Goal: Task Accomplishment & Management: Use online tool/utility

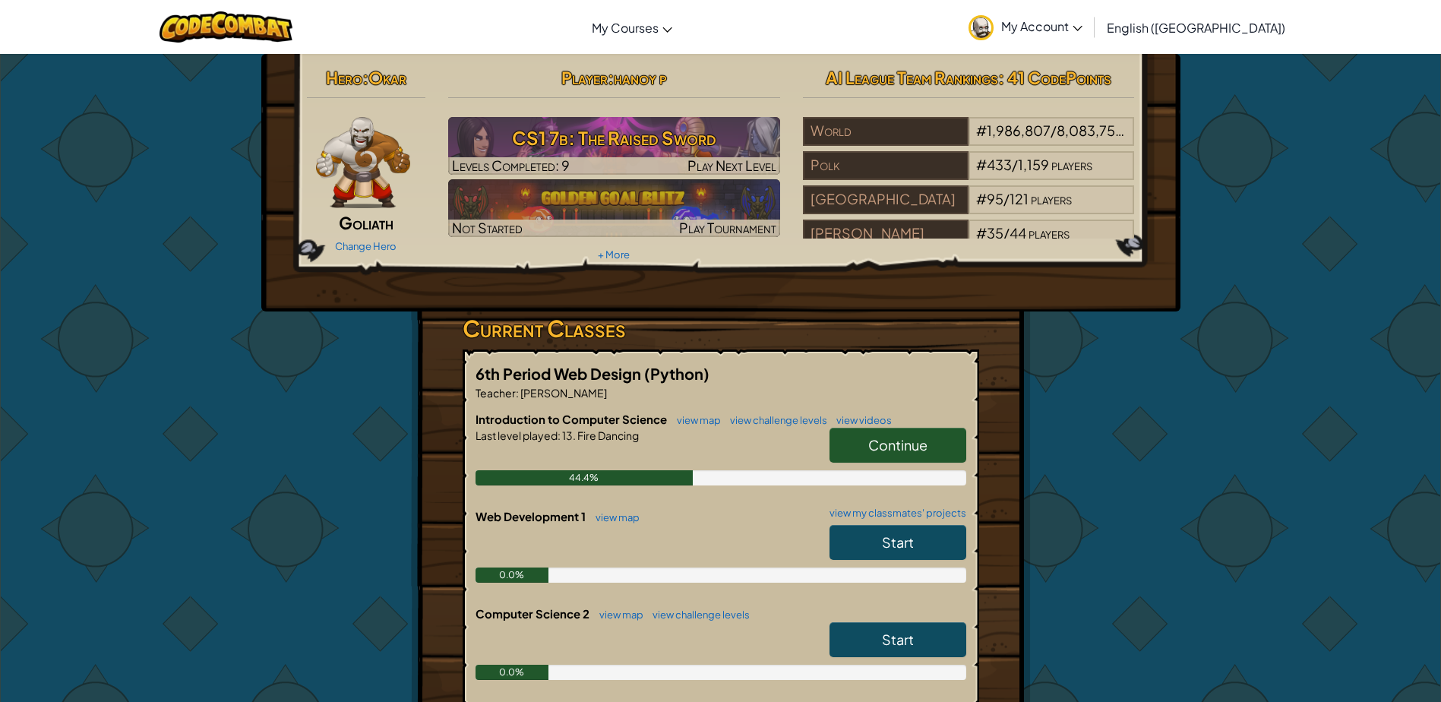
click at [899, 437] on span "Continue" at bounding box center [897, 444] width 59 height 17
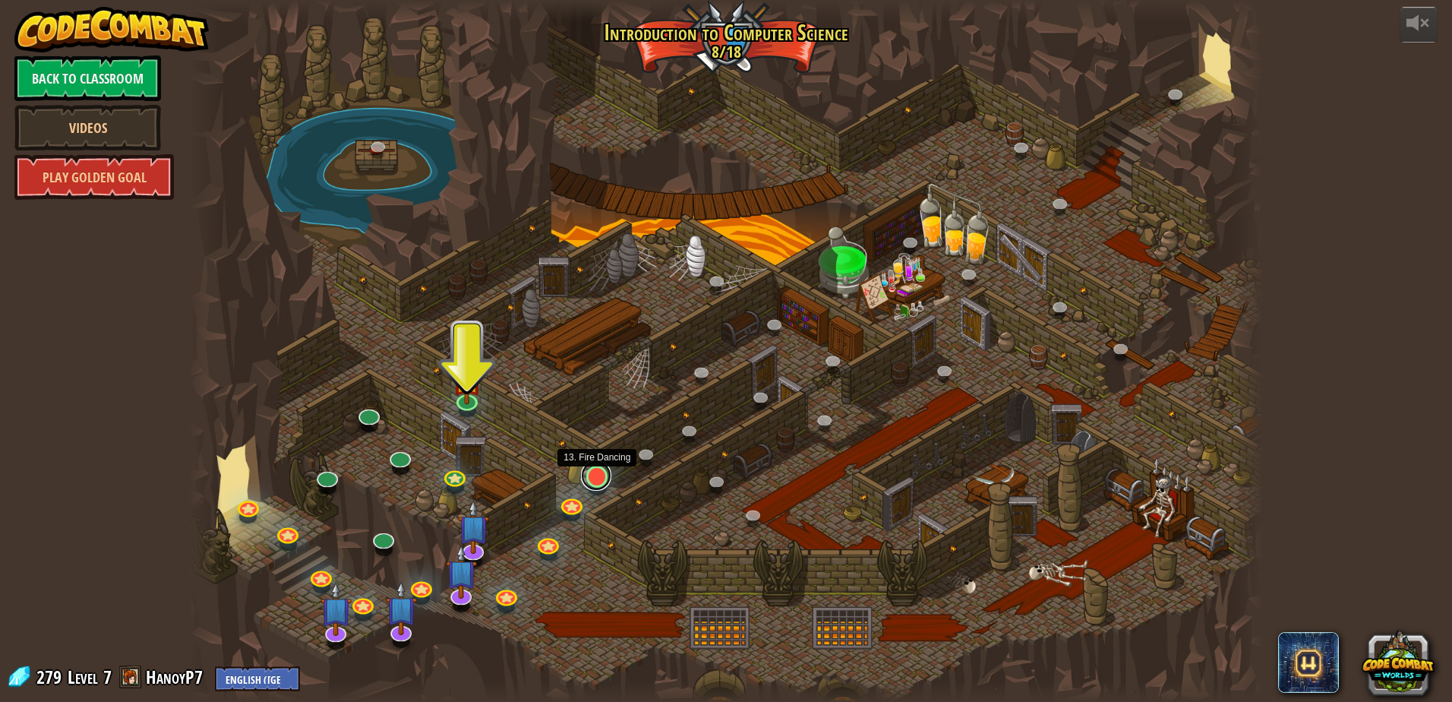
click at [589, 478] on link at bounding box center [596, 475] width 30 height 30
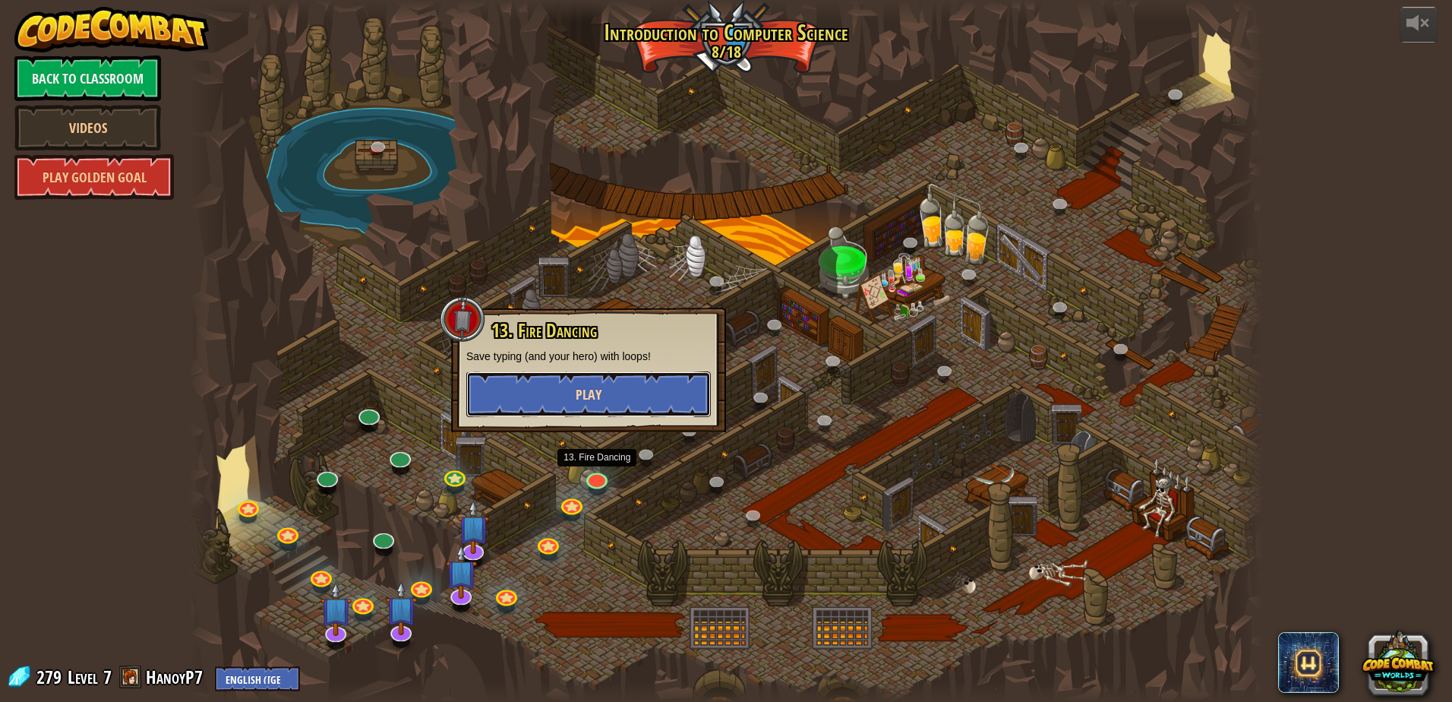
click at [605, 390] on button "Play" at bounding box center [588, 394] width 245 height 46
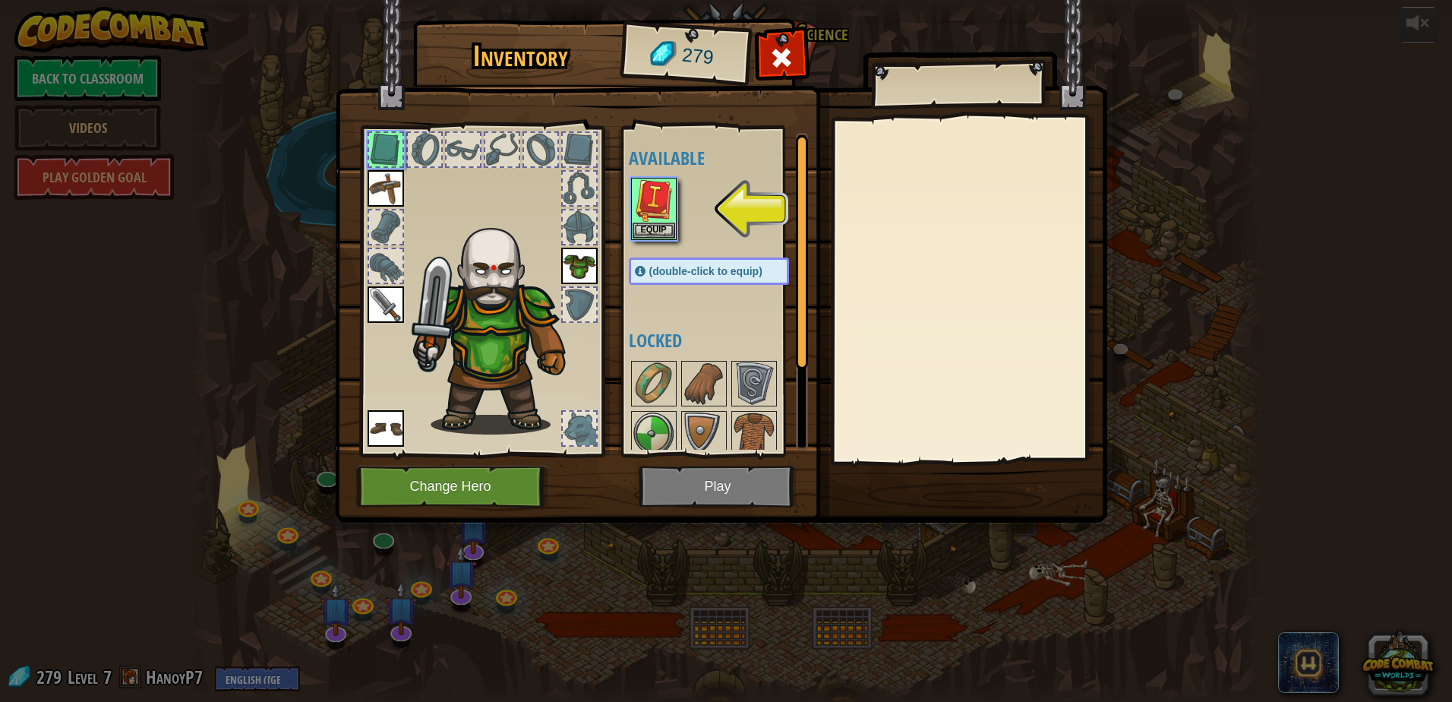
click at [734, 474] on img at bounding box center [721, 246] width 772 height 551
click at [639, 231] on button "Equip" at bounding box center [654, 230] width 43 height 16
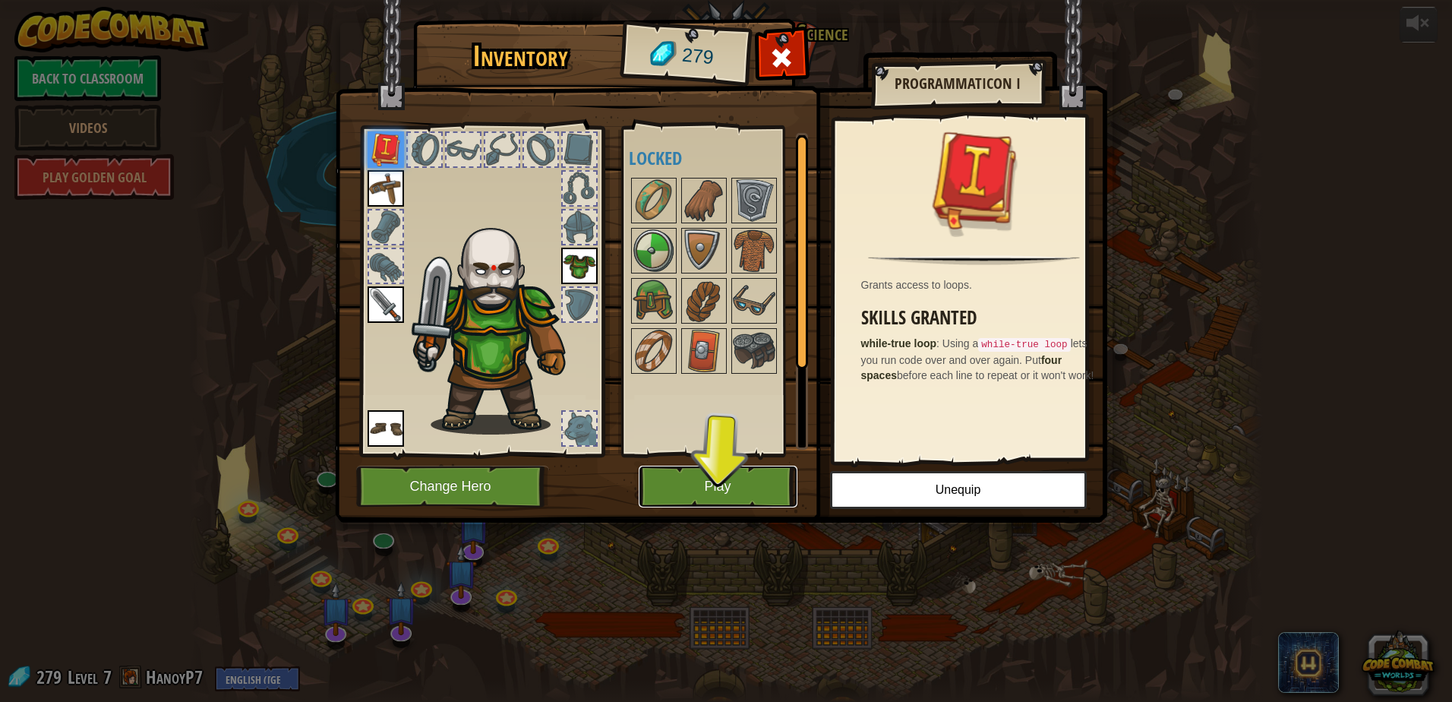
click at [740, 484] on button "Play" at bounding box center [718, 487] width 159 height 42
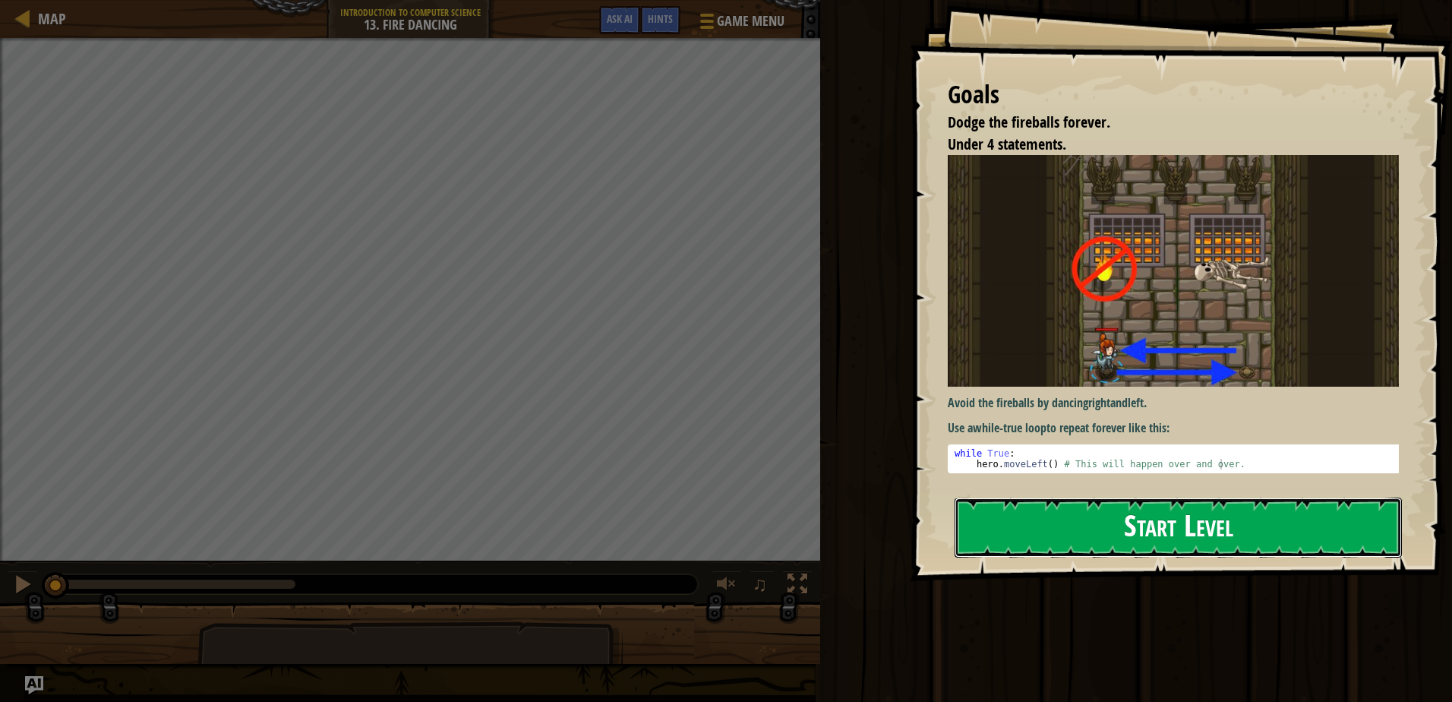
click at [1115, 522] on button "Start Level" at bounding box center [1178, 527] width 447 height 60
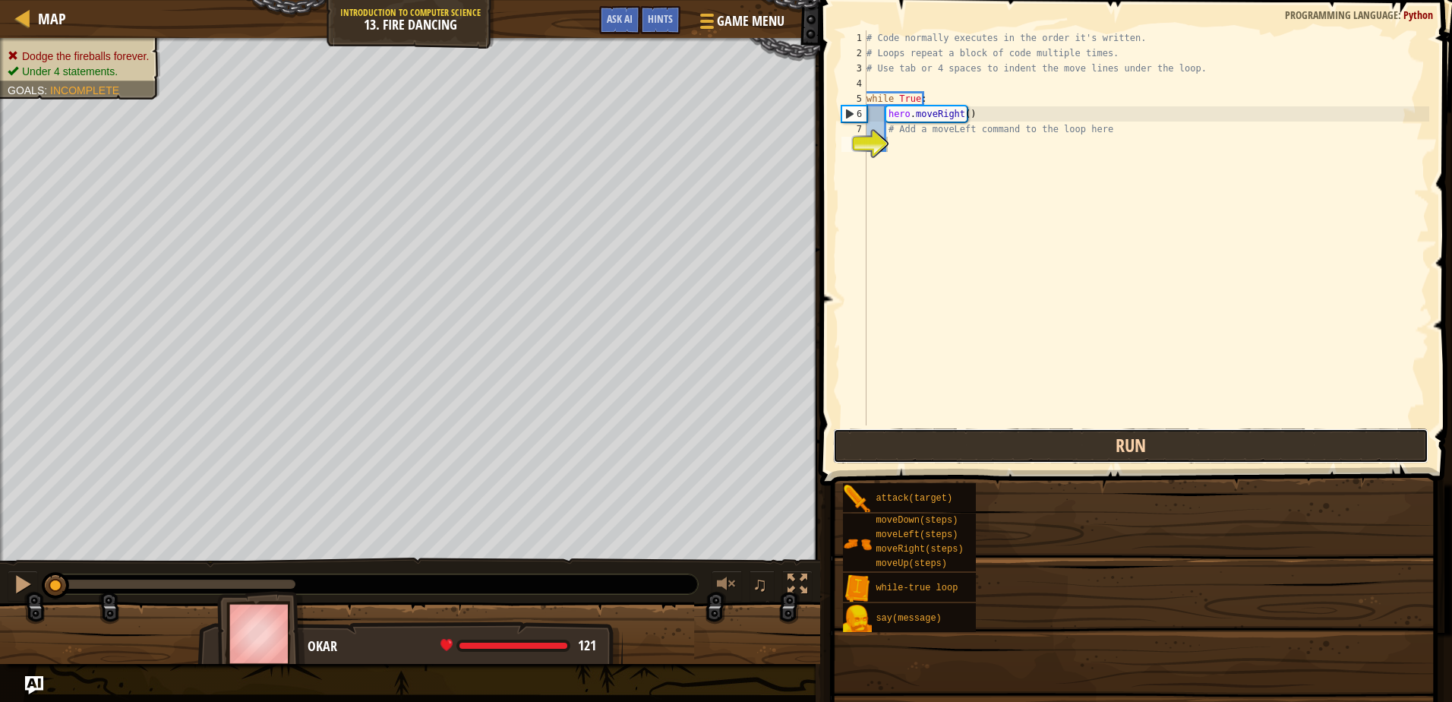
click at [996, 451] on button "Run" at bounding box center [1130, 445] width 595 height 35
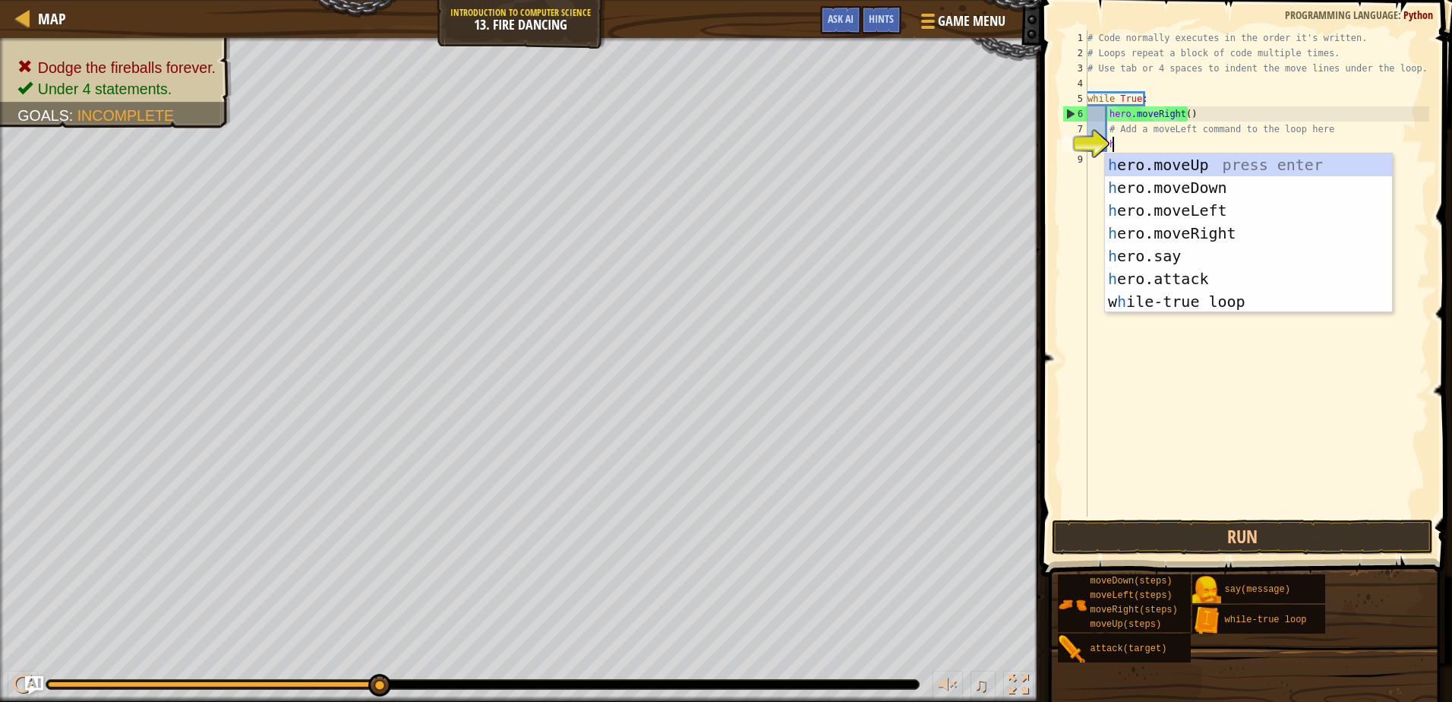
scroll to position [7, 2]
type textarea "hr"
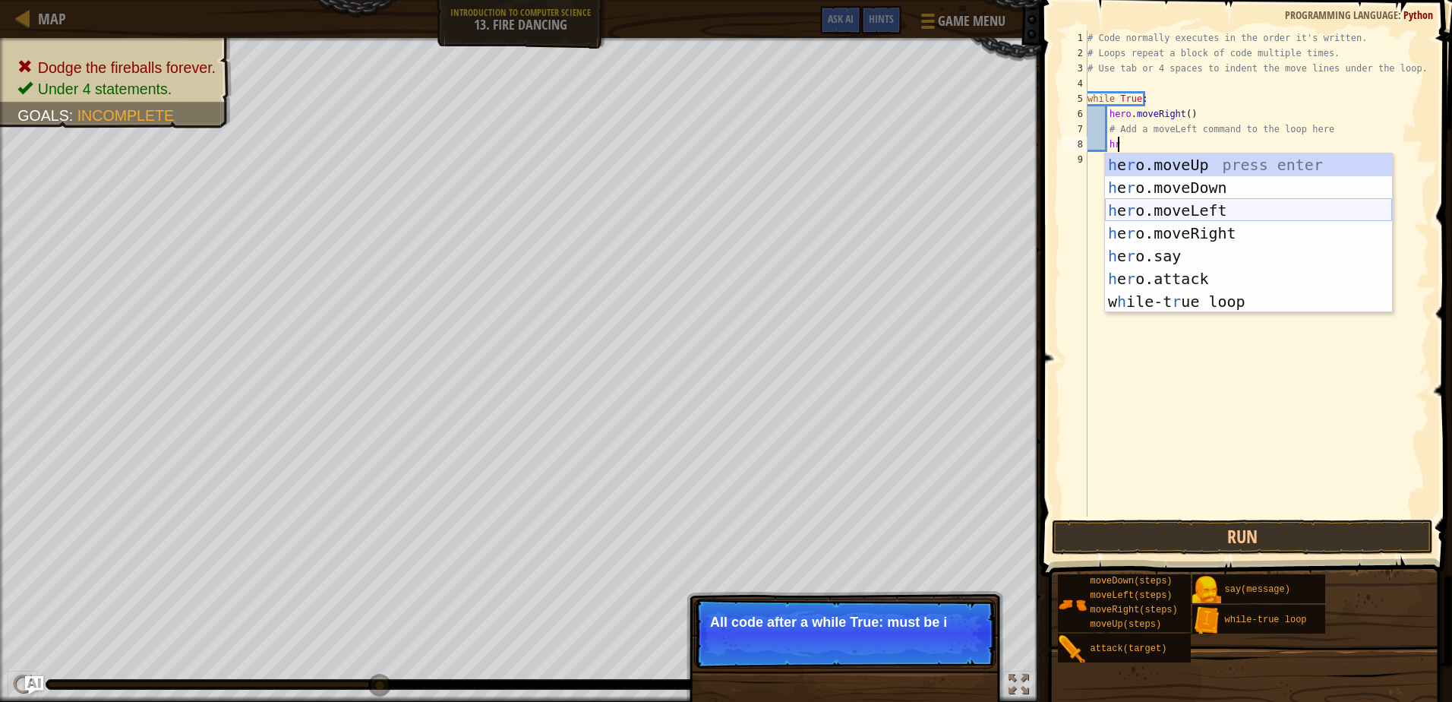
click at [1177, 209] on div "h e r o.moveUp press enter h e r o.moveDown press enter h e r o.moveLeft press …" at bounding box center [1248, 255] width 287 height 205
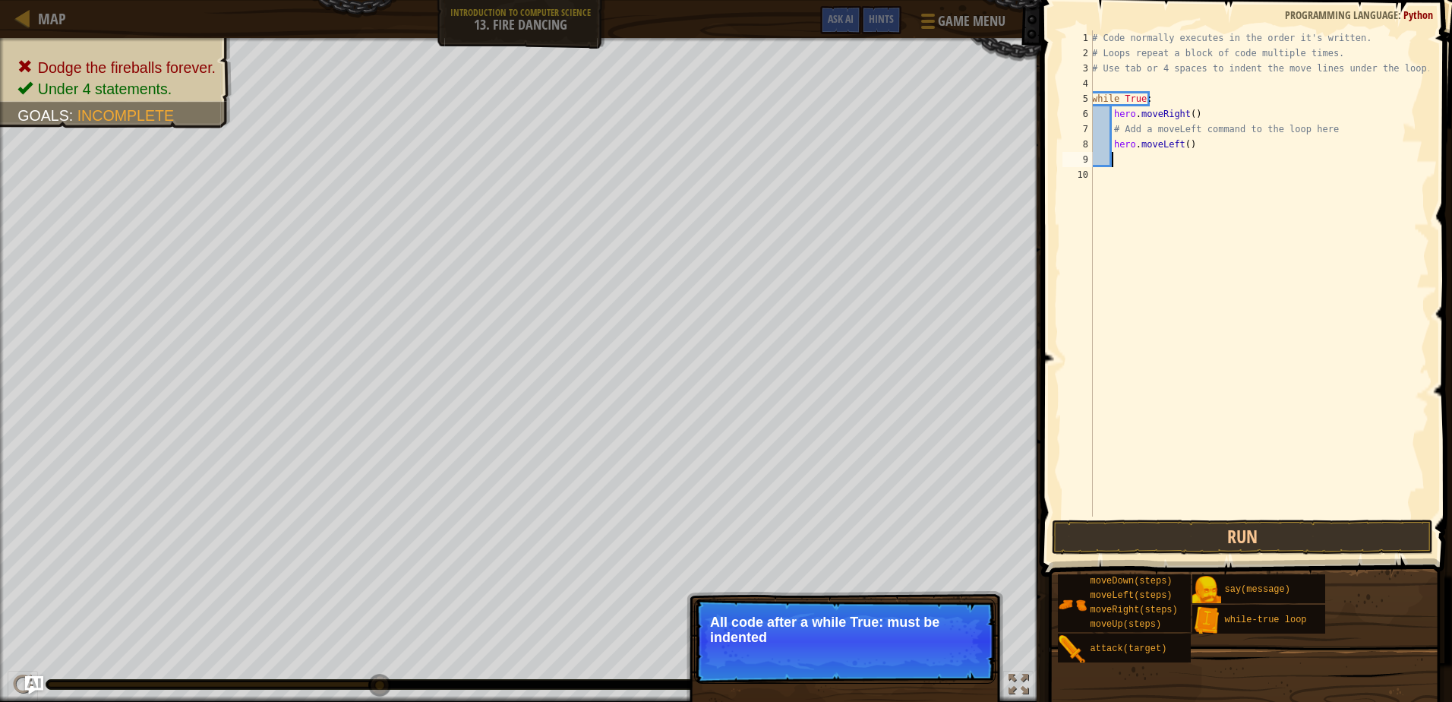
scroll to position [7, 1]
click at [1109, 523] on button "Run" at bounding box center [1242, 536] width 380 height 35
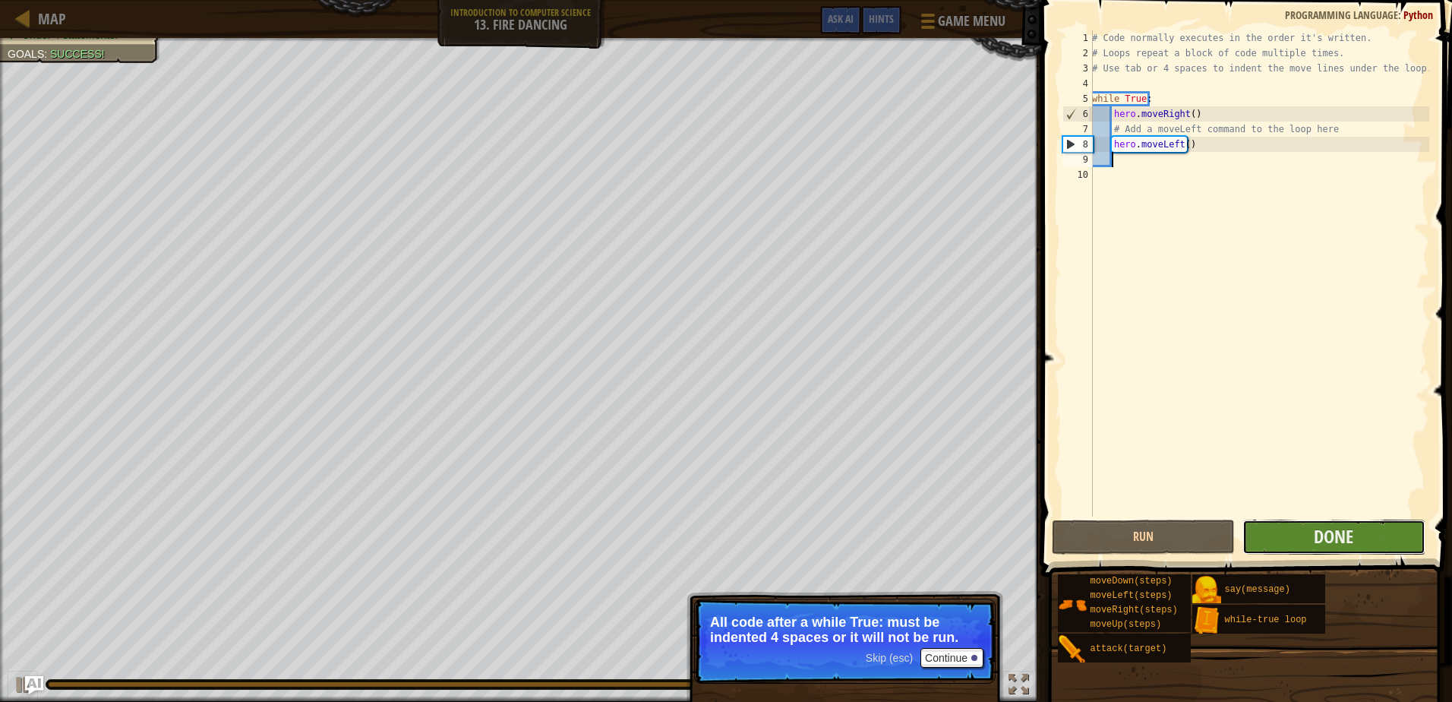
click at [1352, 549] on button "Done" at bounding box center [1333, 536] width 183 height 35
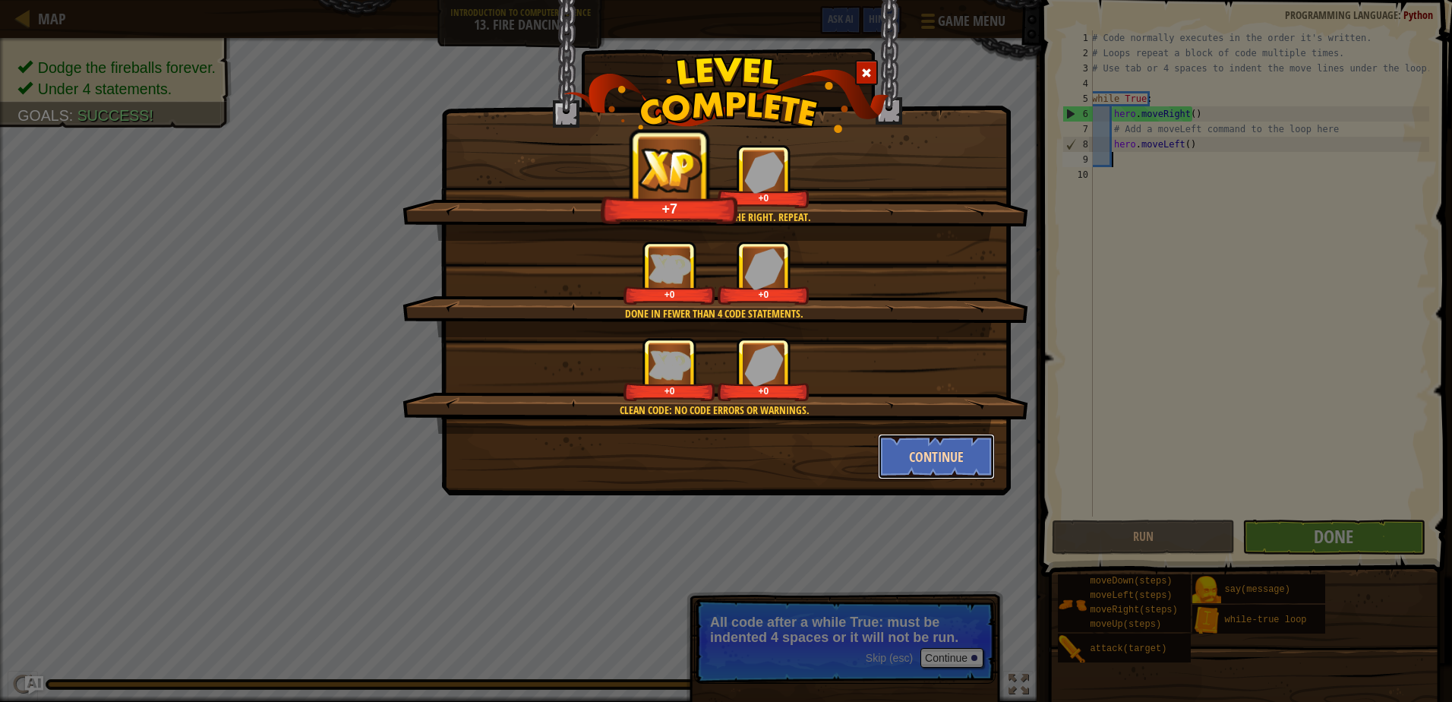
click at [923, 440] on button "Continue" at bounding box center [937, 457] width 118 height 46
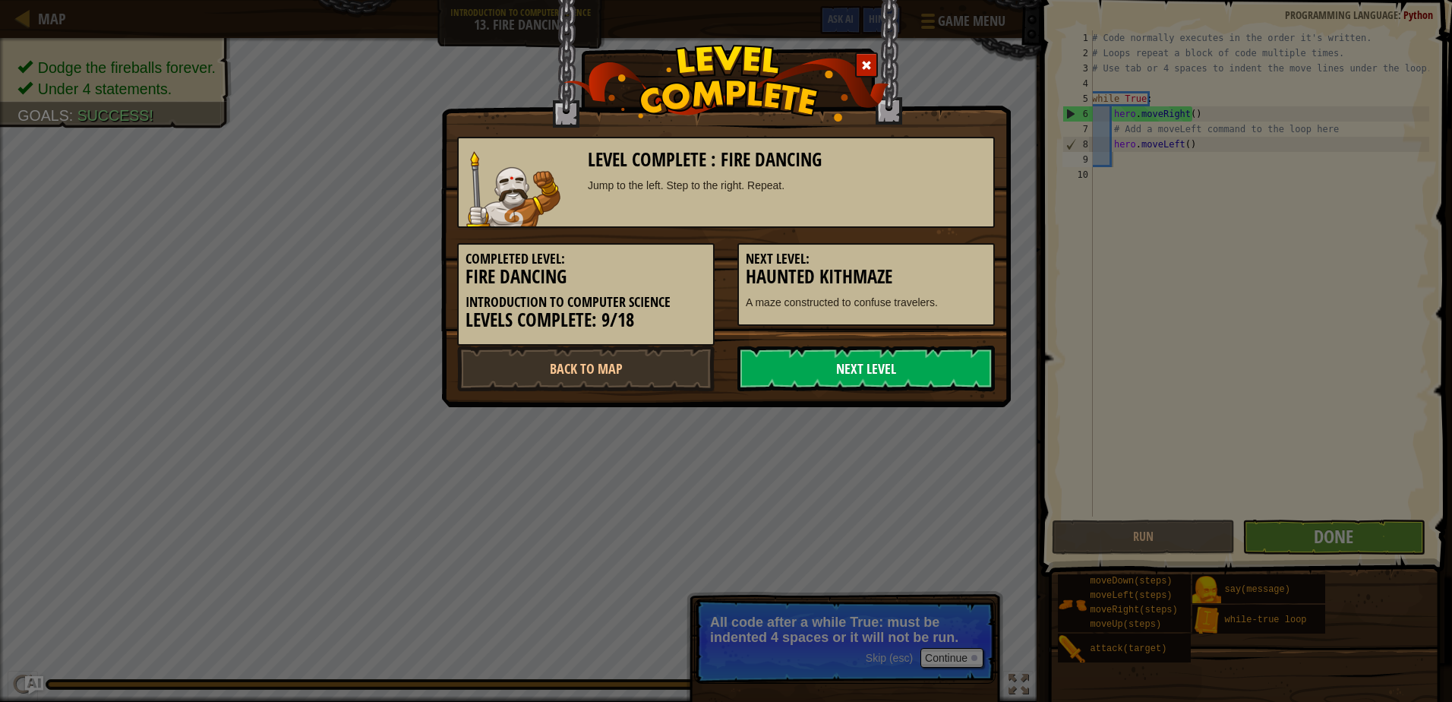
click at [857, 365] on link "Next Level" at bounding box center [865, 369] width 257 height 46
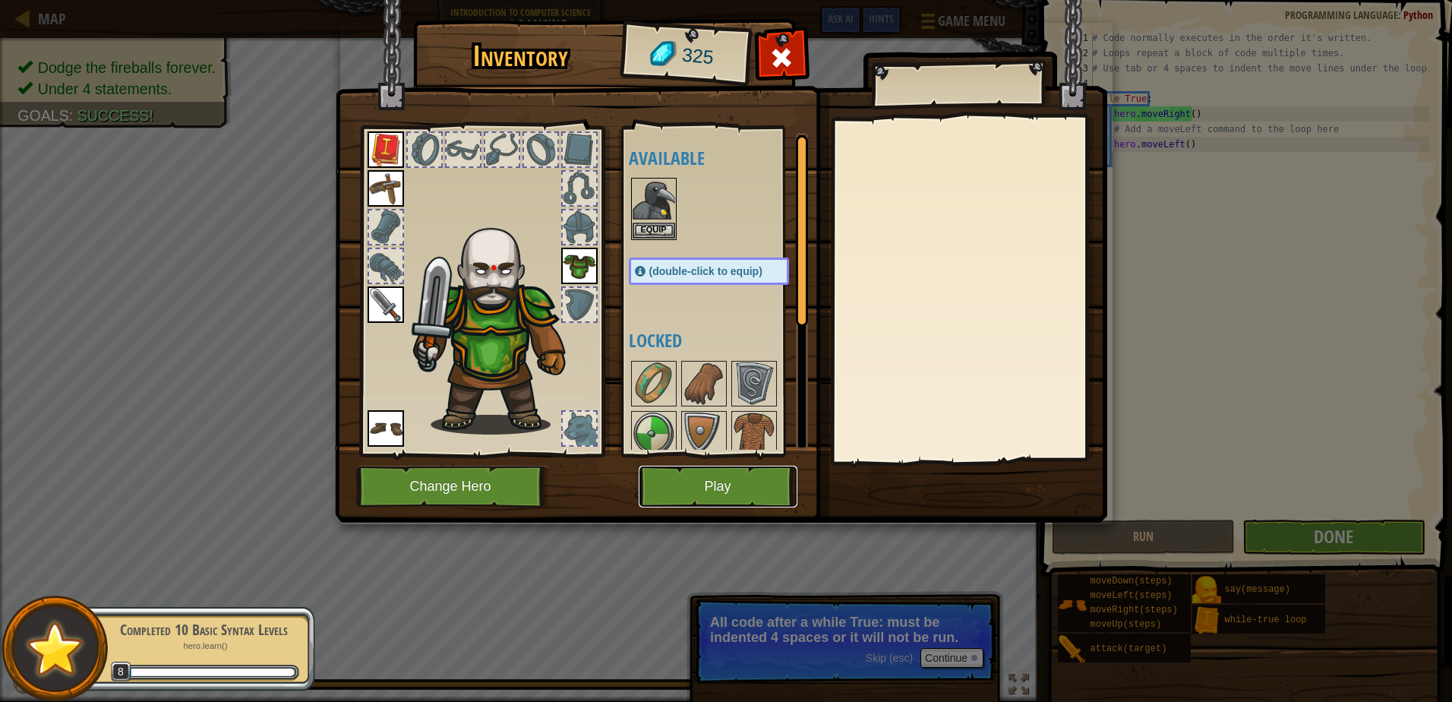
click at [757, 475] on button "Play" at bounding box center [718, 487] width 159 height 42
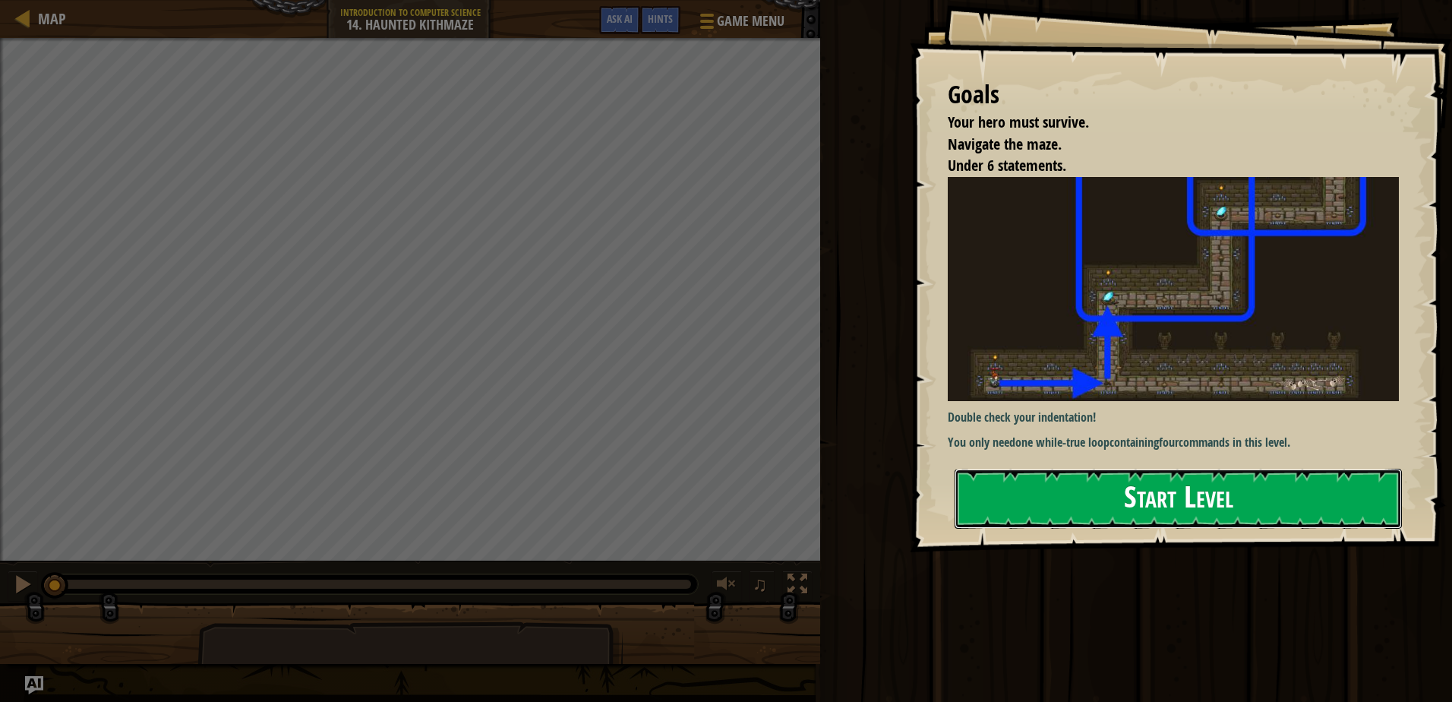
click at [1201, 484] on button "Start Level" at bounding box center [1178, 499] width 447 height 60
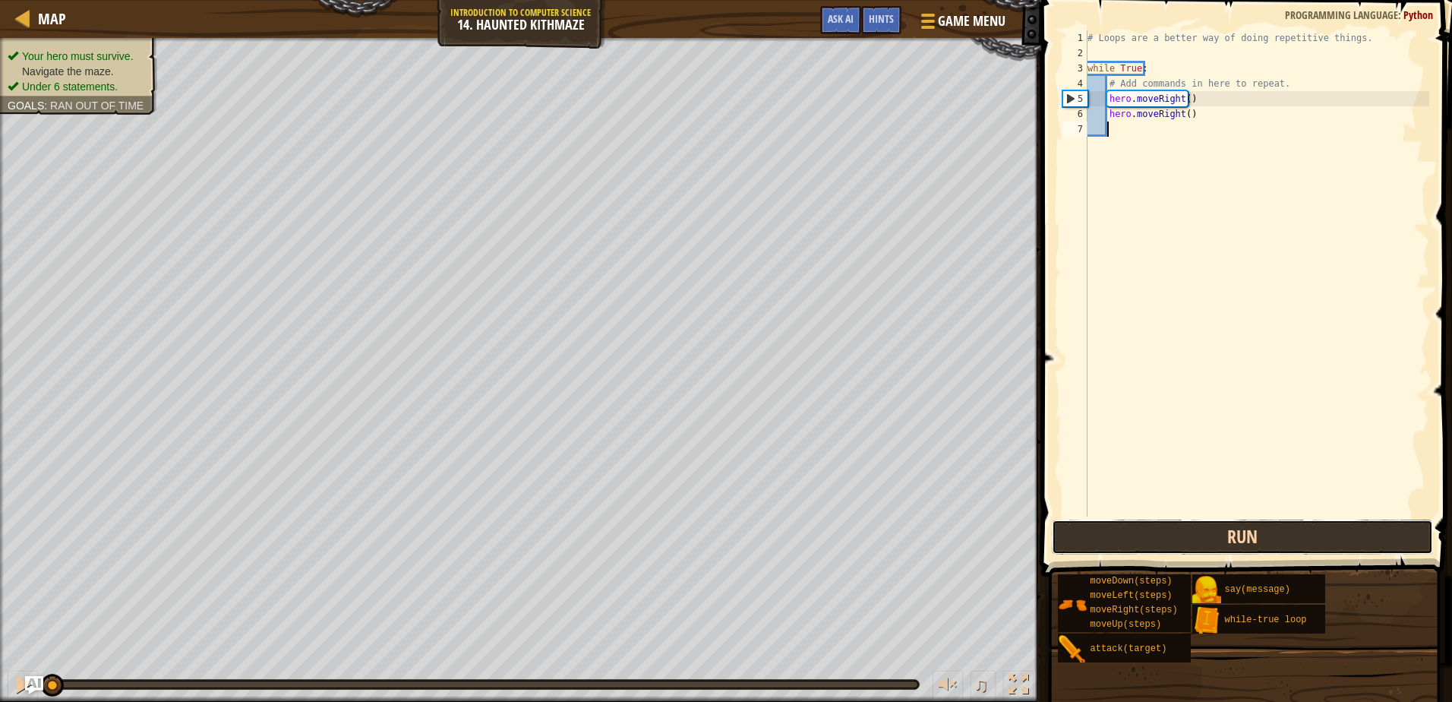
click at [1167, 543] on button "Run" at bounding box center [1242, 536] width 380 height 35
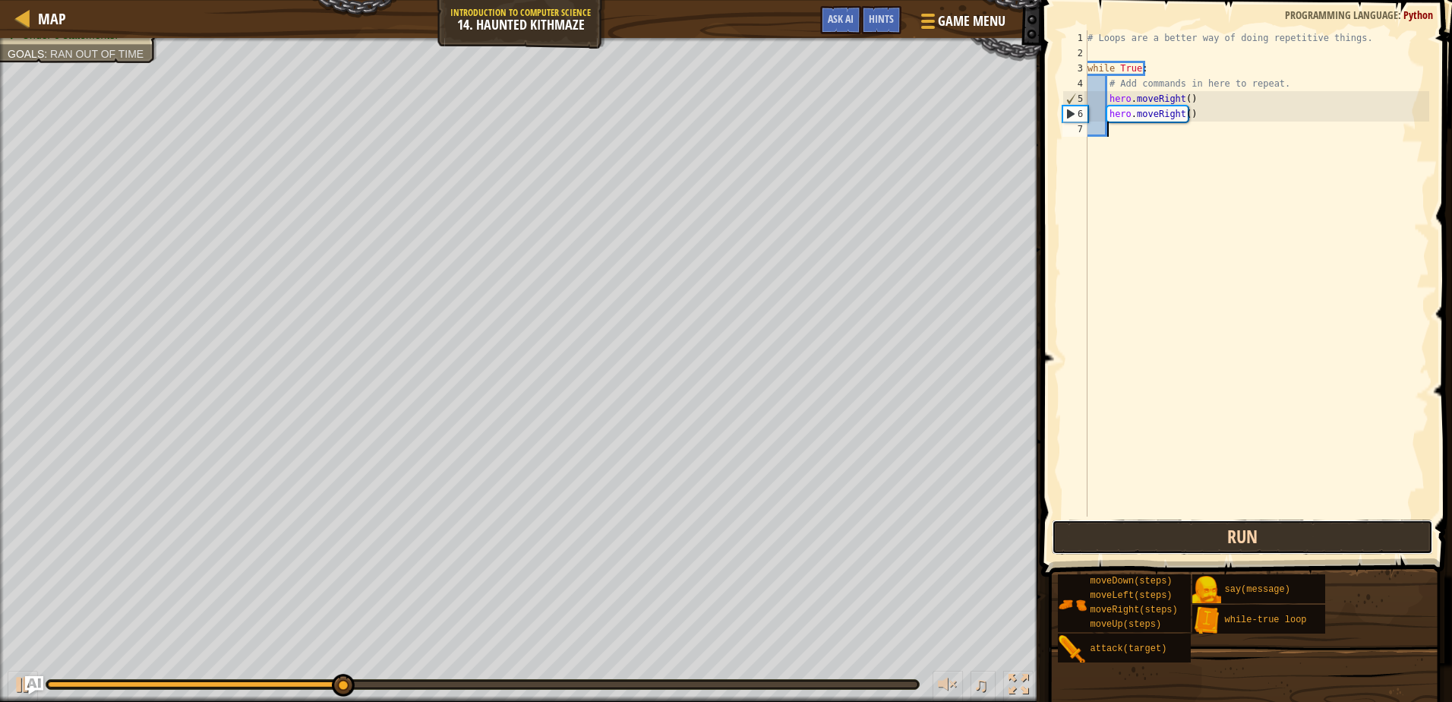
click at [1149, 529] on button "Run" at bounding box center [1242, 536] width 380 height 35
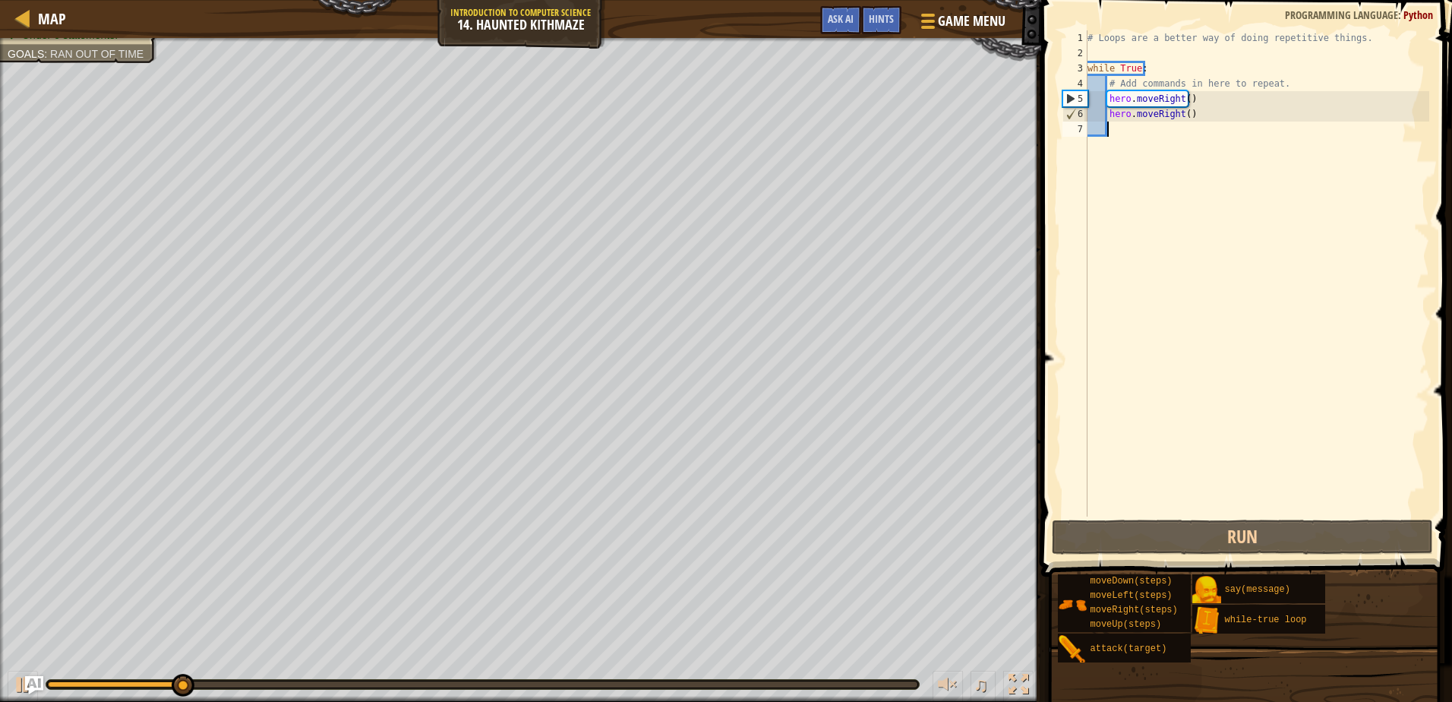
drag, startPoint x: 1220, startPoint y: 135, endPoint x: 1222, endPoint y: 152, distance: 16.8
click at [1222, 138] on div "# Loops are a better way of doing repetitive things. while True : # Add command…" at bounding box center [1256, 288] width 345 height 516
click at [1218, 110] on div "# Loops are a better way of doing repetitive things. while True : # Add command…" at bounding box center [1256, 288] width 345 height 516
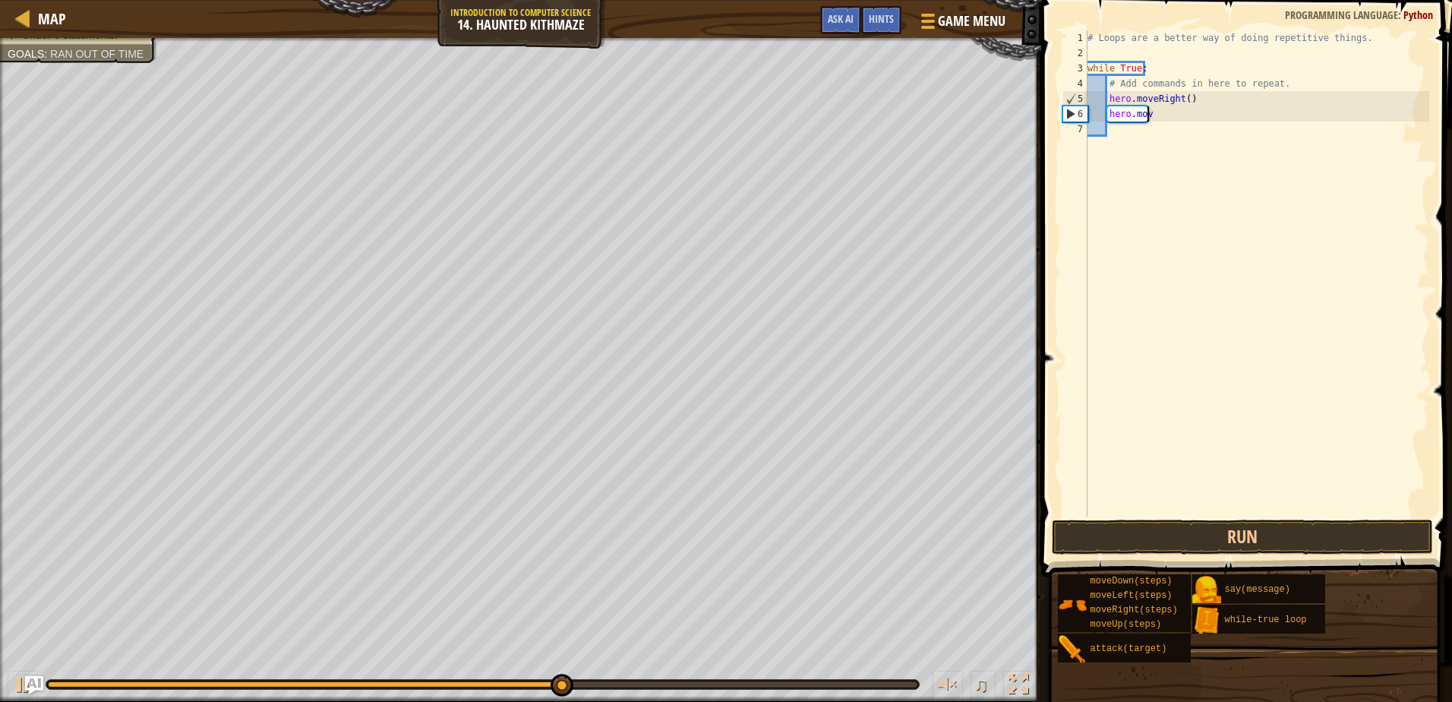
type textarea "h"
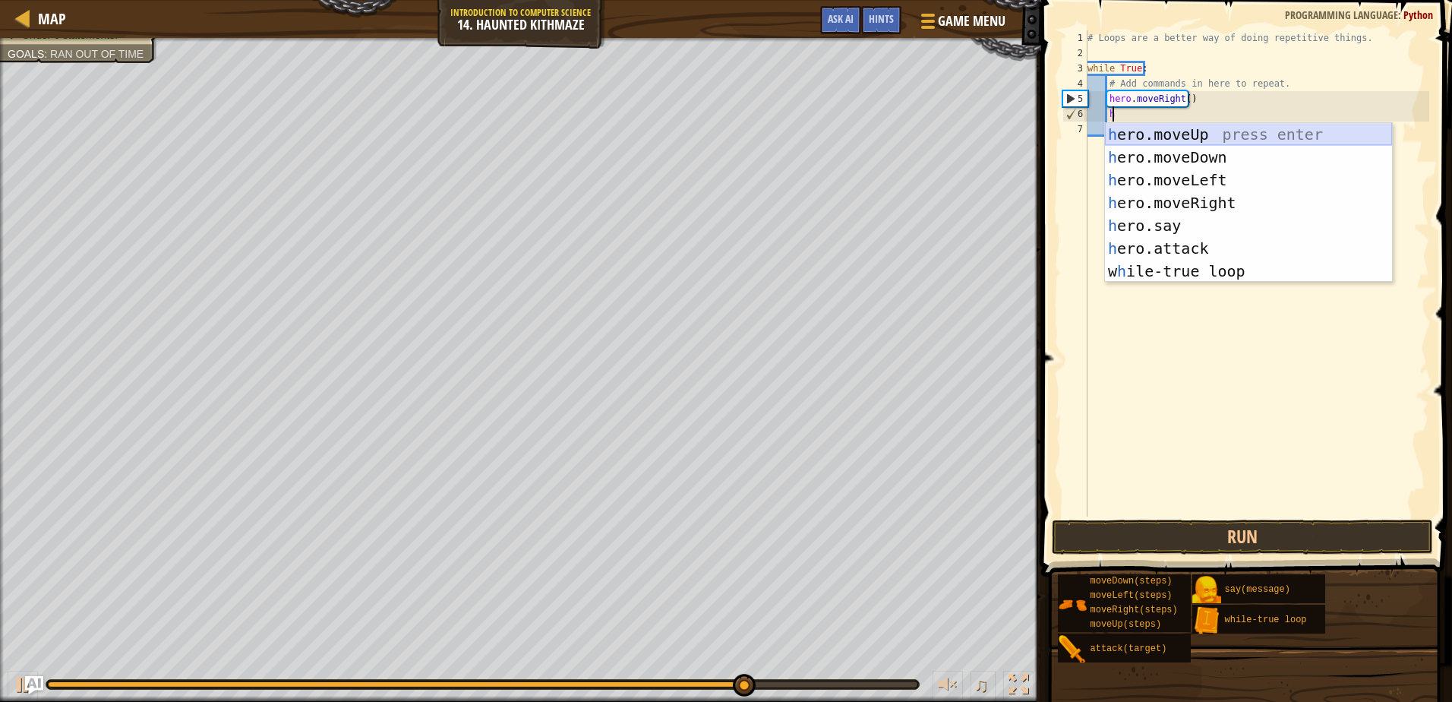
click at [1148, 130] on div "h ero.moveUp press enter h ero.moveDown press enter h ero.moveLeft press enter …" at bounding box center [1248, 225] width 287 height 205
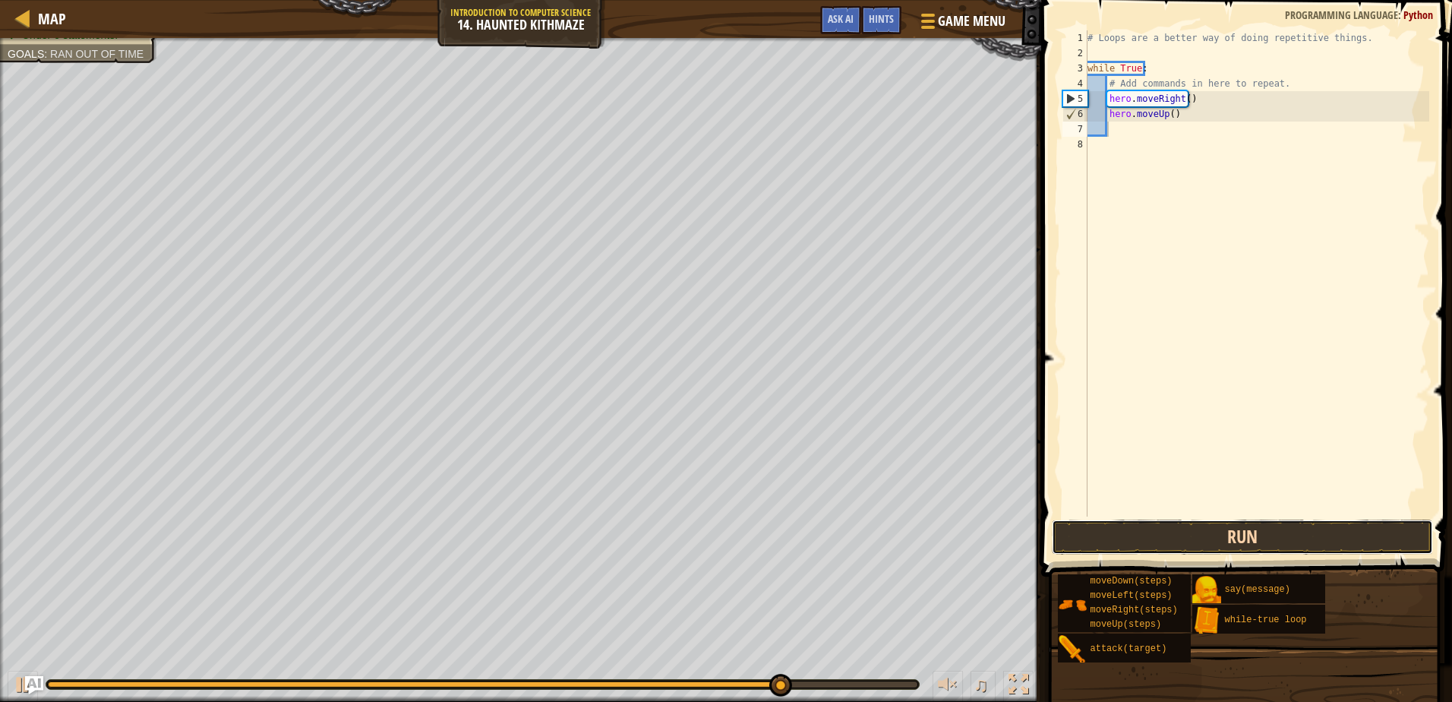
click at [1147, 525] on button "Run" at bounding box center [1242, 536] width 380 height 35
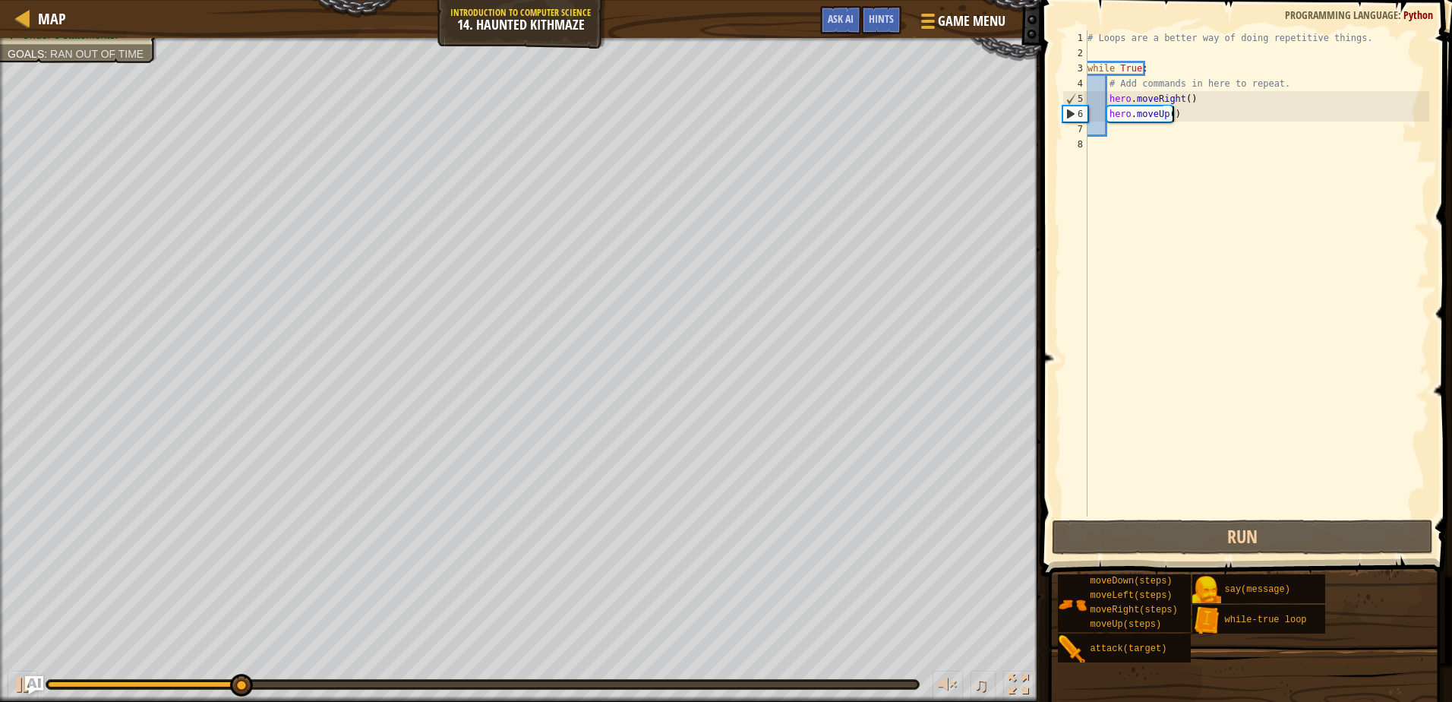
click at [1182, 115] on div "# Loops are a better way of doing repetitive things. while True : # Add command…" at bounding box center [1256, 288] width 345 height 516
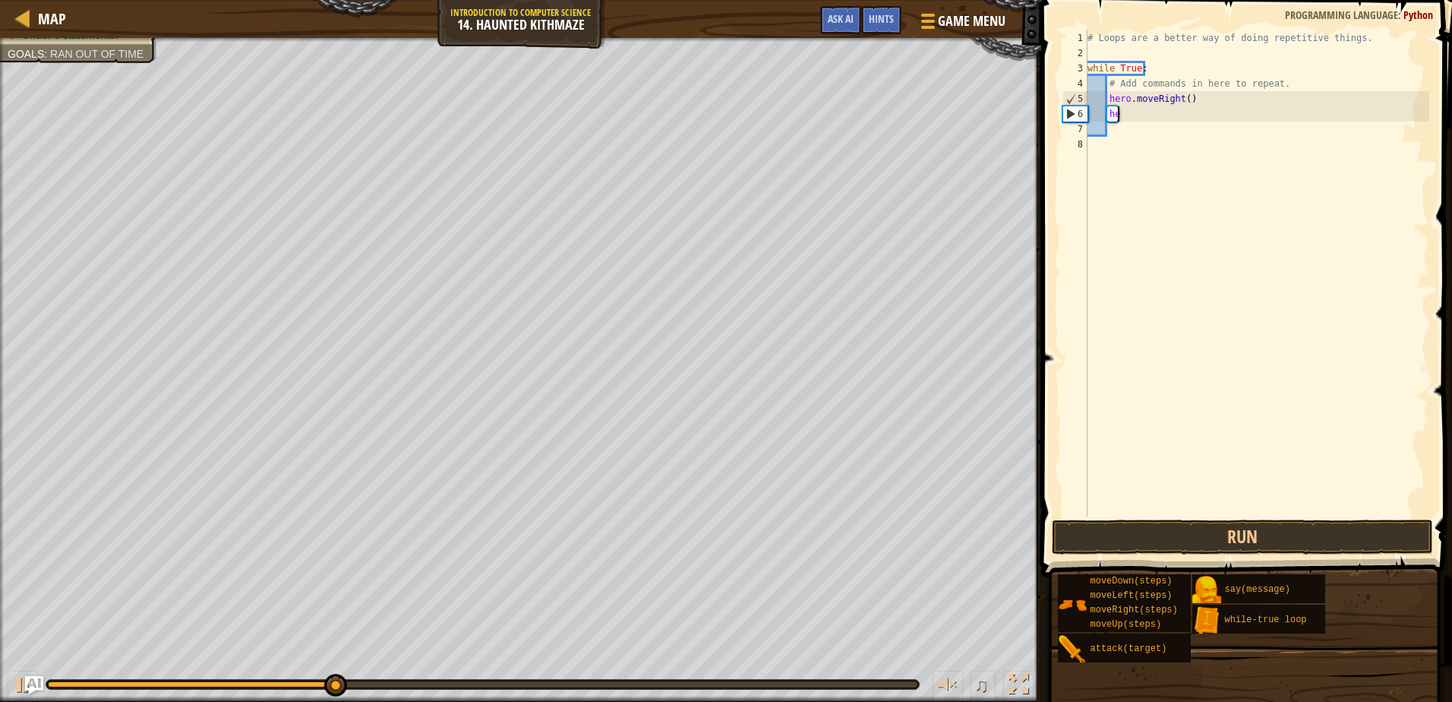
type textarea "h"
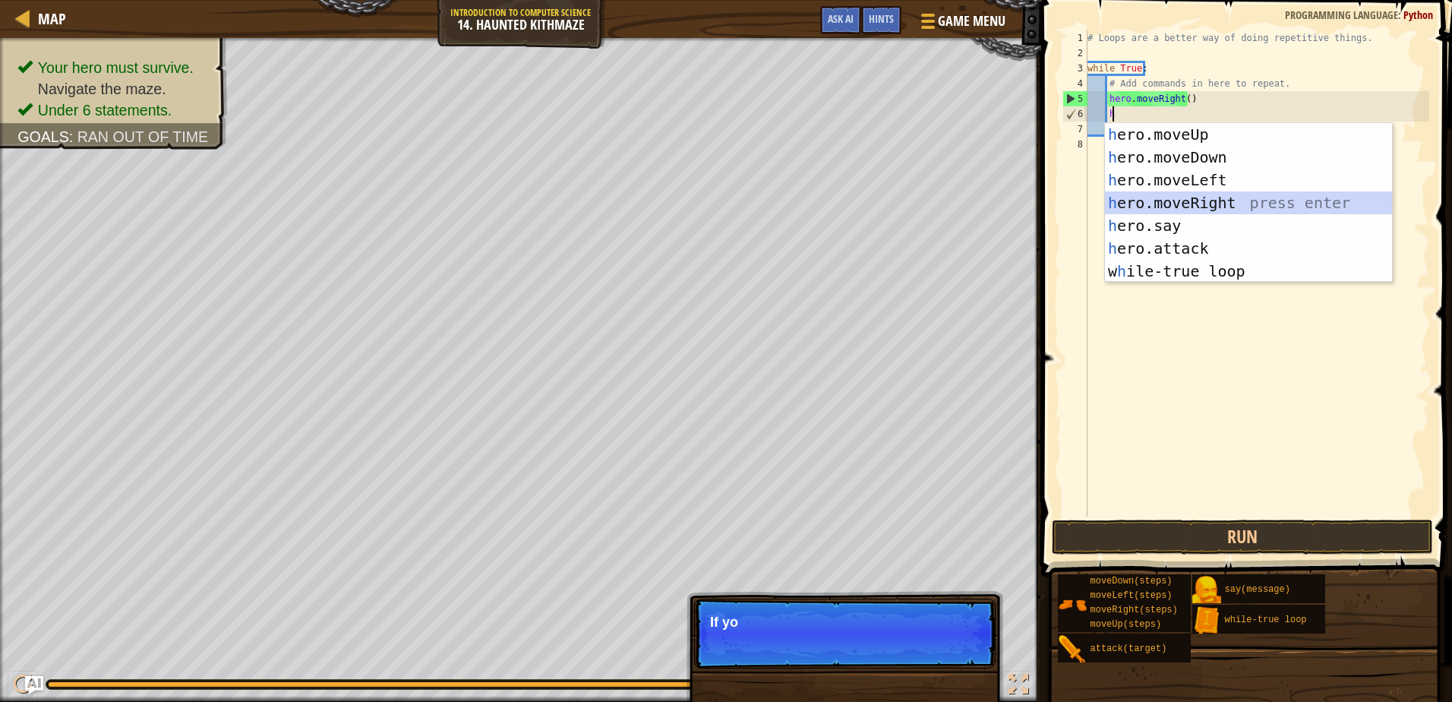
click at [1187, 197] on div "h ero.moveUp press enter h ero.moveDown press enter h ero.moveLeft press enter …" at bounding box center [1248, 225] width 287 height 205
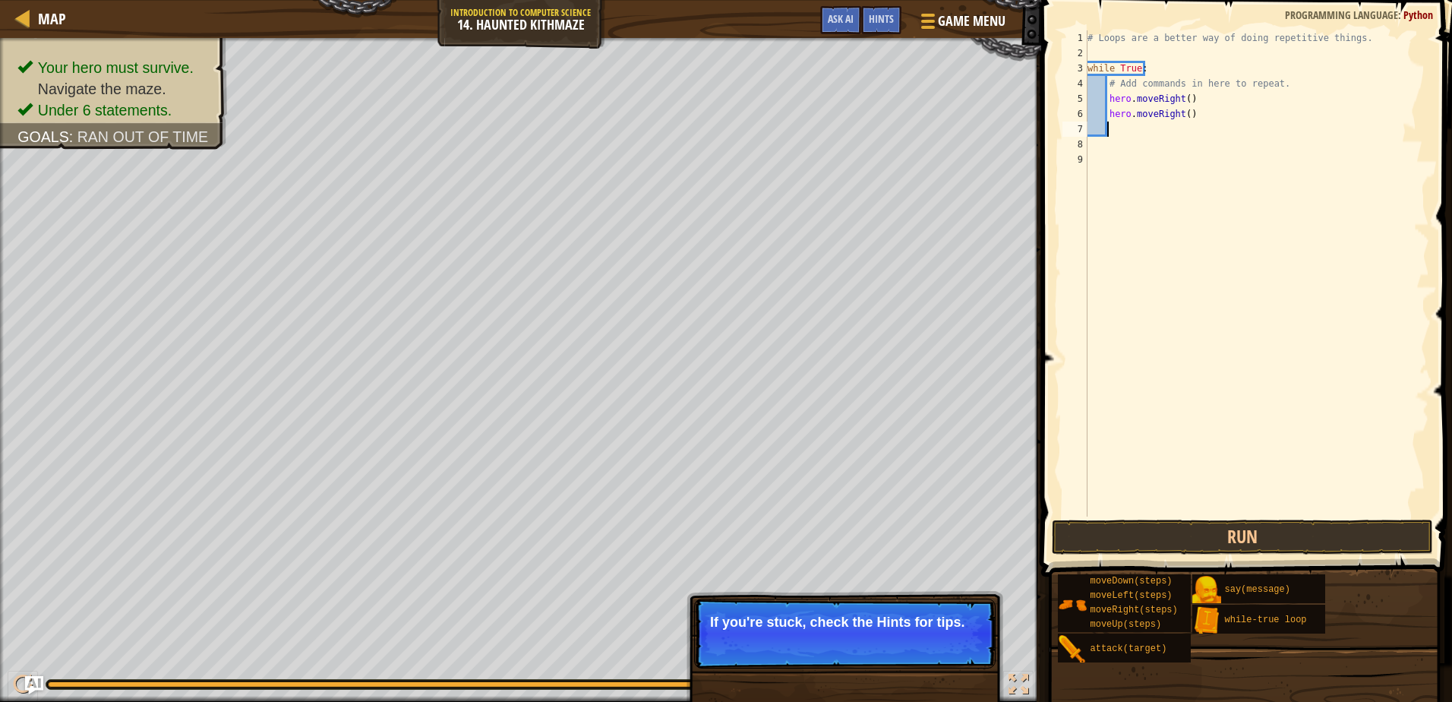
type textarea "h"
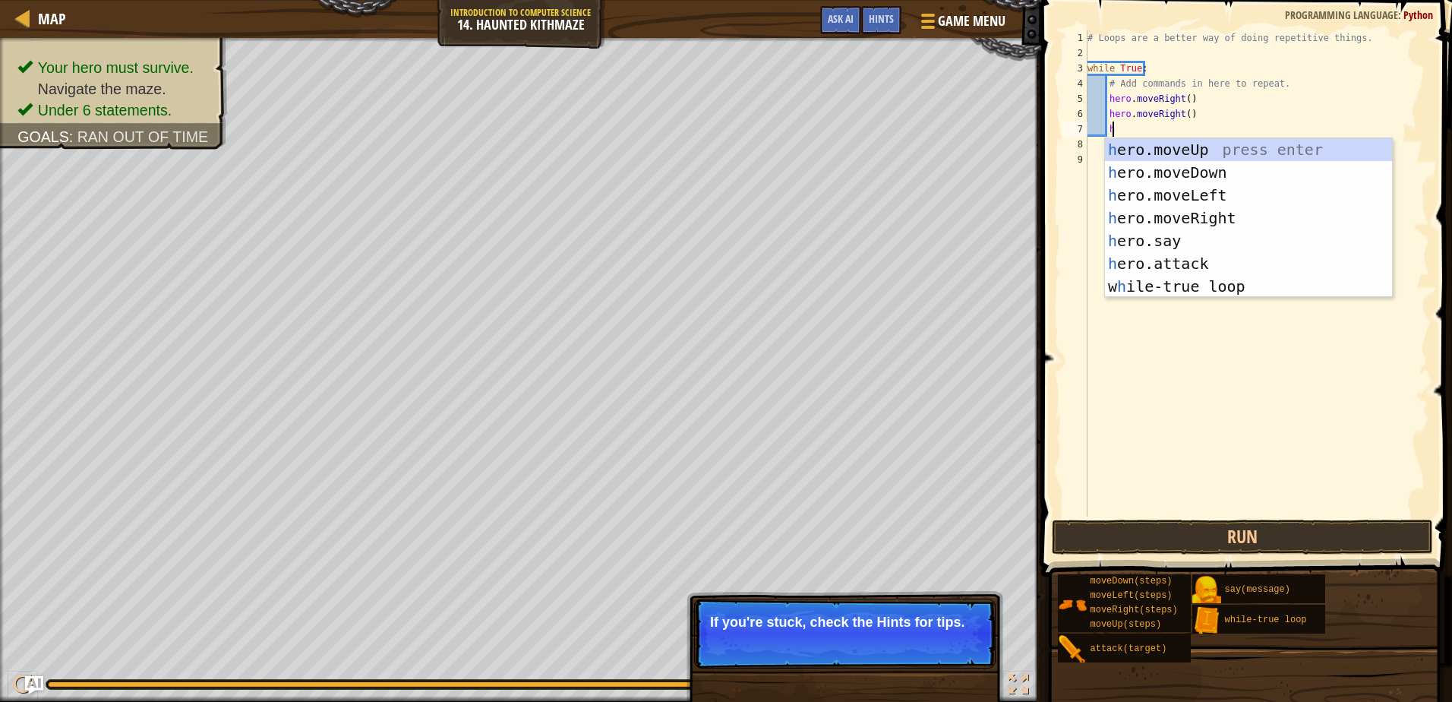
scroll to position [7, 2]
click at [1176, 145] on div "h ero.moveUp press enter h ero.moveDown press enter h ero.moveLeft press enter …" at bounding box center [1248, 240] width 287 height 205
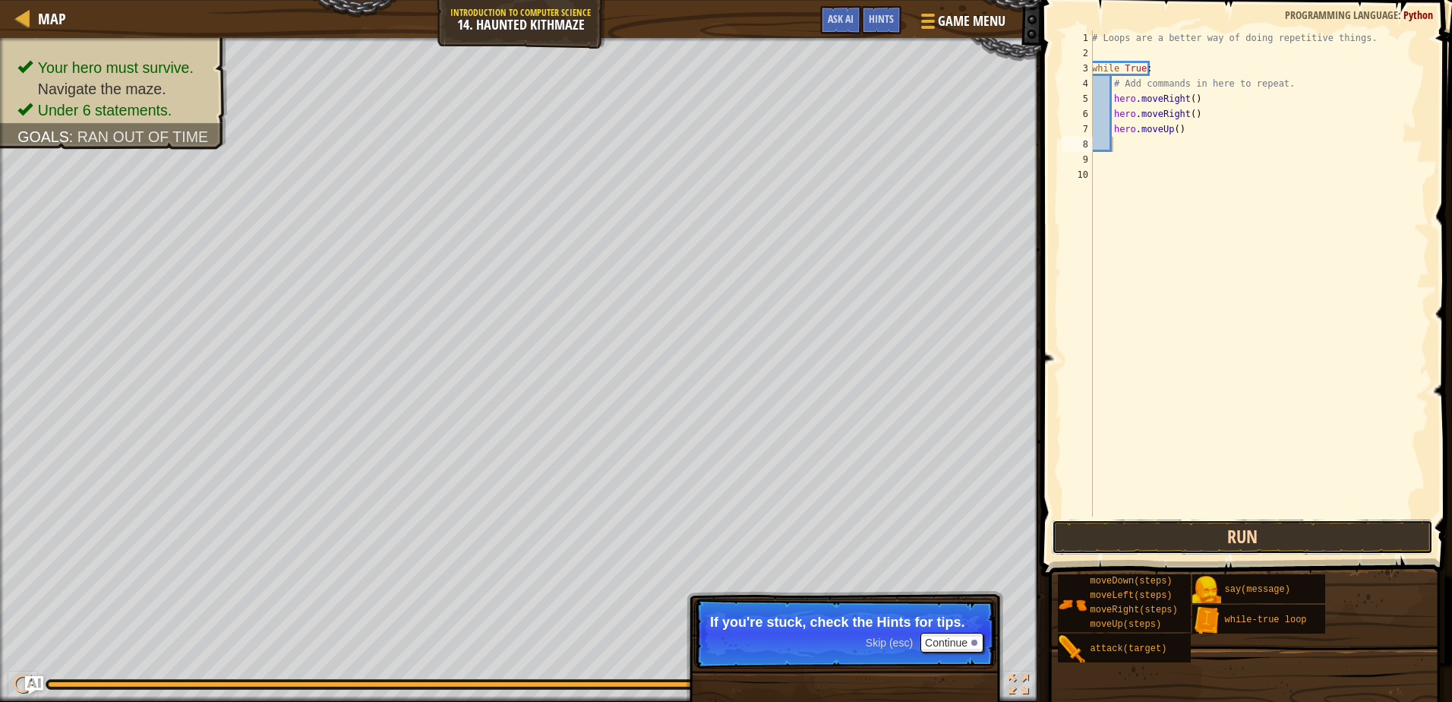
click at [1150, 538] on button "Run" at bounding box center [1242, 536] width 380 height 35
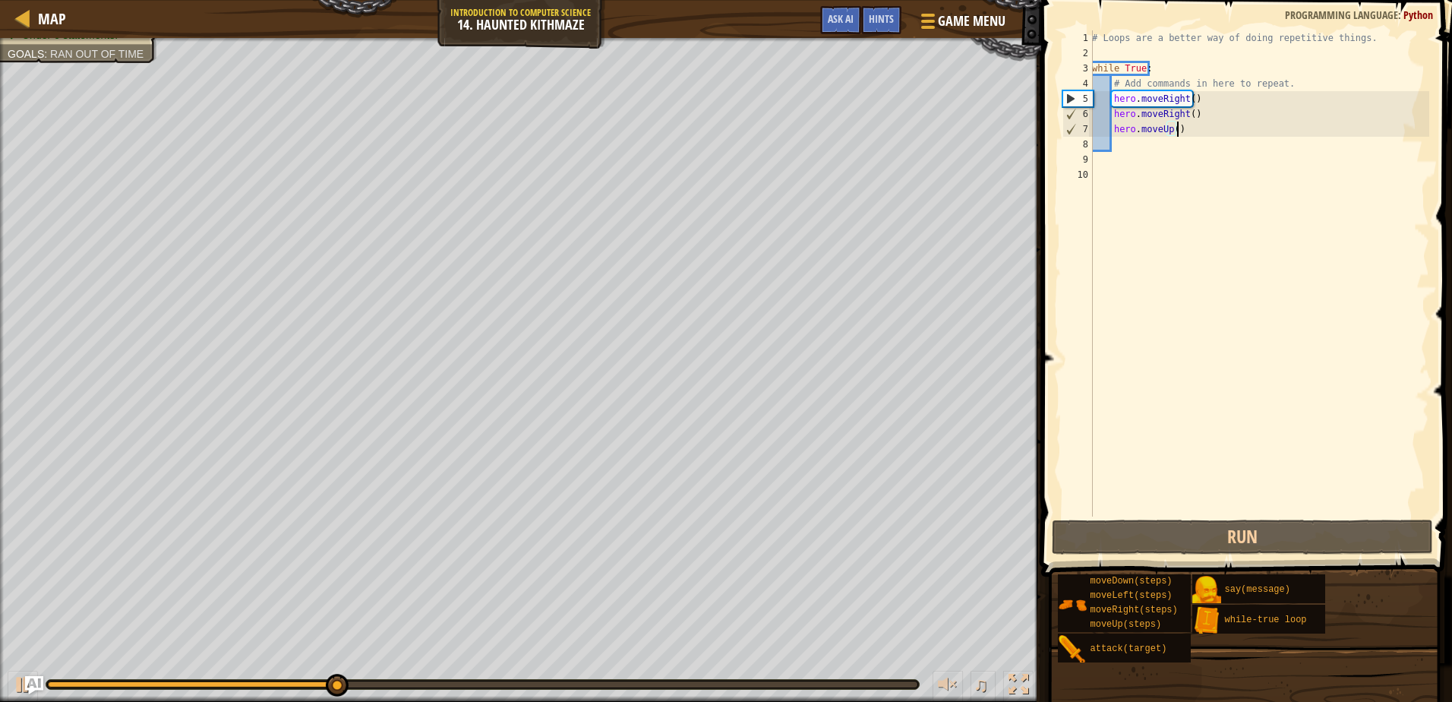
click at [1185, 131] on div "# Loops are a better way of doing repetitive things. while True : # Add command…" at bounding box center [1259, 288] width 340 height 516
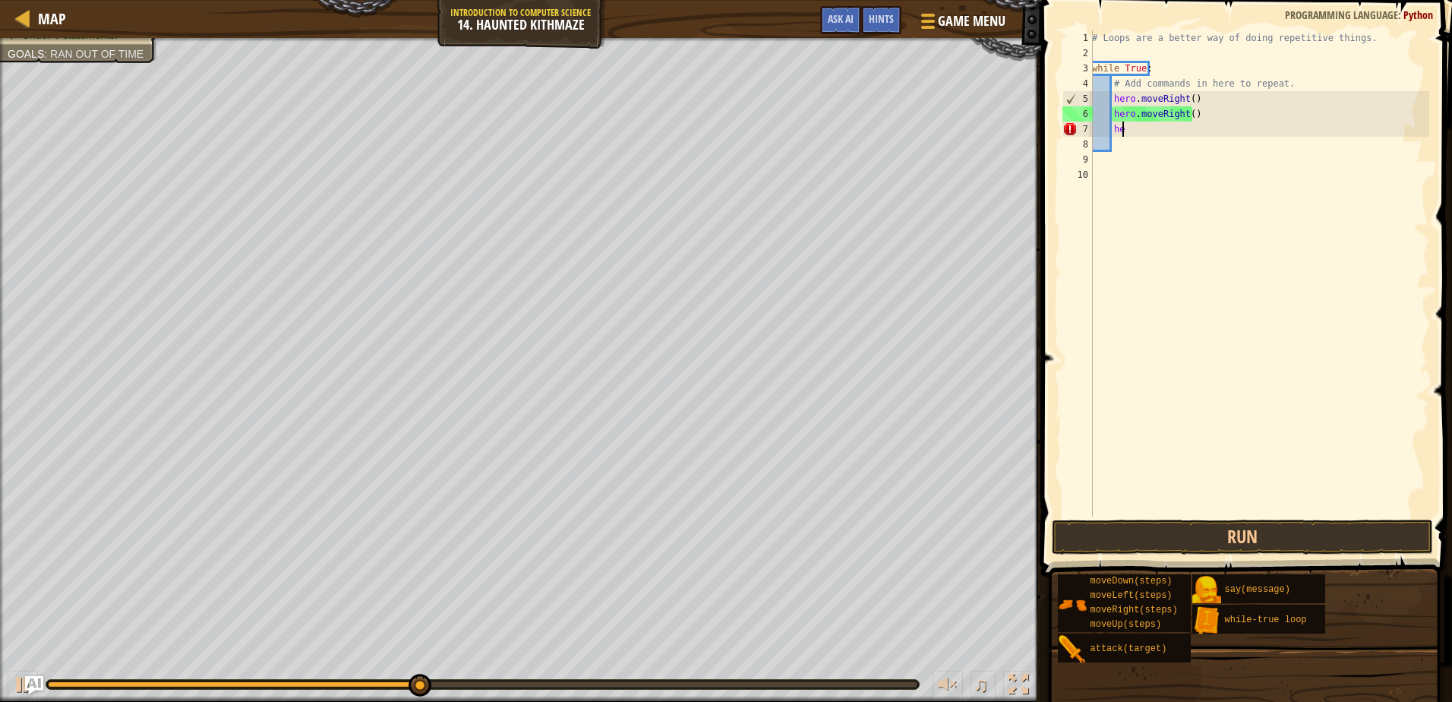
type textarea "h"
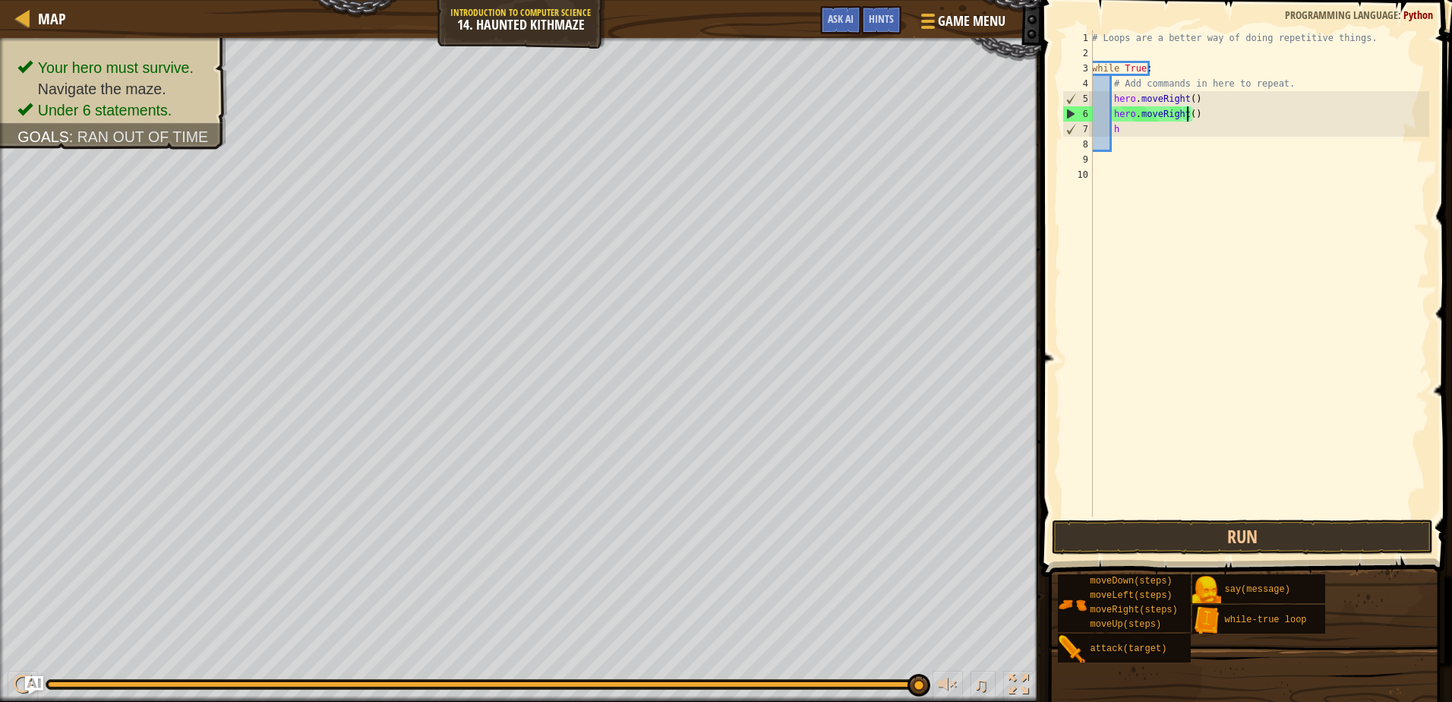
click at [1185, 117] on div "# Loops are a better way of doing repetitive things. while True : # Add command…" at bounding box center [1259, 288] width 340 height 516
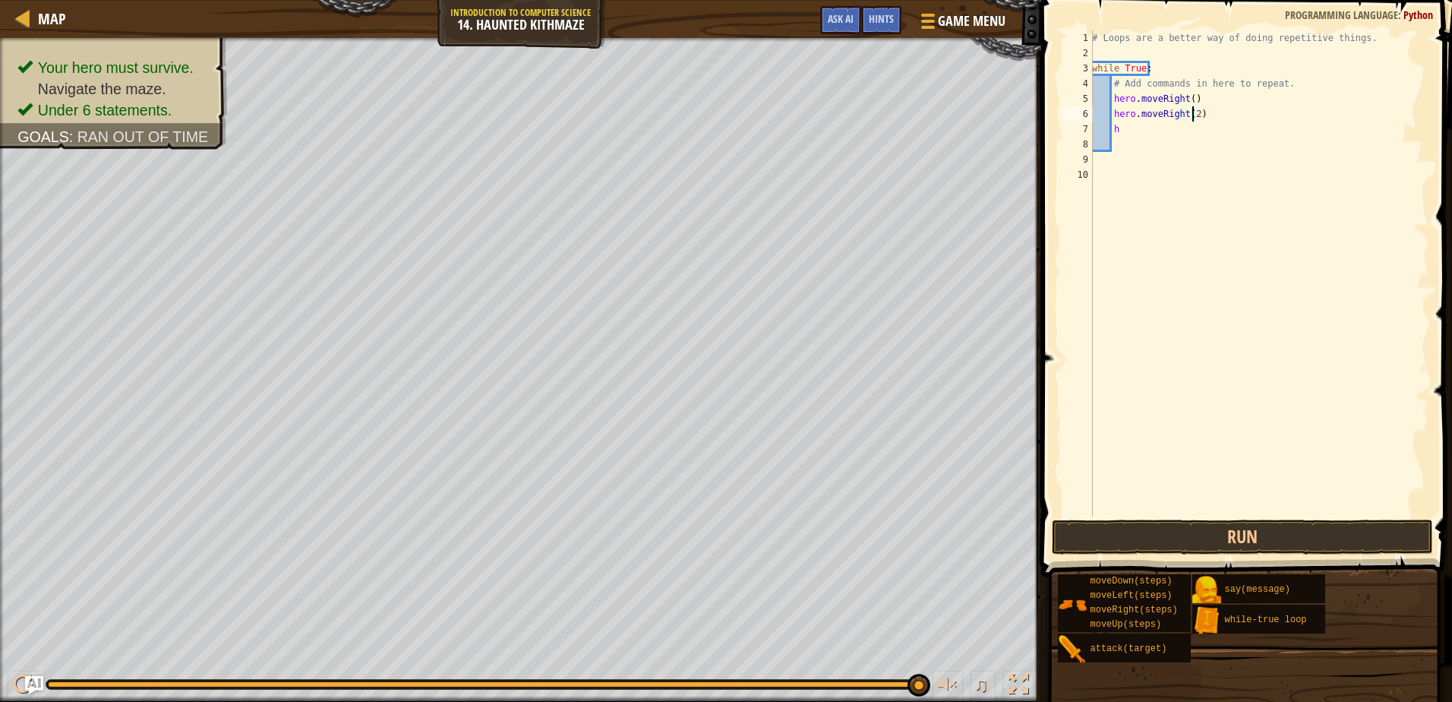
click at [1186, 98] on div "# Loops are a better way of doing repetitive things. while True : # Add command…" at bounding box center [1259, 288] width 340 height 516
click at [1144, 131] on div "# Loops are a better way of doing repetitive things. while True : # Add command…" at bounding box center [1259, 288] width 340 height 516
type textarea "h"
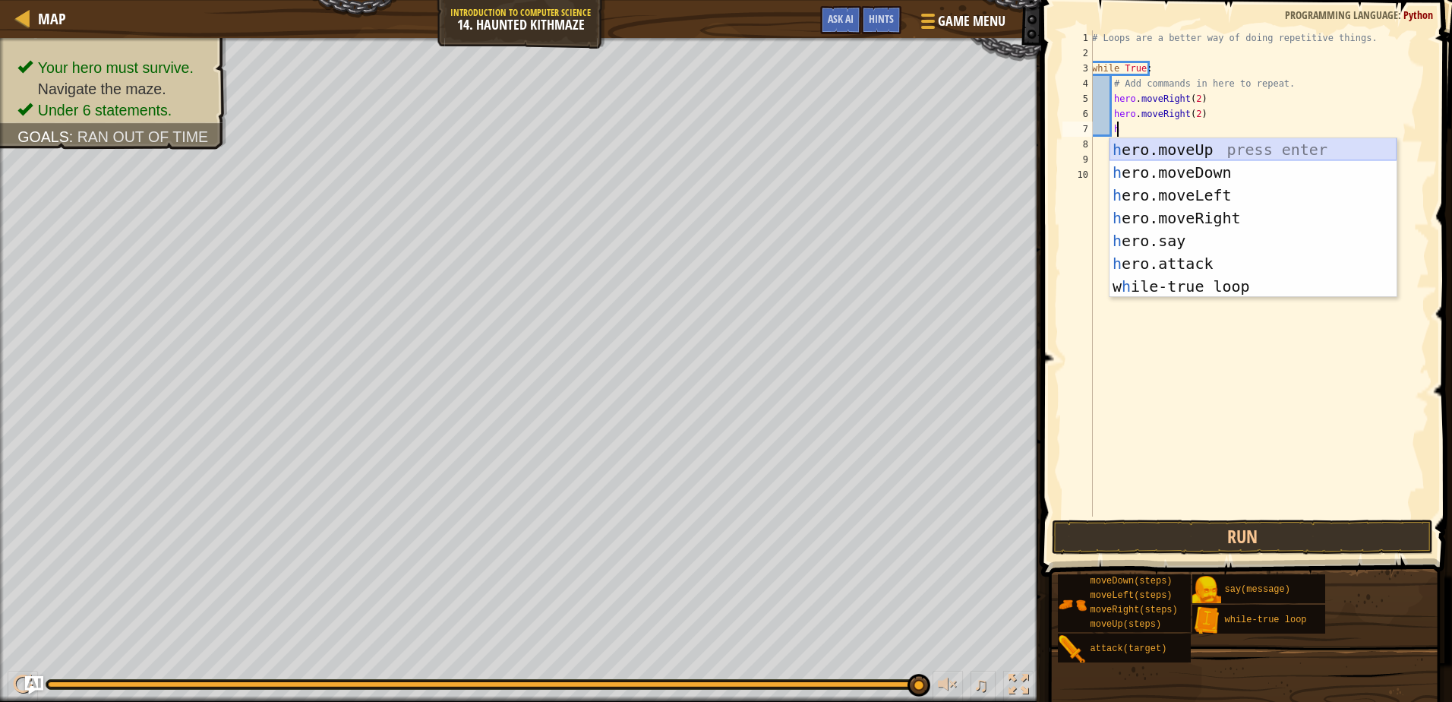
click at [1181, 153] on div "h ero.moveUp press enter h ero.moveDown press enter h ero.moveLeft press enter …" at bounding box center [1252, 240] width 287 height 205
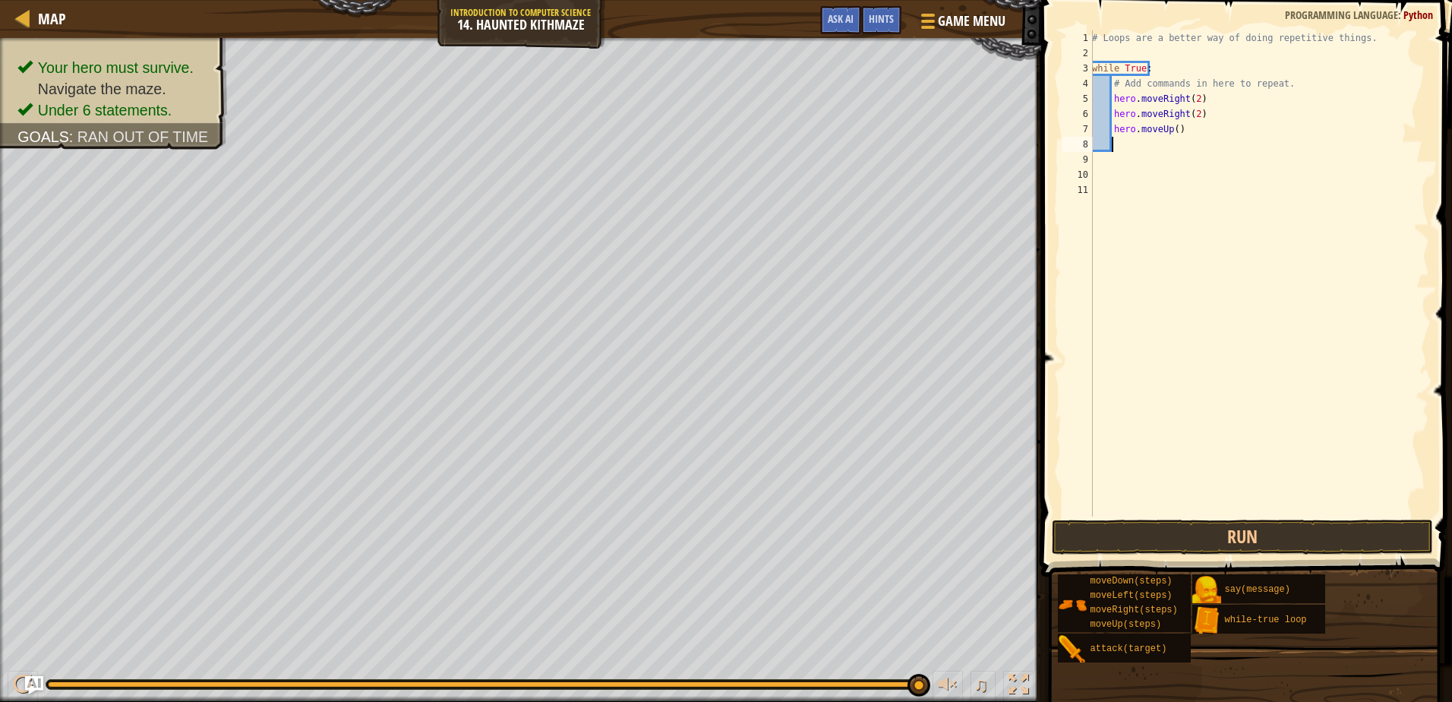
scroll to position [7, 1]
click at [1169, 130] on div "# Loops are a better way of doing repetitive things. while True : # Add command…" at bounding box center [1259, 288] width 340 height 516
click at [1113, 529] on button "Run" at bounding box center [1242, 536] width 380 height 35
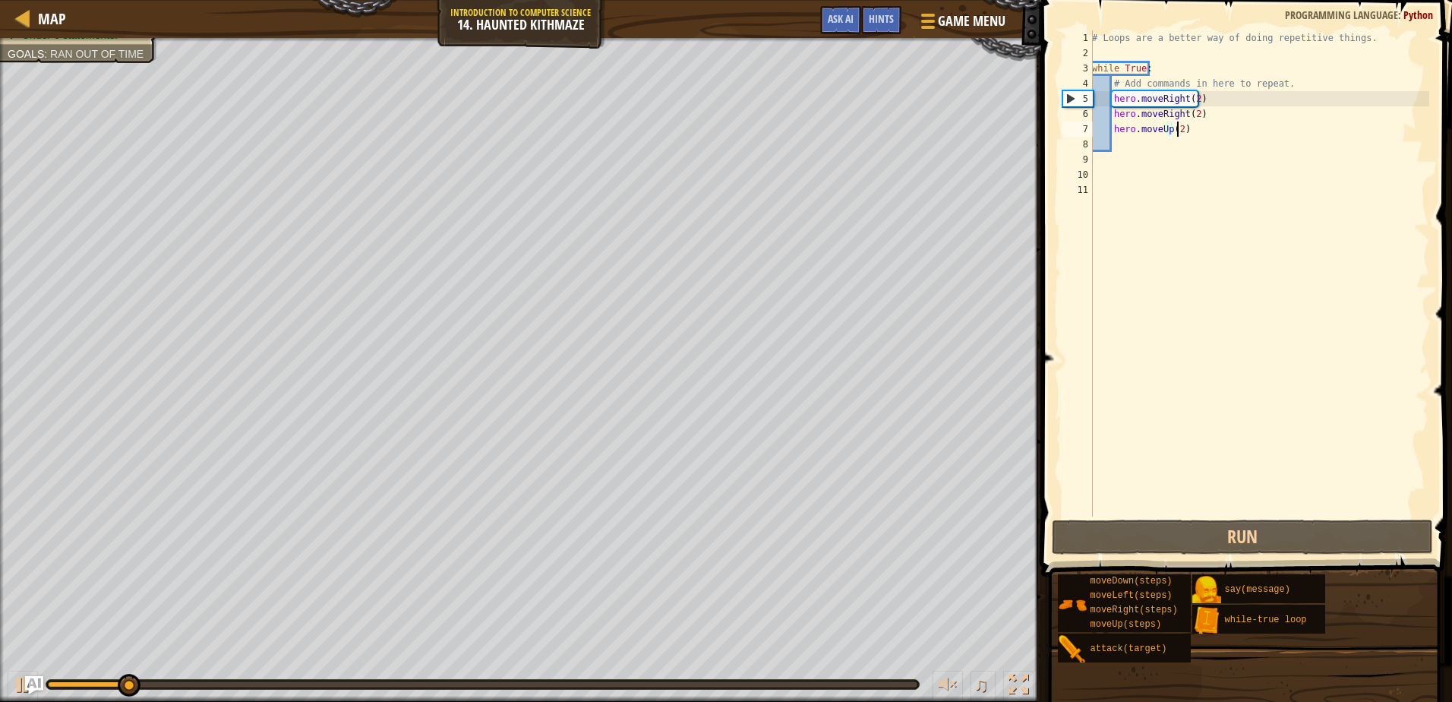
scroll to position [7, 6]
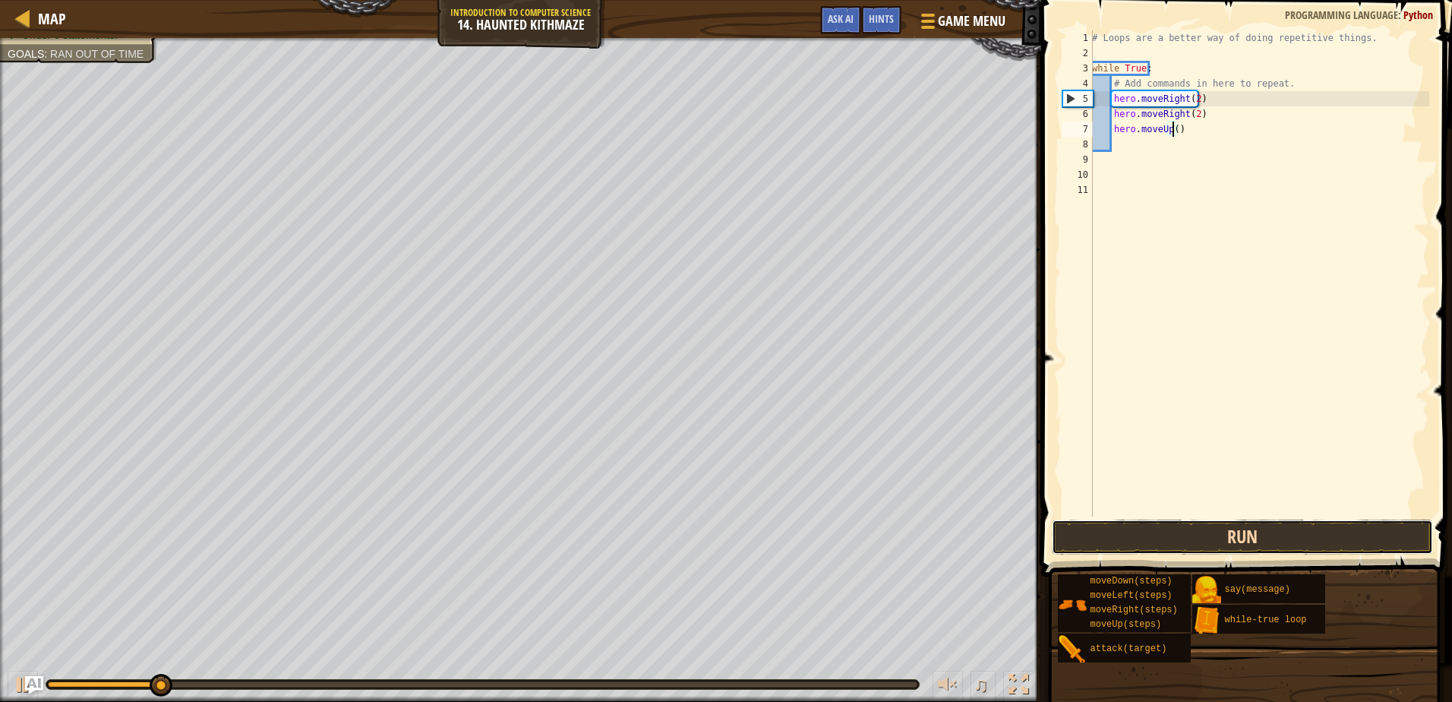
click at [1179, 532] on button "Run" at bounding box center [1242, 536] width 380 height 35
click at [1199, 537] on button "Run" at bounding box center [1242, 536] width 380 height 35
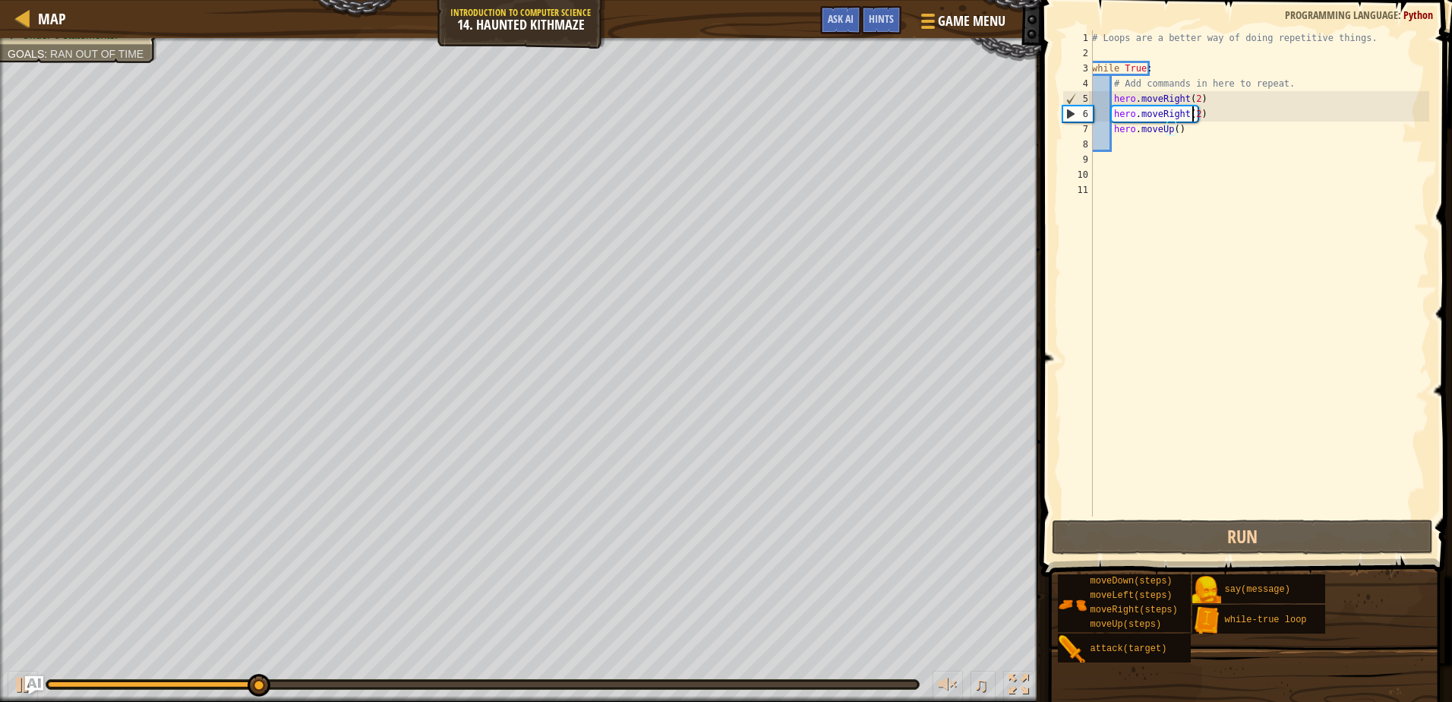
click at [1190, 114] on div "# Loops are a better way of doing repetitive things. while True : # Add command…" at bounding box center [1259, 288] width 340 height 516
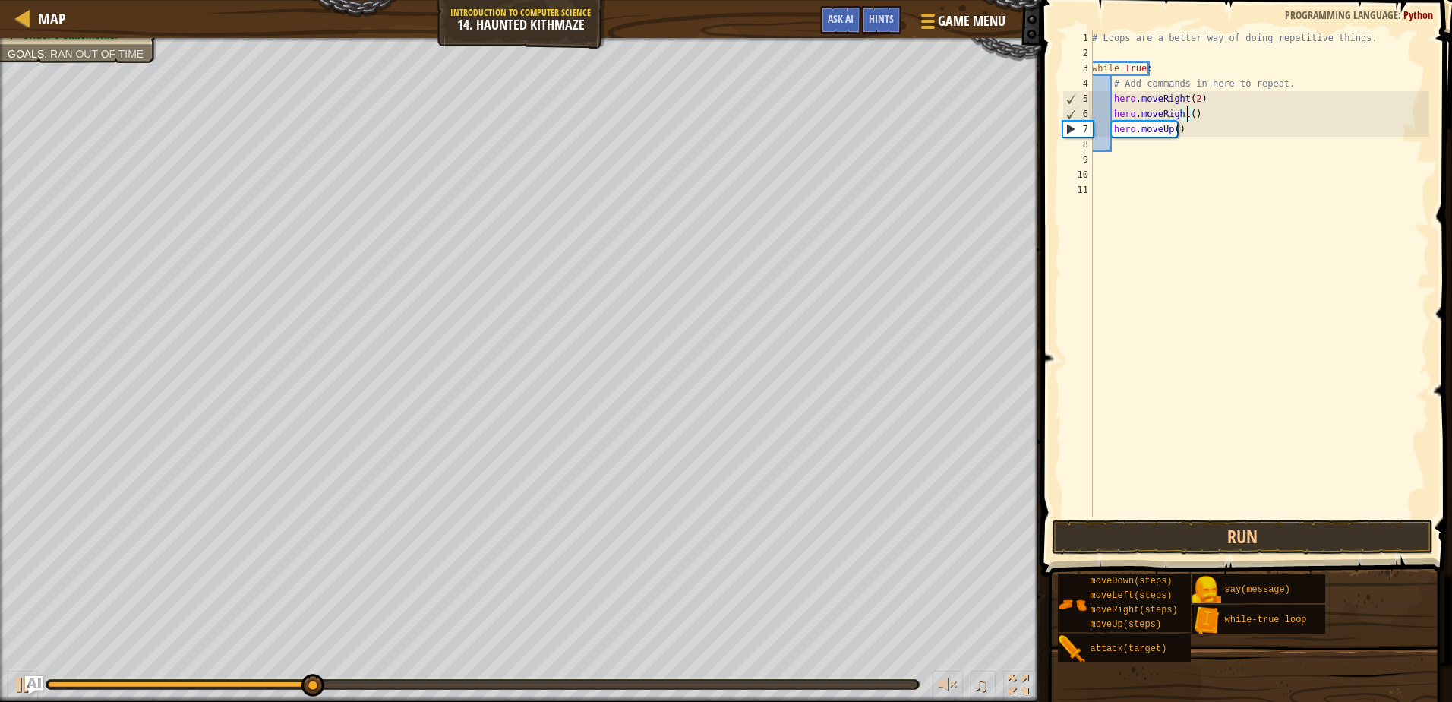
click at [1169, 132] on div "# Loops are a better way of doing repetitive things. while True : # Add command…" at bounding box center [1259, 288] width 340 height 516
click at [1152, 536] on button "Run" at bounding box center [1242, 536] width 380 height 35
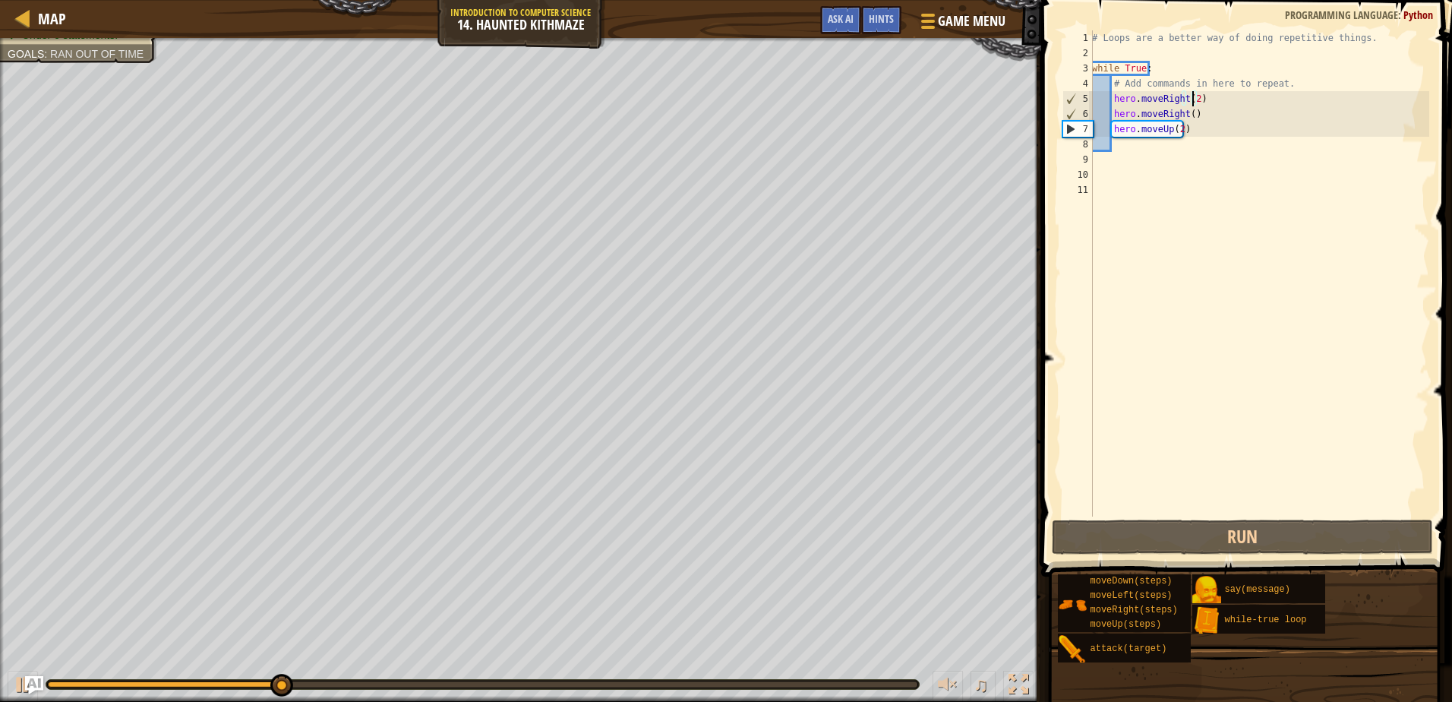
click at [1190, 99] on div "# Loops are a better way of doing repetitive things. while True : # Add command…" at bounding box center [1259, 288] width 340 height 516
type textarea "hero.moveRight()"
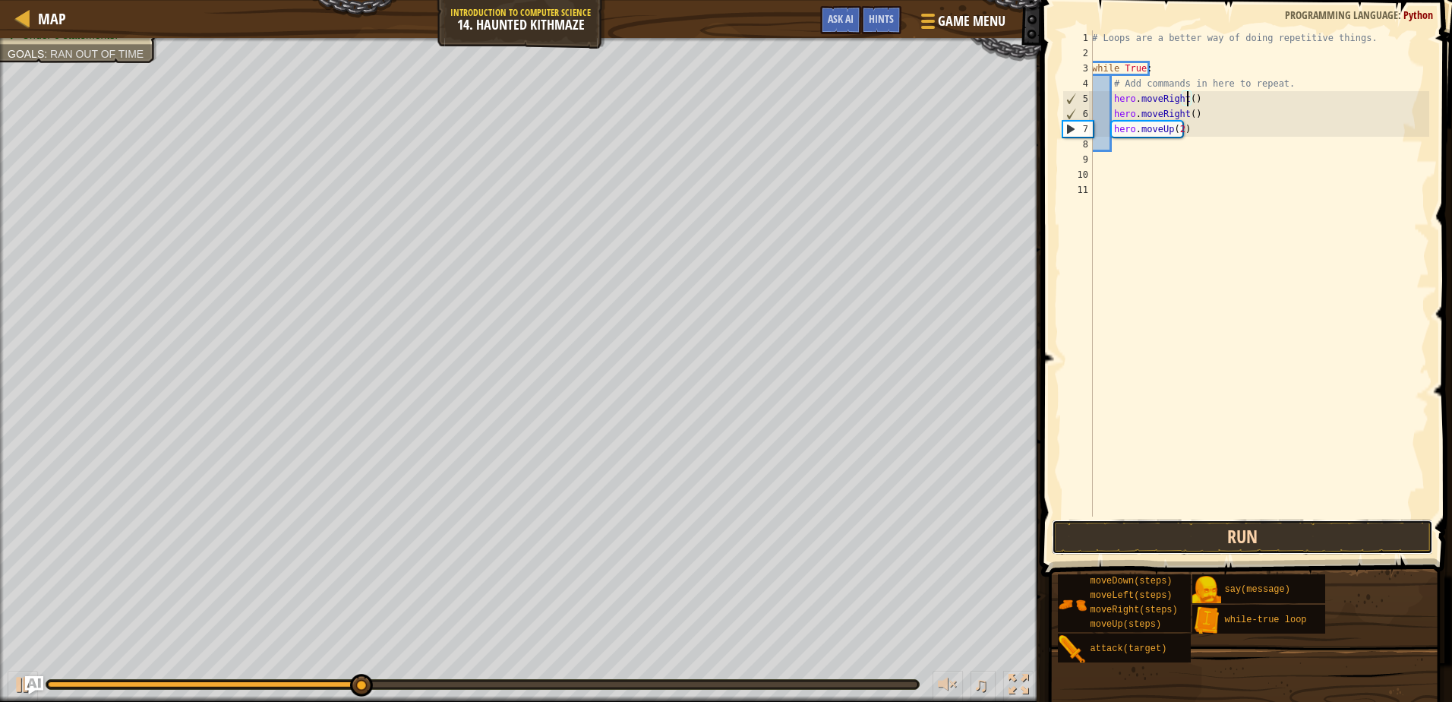
click at [1166, 536] on button "Run" at bounding box center [1242, 536] width 380 height 35
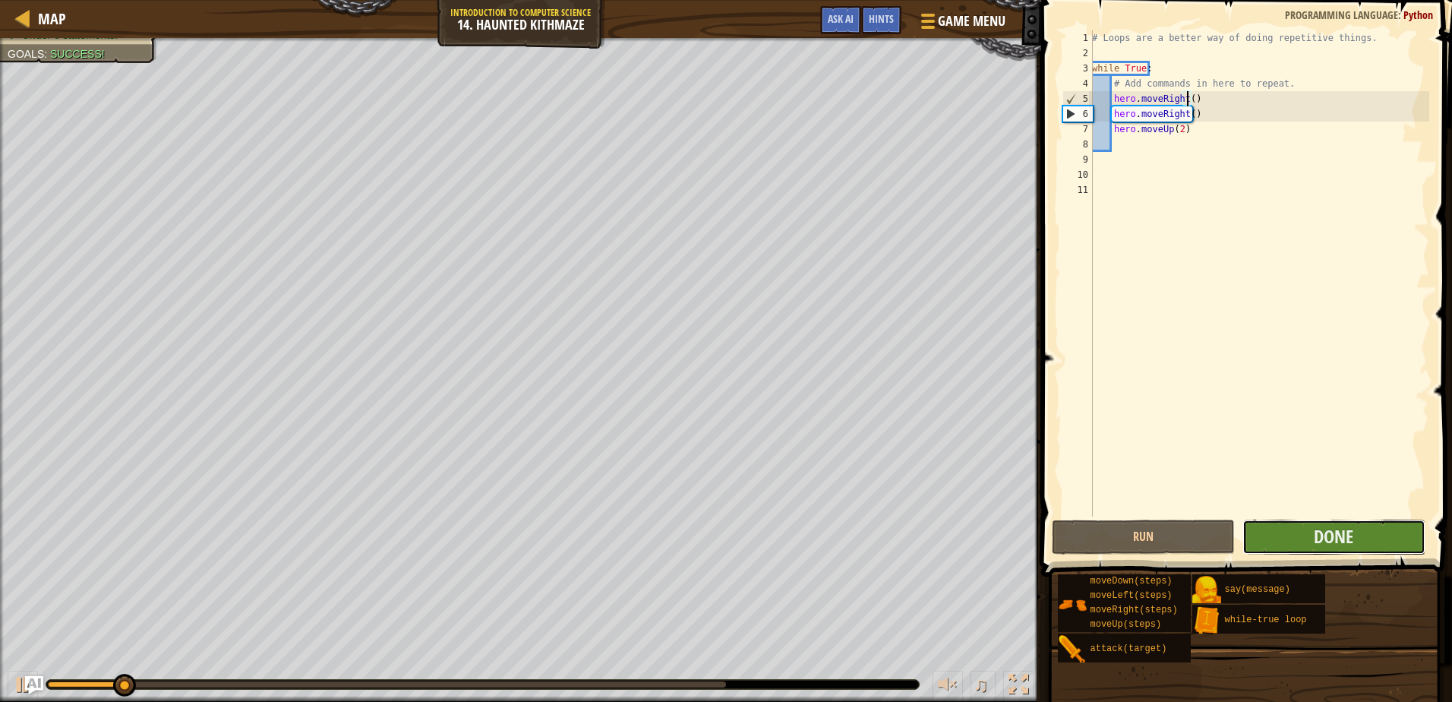
click at [1270, 541] on button "Done" at bounding box center [1333, 536] width 183 height 35
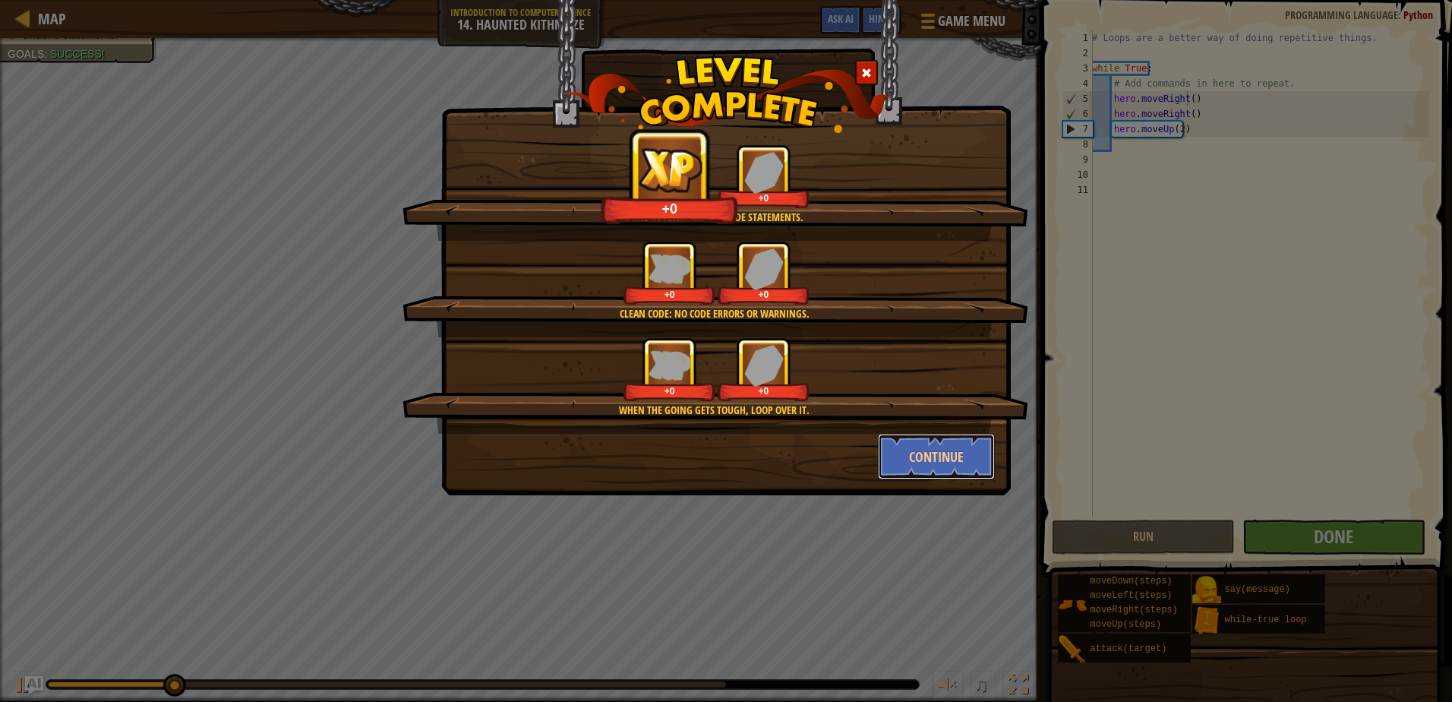
click at [935, 447] on button "Continue" at bounding box center [937, 457] width 118 height 46
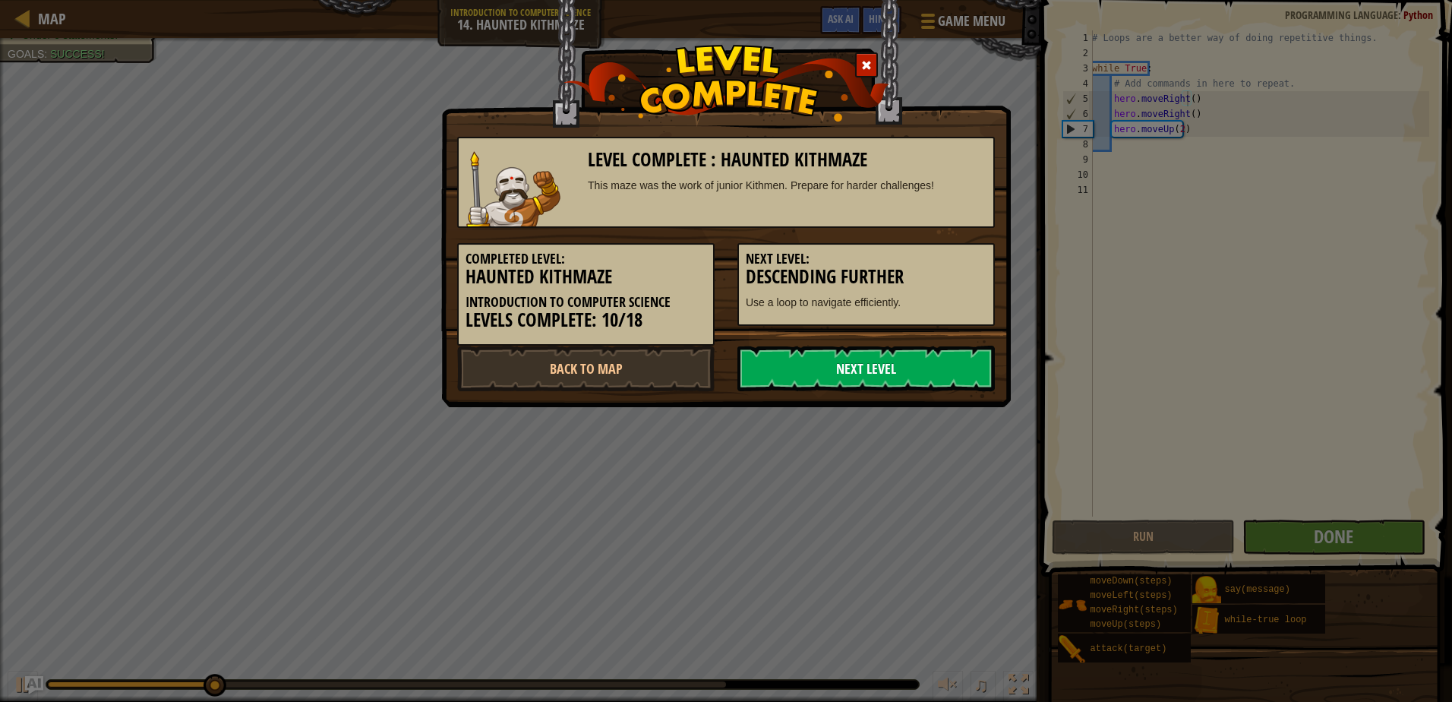
click at [919, 372] on link "Next Level" at bounding box center [865, 369] width 257 height 46
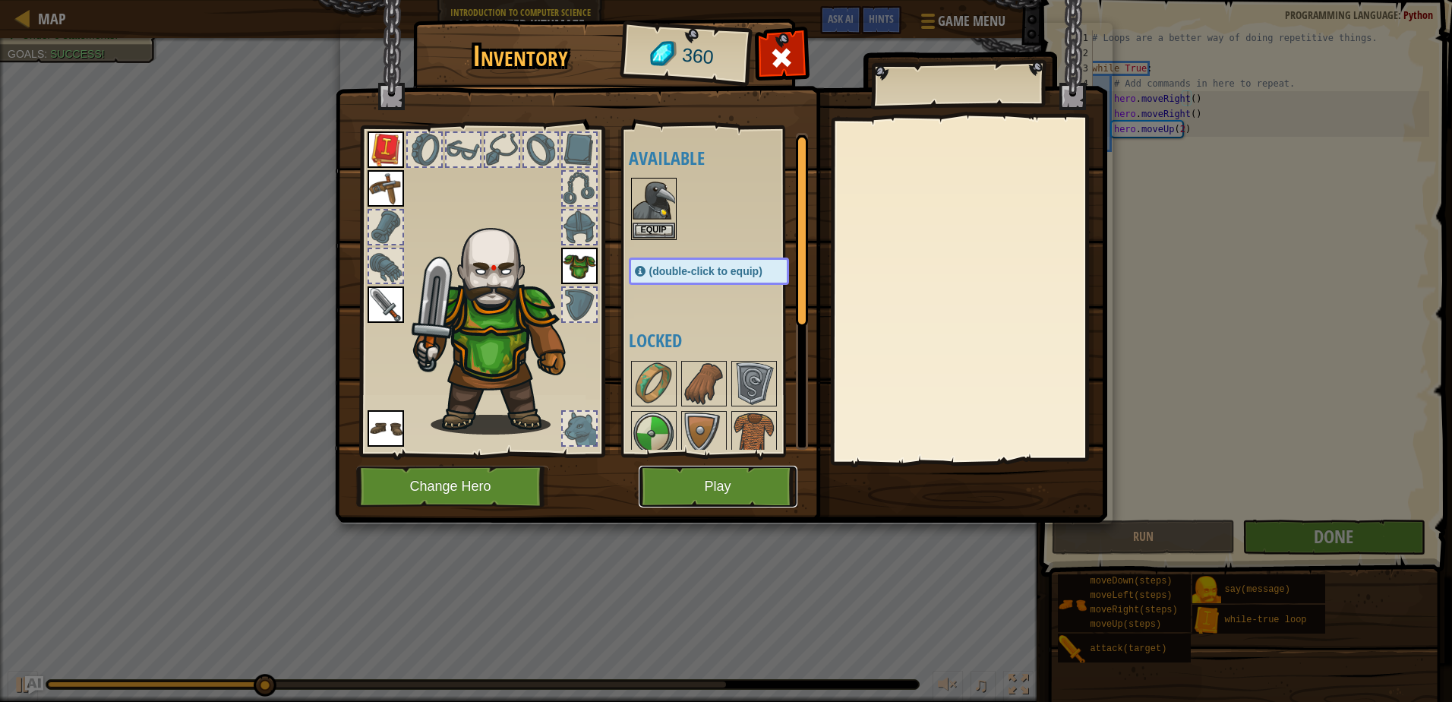
click at [740, 477] on button "Play" at bounding box center [718, 487] width 159 height 42
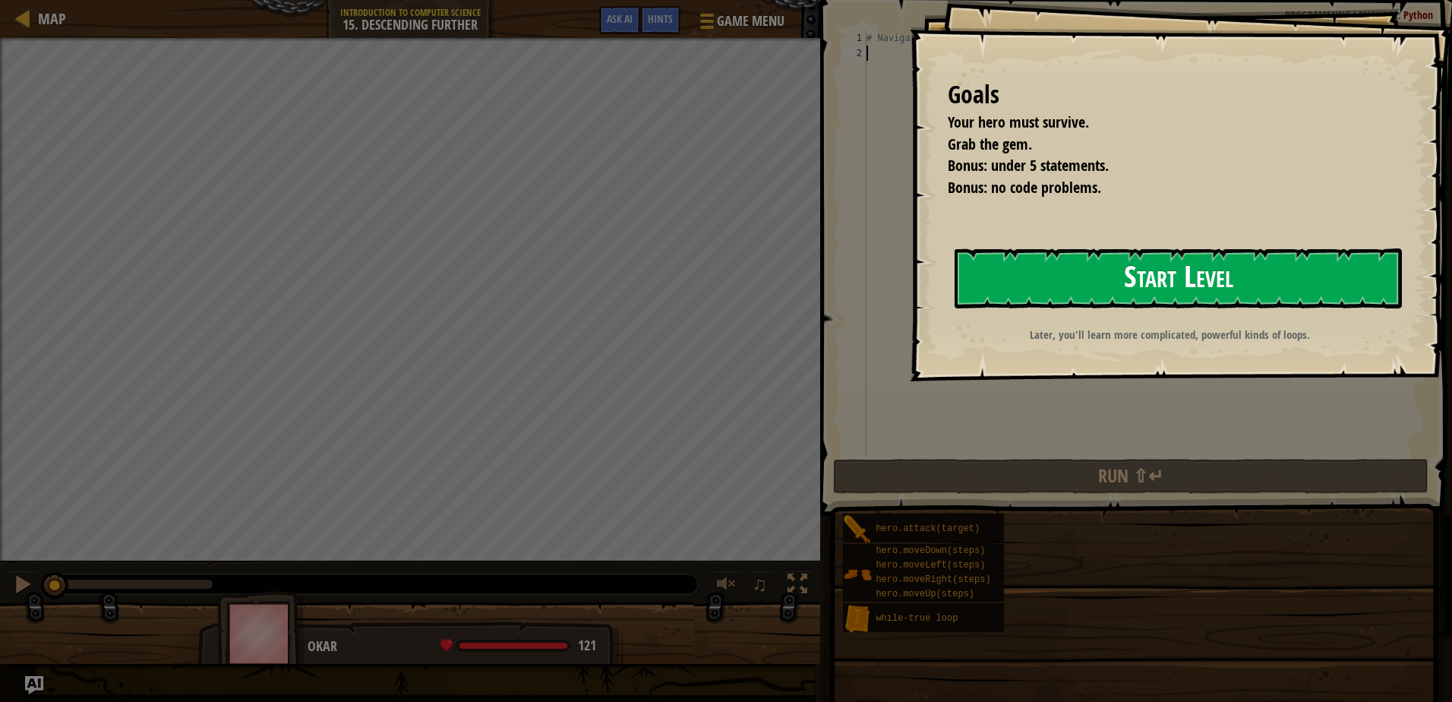
click at [1166, 299] on button "Start Level" at bounding box center [1178, 278] width 447 height 60
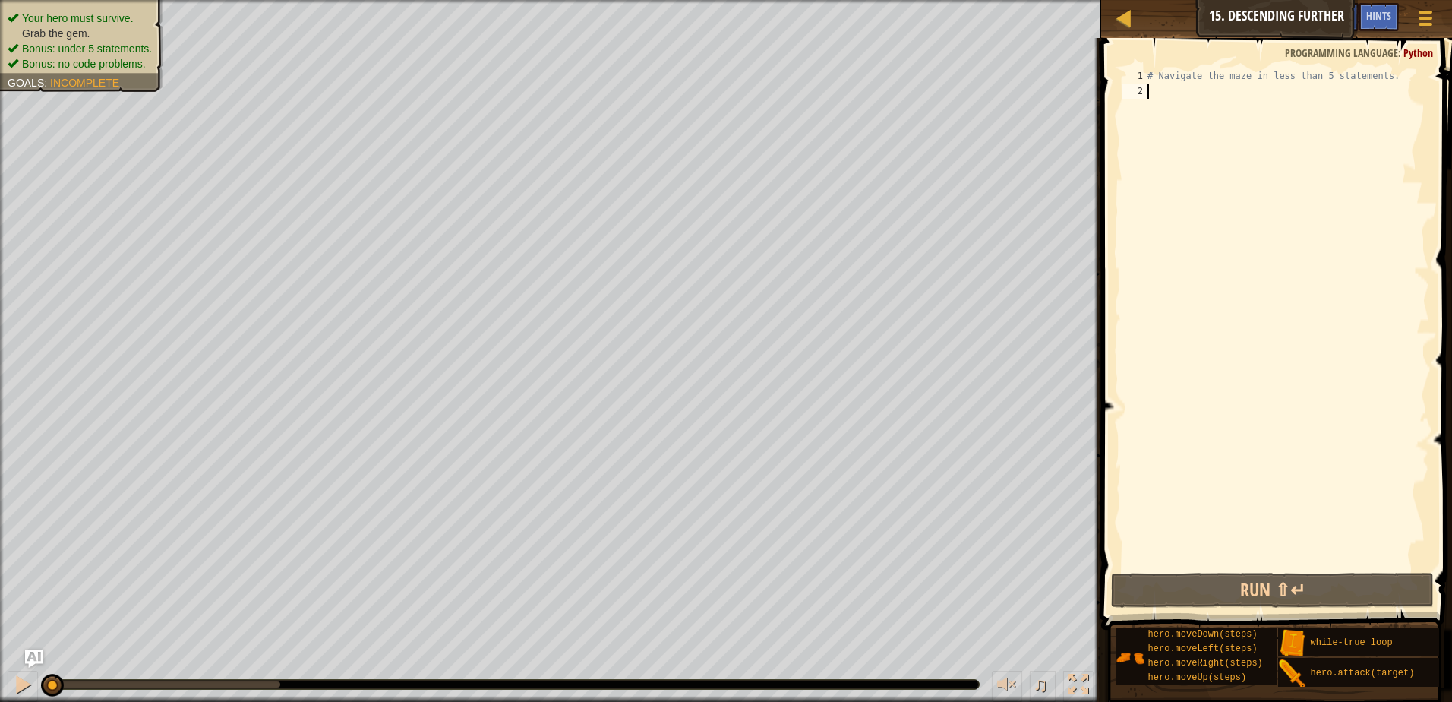
type textarea "h"
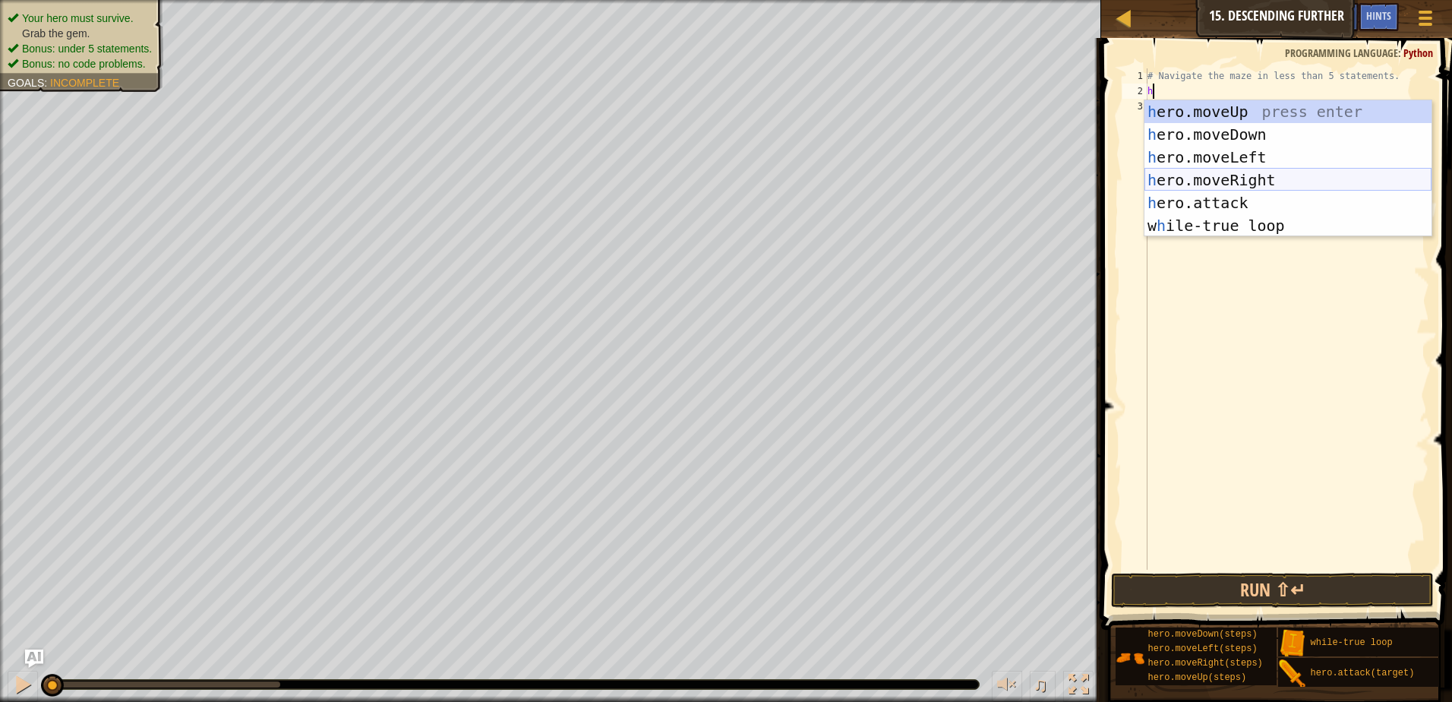
click at [1199, 181] on div "h ero.moveUp press enter h ero.moveDown press enter h ero.moveLeft press enter …" at bounding box center [1287, 191] width 287 height 182
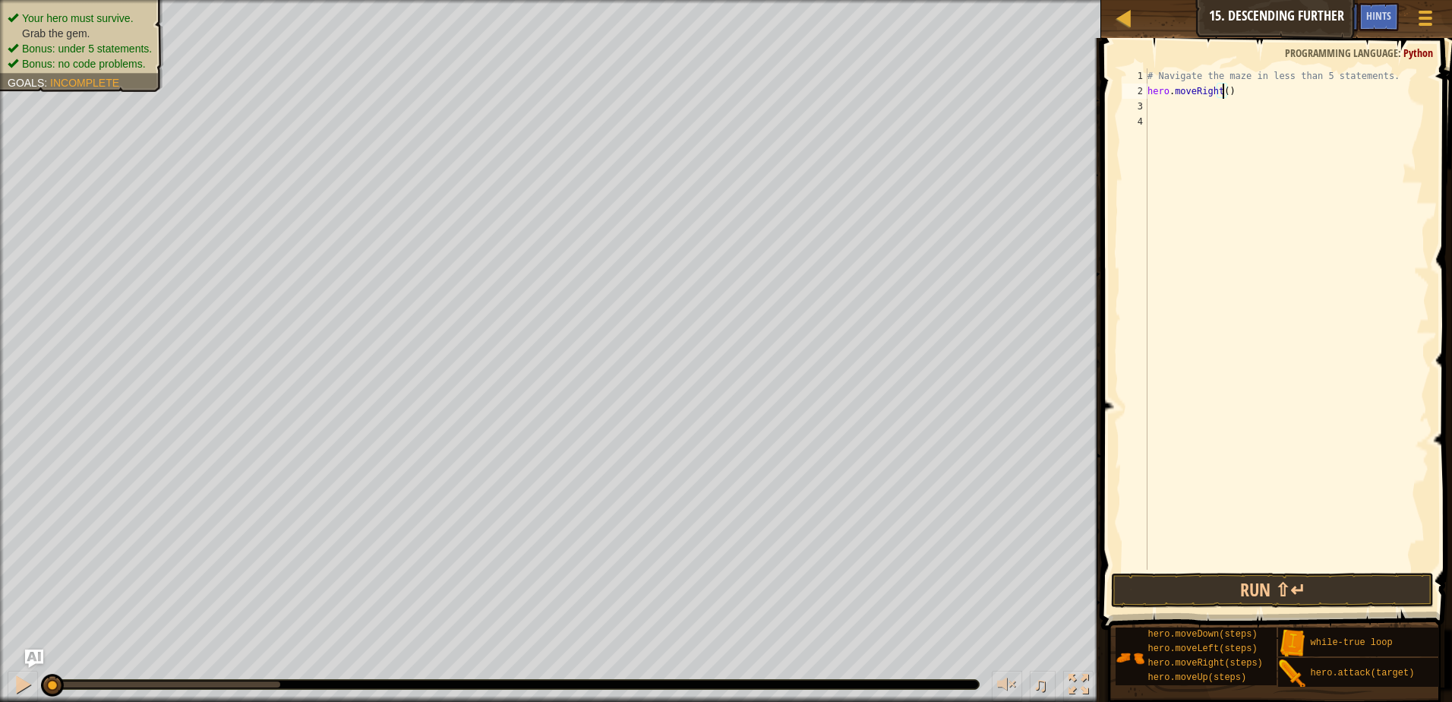
click at [1222, 96] on div "# Navigate the maze in less than 5 statements. hero . moveRight ( )" at bounding box center [1286, 334] width 285 height 532
type textarea "hero.moveRight(2)"
drag, startPoint x: 1214, startPoint y: 606, endPoint x: 1209, endPoint y: 589, distance: 17.3
click at [1213, 603] on button "Run ⇧↵" at bounding box center [1272, 590] width 323 height 35
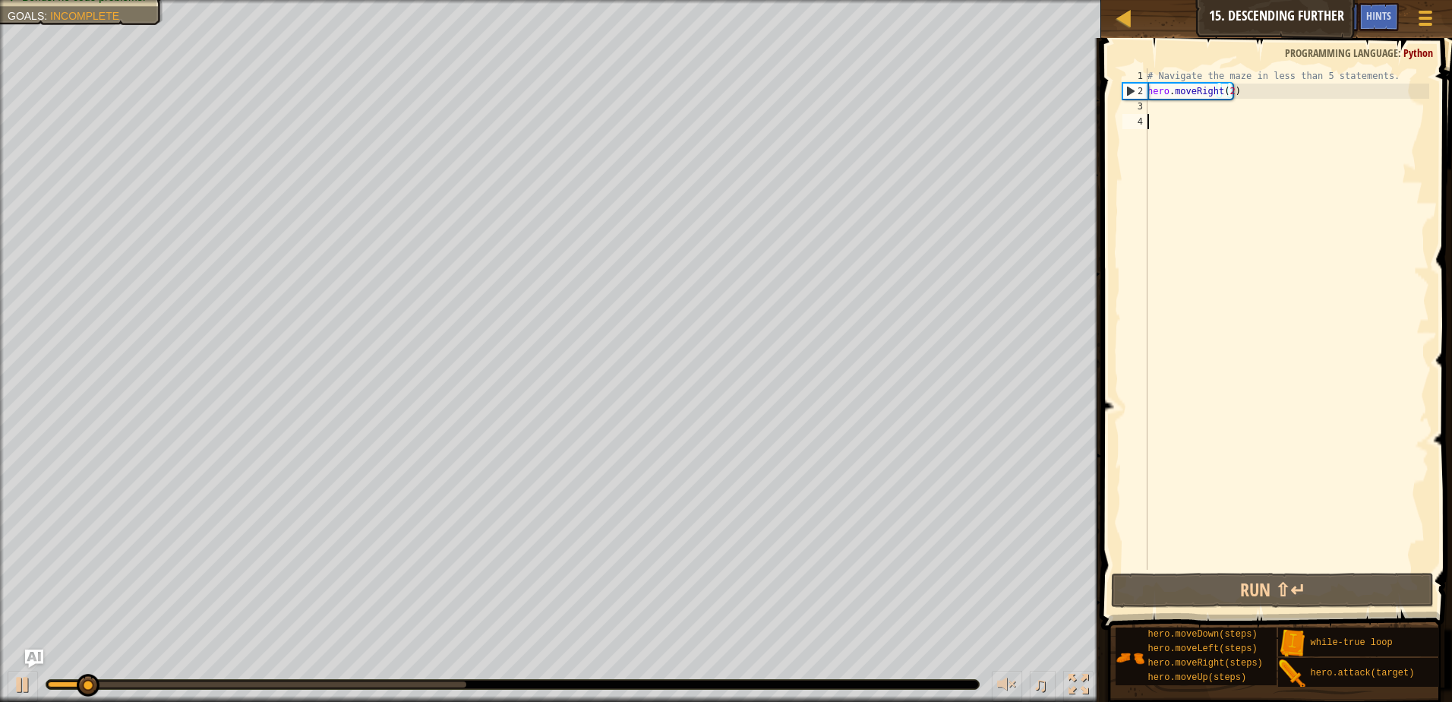
click at [1172, 117] on div "# Navigate the maze in less than 5 statements. hero . moveRight ( 2 )" at bounding box center [1286, 334] width 285 height 532
click at [1167, 109] on div "# Navigate the maze in less than 5 statements. hero . moveRight ( 2 )" at bounding box center [1286, 334] width 285 height 532
type textarea "h"
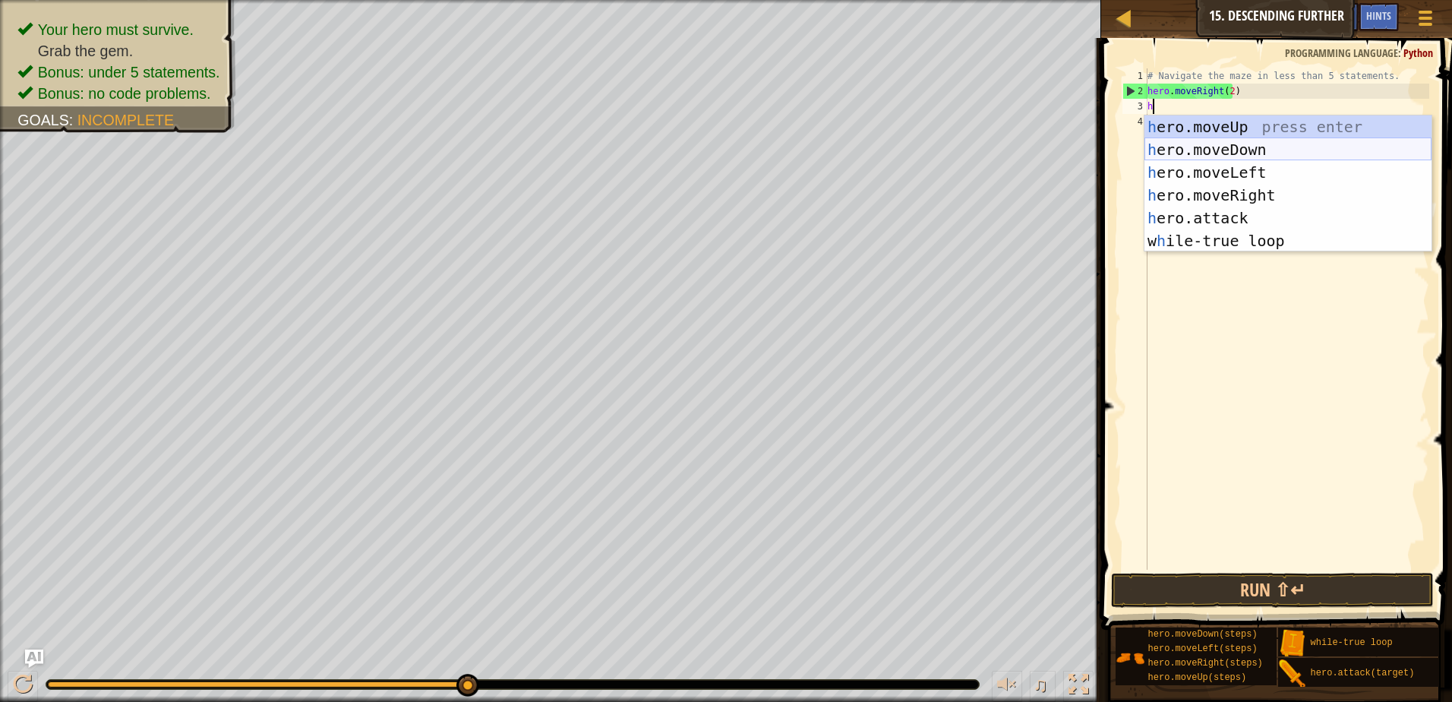
click at [1214, 152] on div "h ero.moveUp press enter h ero.moveDown press enter h ero.moveLeft press enter …" at bounding box center [1287, 206] width 287 height 182
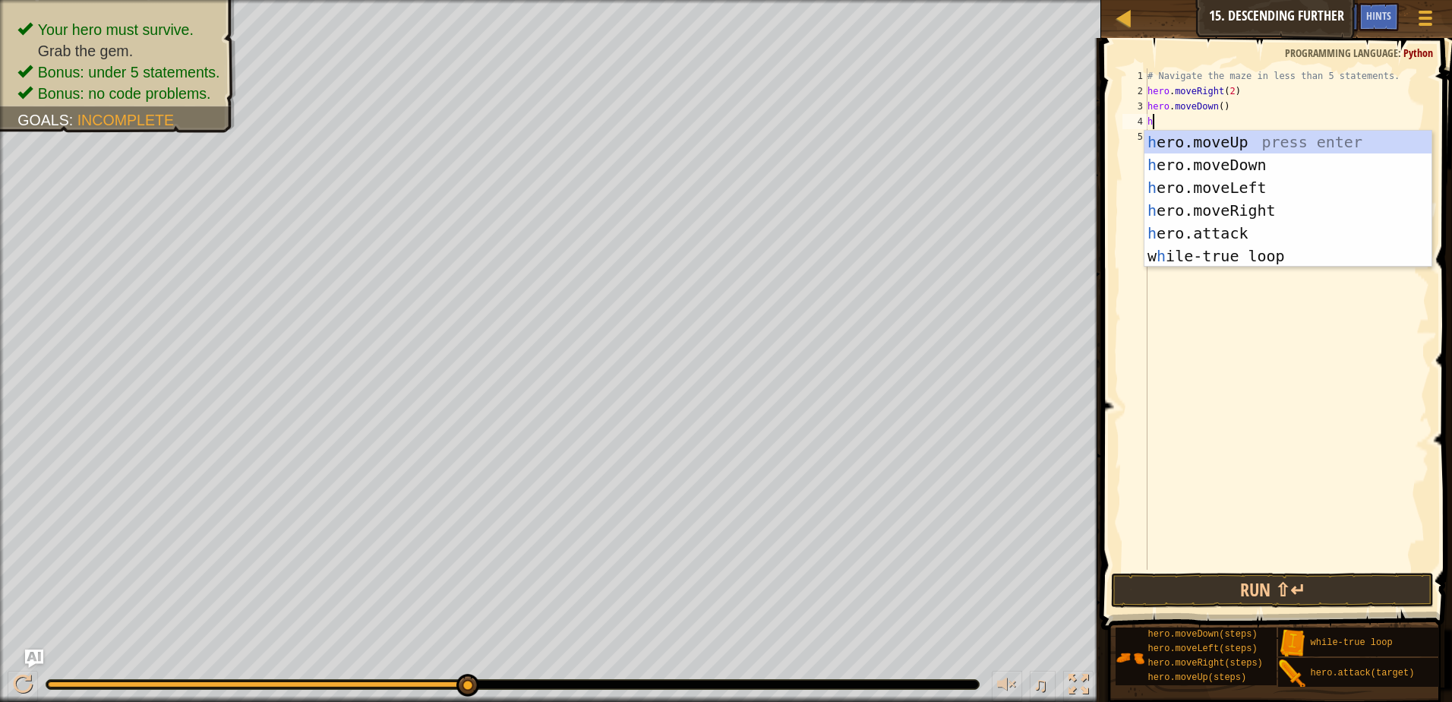
type textarea "h"
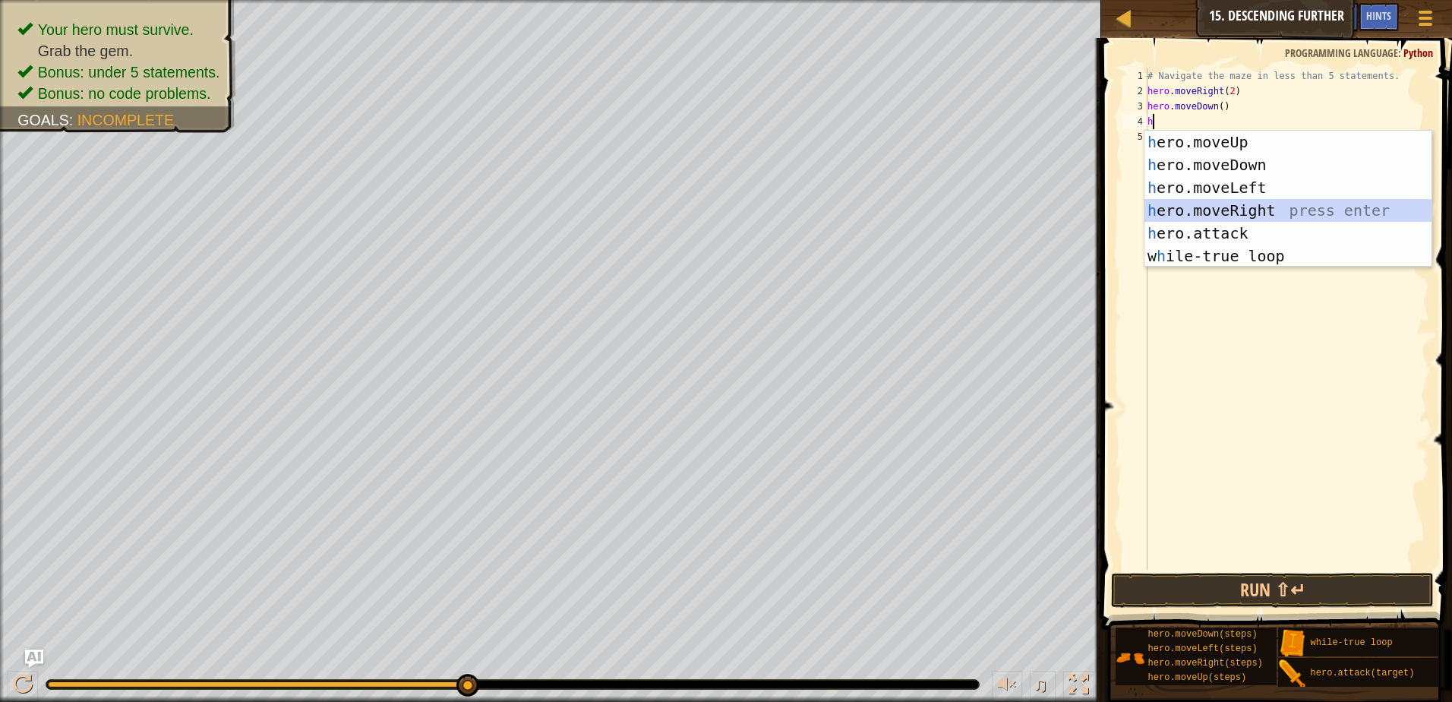
click at [1196, 211] on div "h ero.moveUp press enter h ero.moveDown press enter h ero.moveLeft press enter …" at bounding box center [1287, 222] width 287 height 182
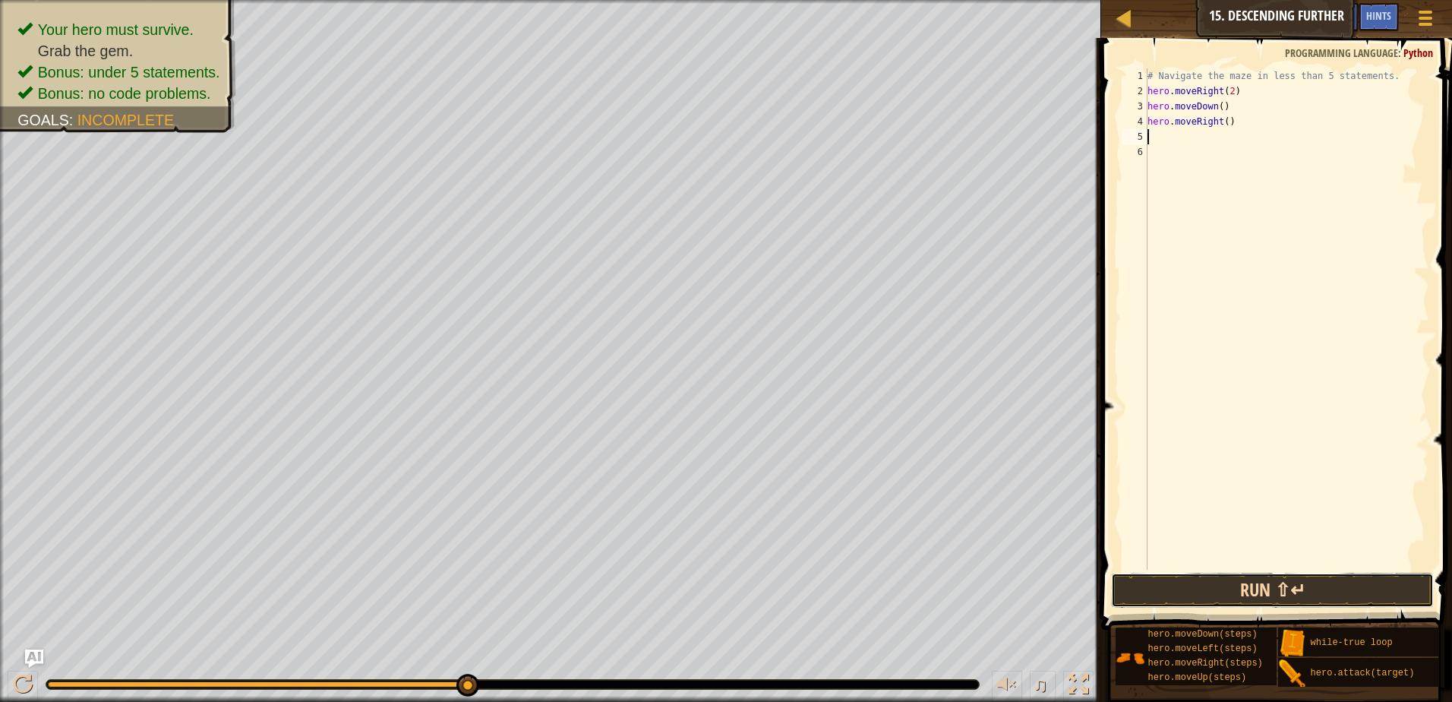
click at [1217, 589] on button "Run ⇧↵" at bounding box center [1272, 590] width 323 height 35
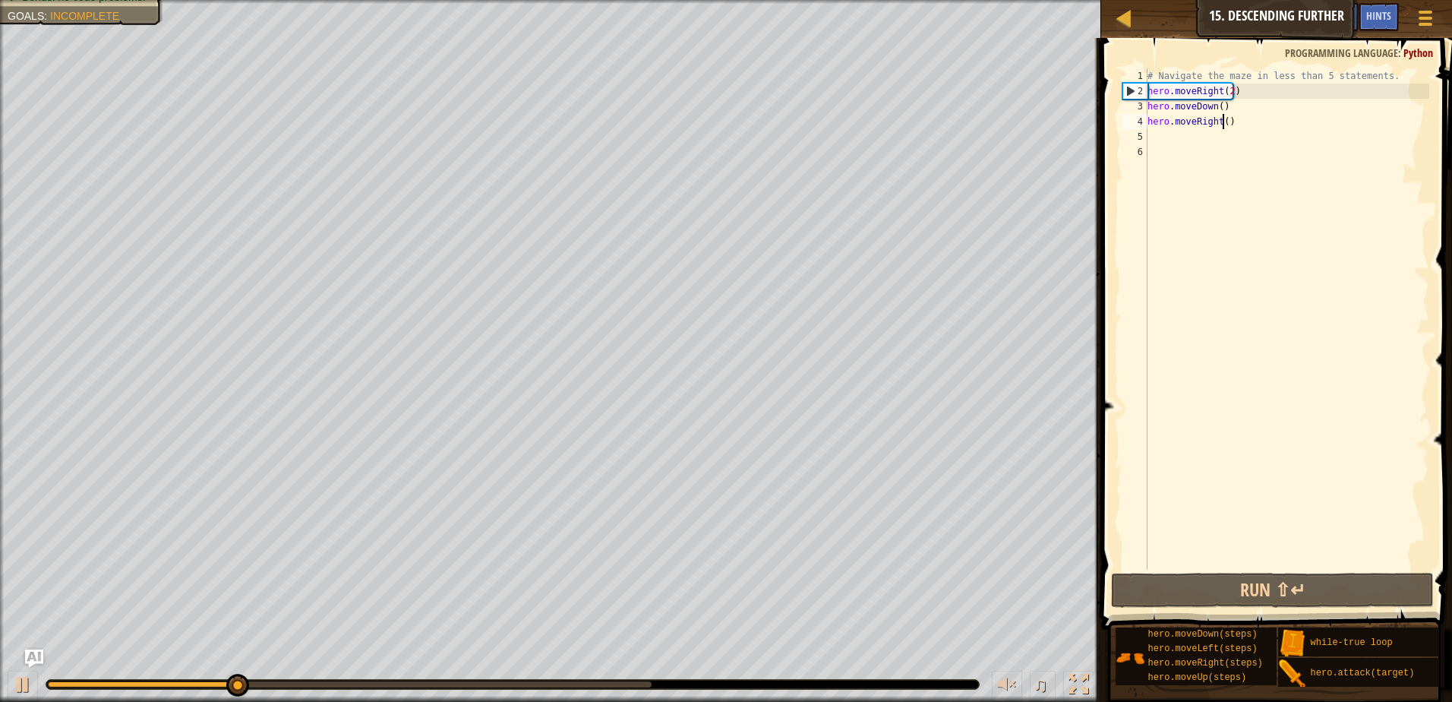
click at [1221, 124] on div "# Navigate the maze in less than 5 statements. hero . moveRight ( 2 ) hero . mo…" at bounding box center [1286, 334] width 285 height 532
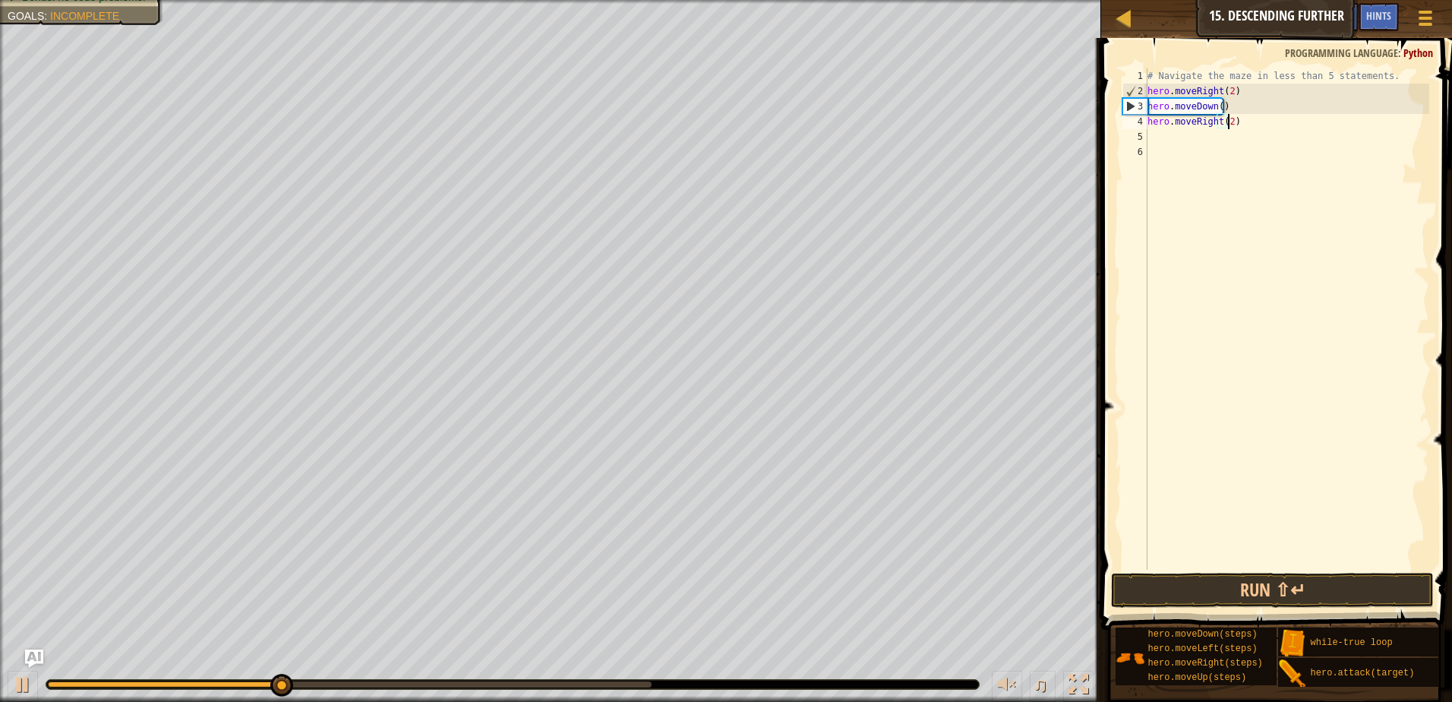
scroll to position [7, 6]
type textarea "hero.moveRight(2)"
click at [1181, 588] on button "Run ⇧↵" at bounding box center [1272, 590] width 323 height 35
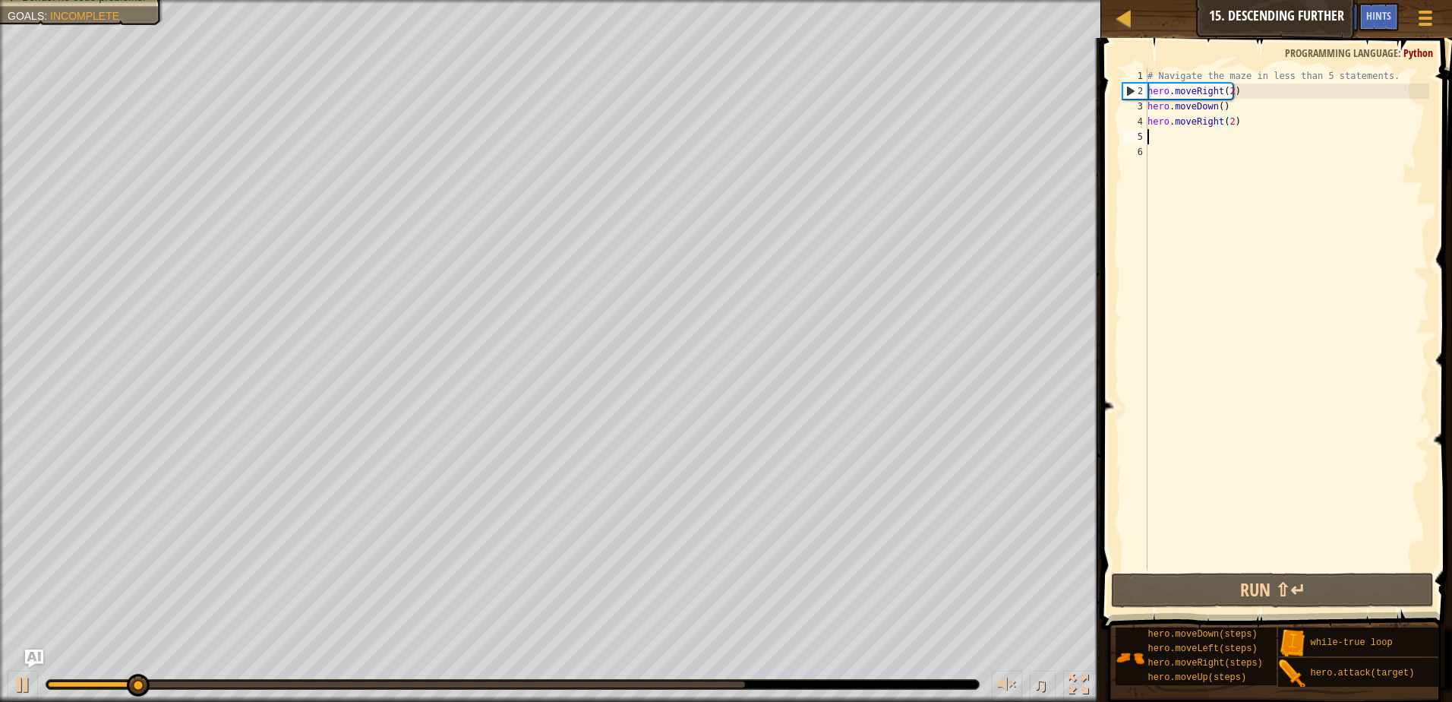
click at [1159, 140] on div "# Navigate the maze in less than 5 statements. hero . moveRight ( 2 ) hero . mo…" at bounding box center [1286, 334] width 285 height 532
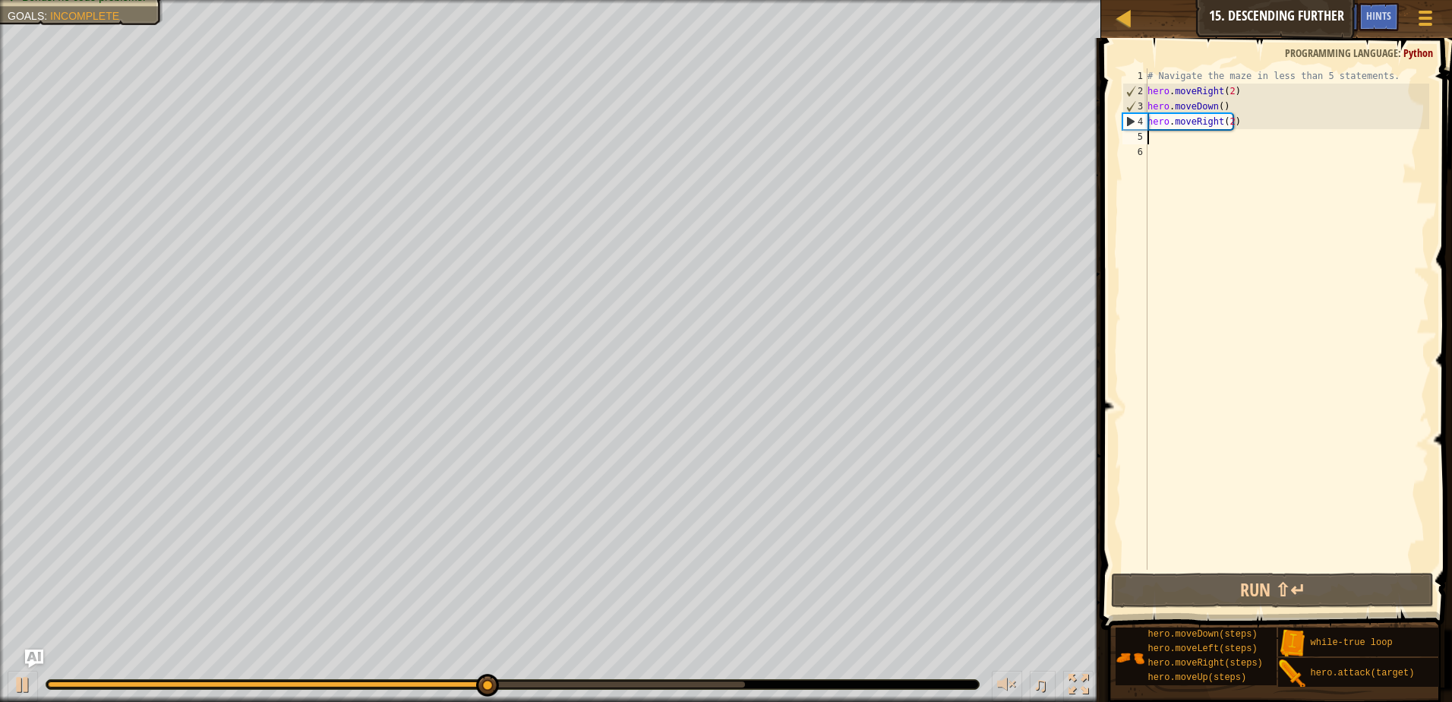
type textarea "h"
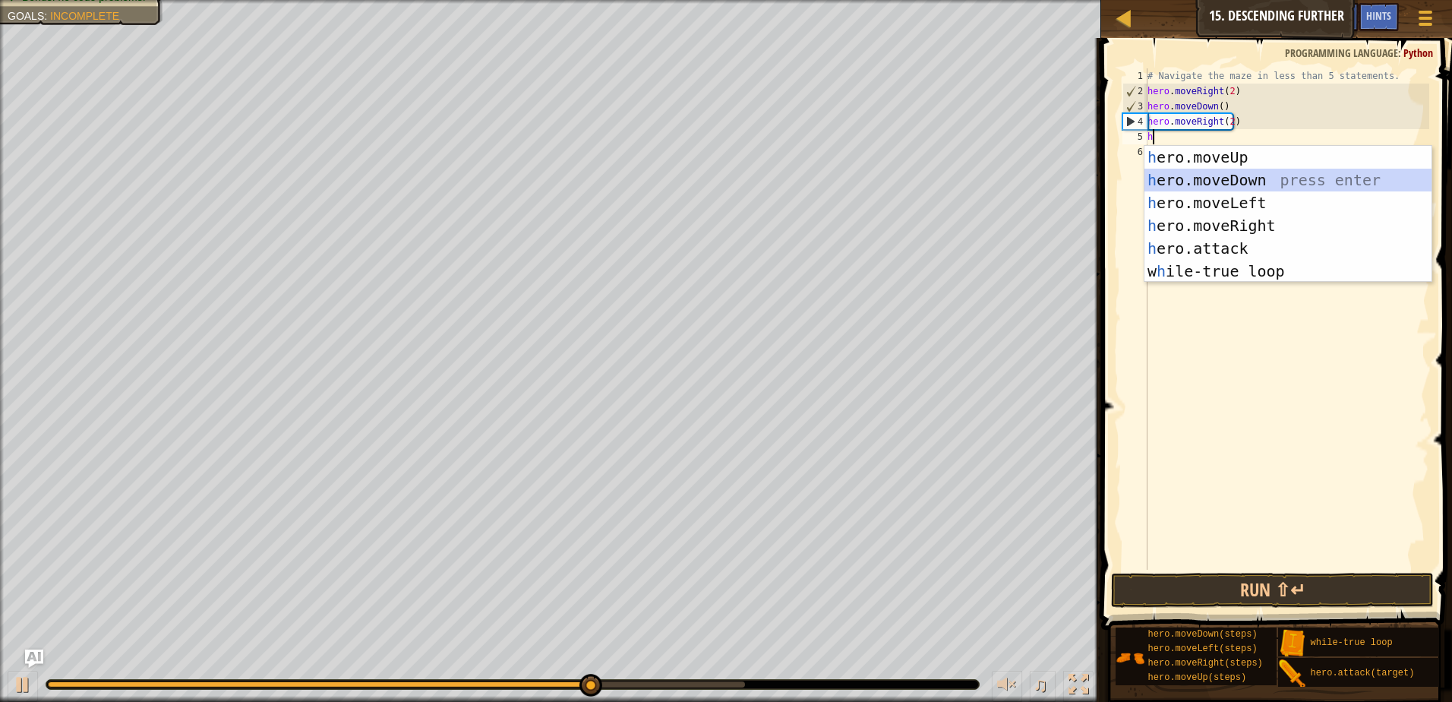
click at [1215, 184] on div "h ero.moveUp press enter h ero.moveDown press enter h ero.moveLeft press enter …" at bounding box center [1287, 237] width 287 height 182
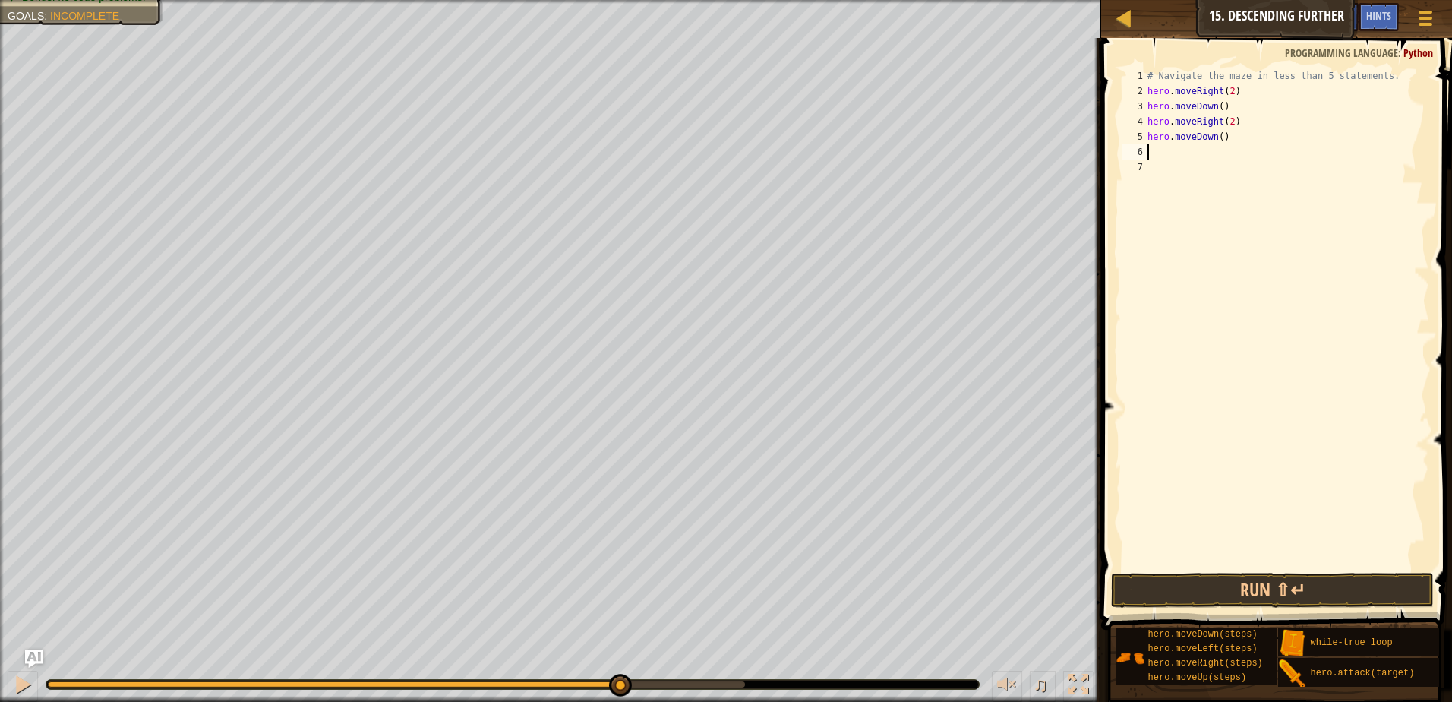
type textarea "h"
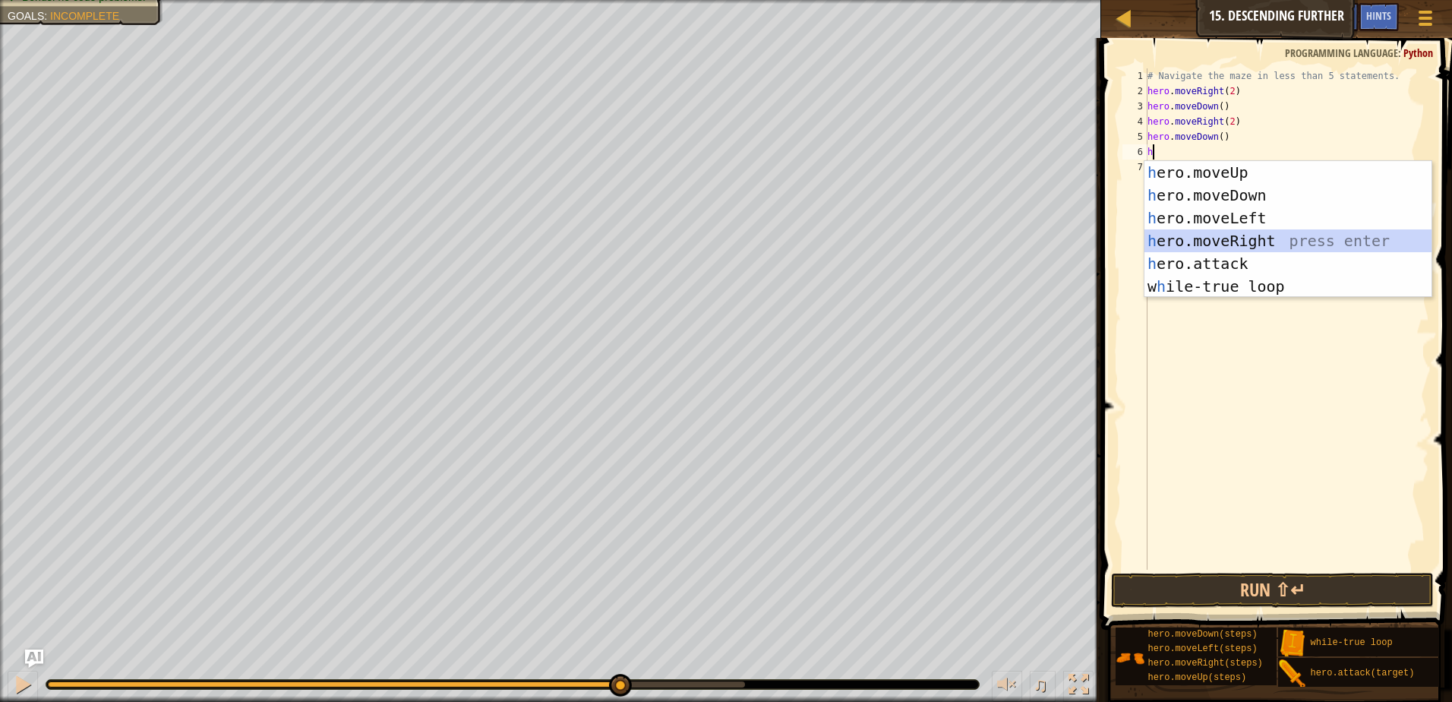
click at [1209, 246] on div "h ero.moveUp press enter h ero.moveDown press enter h ero.moveLeft press enter …" at bounding box center [1287, 252] width 287 height 182
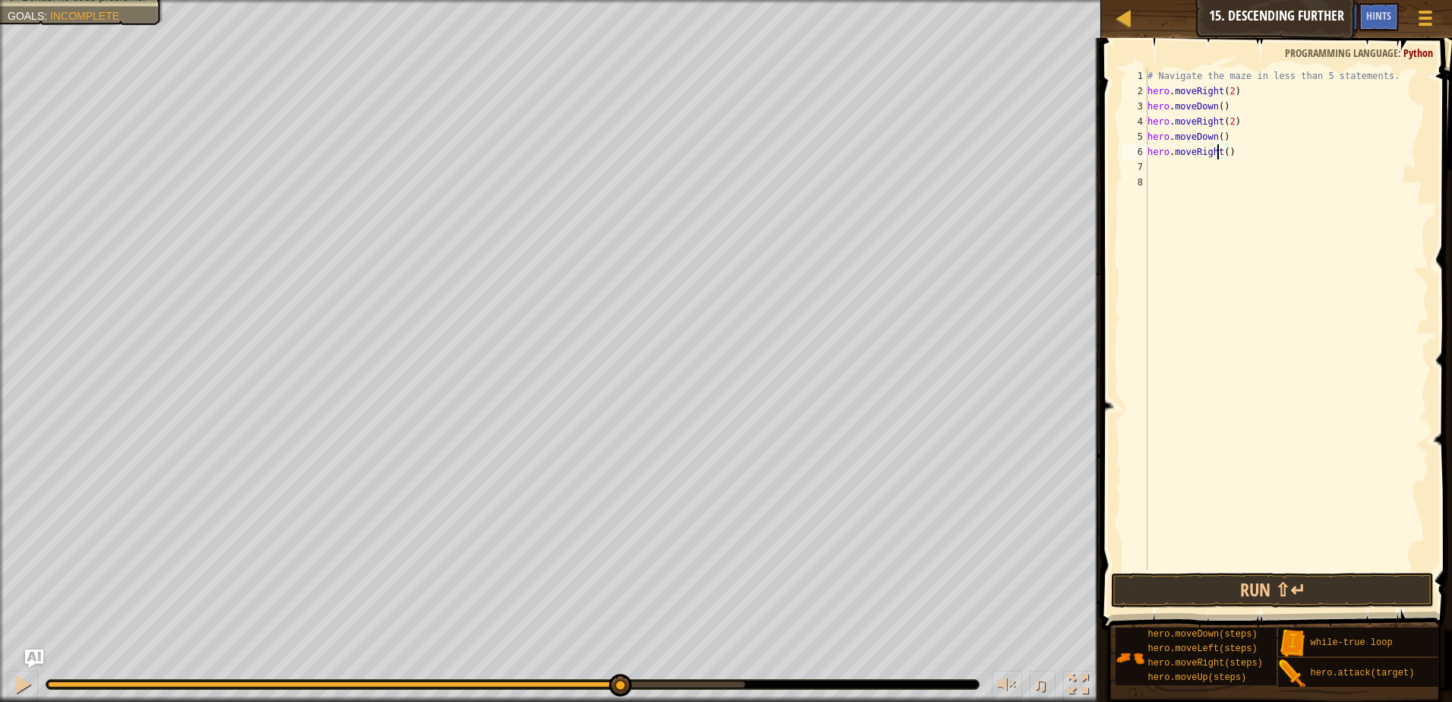
click at [1220, 152] on div "# Navigate the maze in less than 5 statements. hero . moveRight ( 2 ) hero . mo…" at bounding box center [1286, 334] width 285 height 532
click at [1225, 151] on div "# Navigate the maze in less than 5 statements. hero . moveRight ( 2 ) hero . mo…" at bounding box center [1286, 334] width 285 height 532
click at [1222, 153] on div "# Navigate the maze in less than 5 statements. hero . moveRight ( 2 ) hero . mo…" at bounding box center [1286, 334] width 285 height 532
type textarea "hero.moveRight(4)"
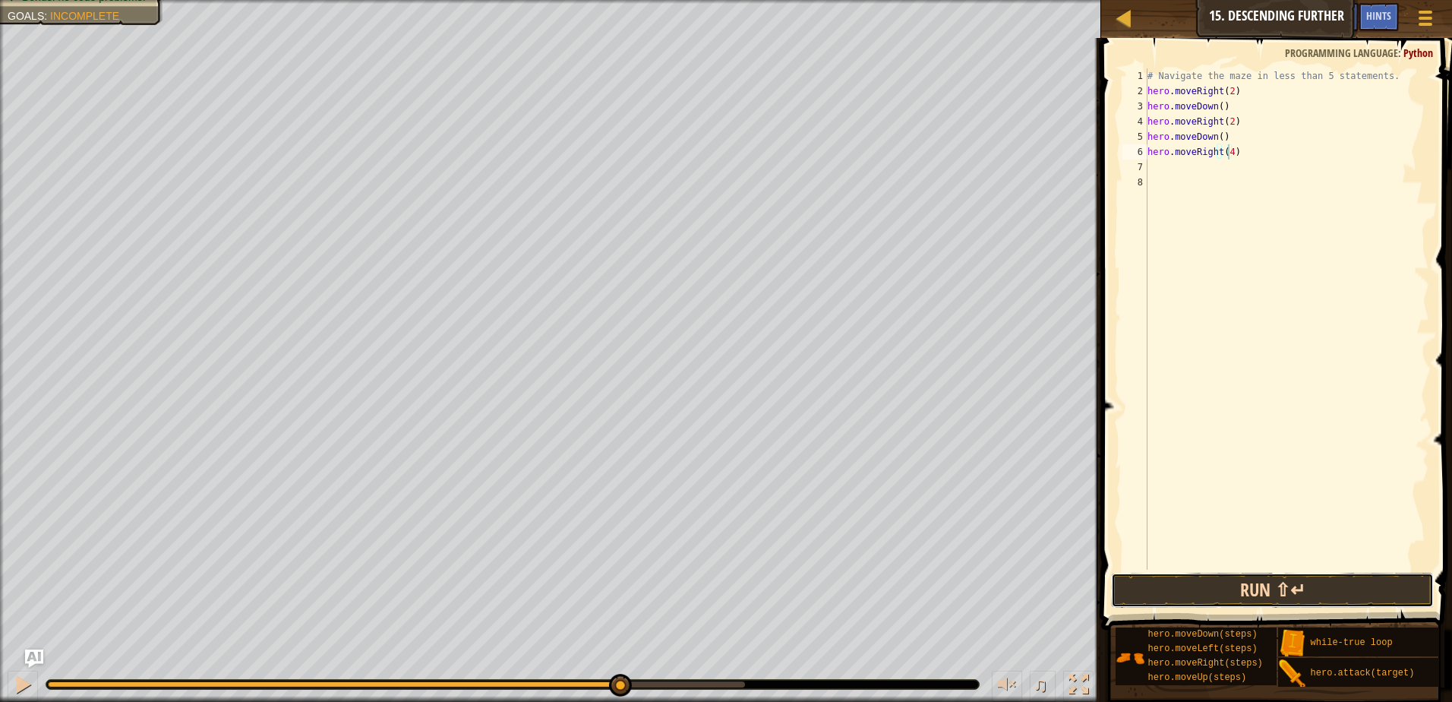
click at [1262, 579] on button "Run ⇧↵" at bounding box center [1272, 590] width 323 height 35
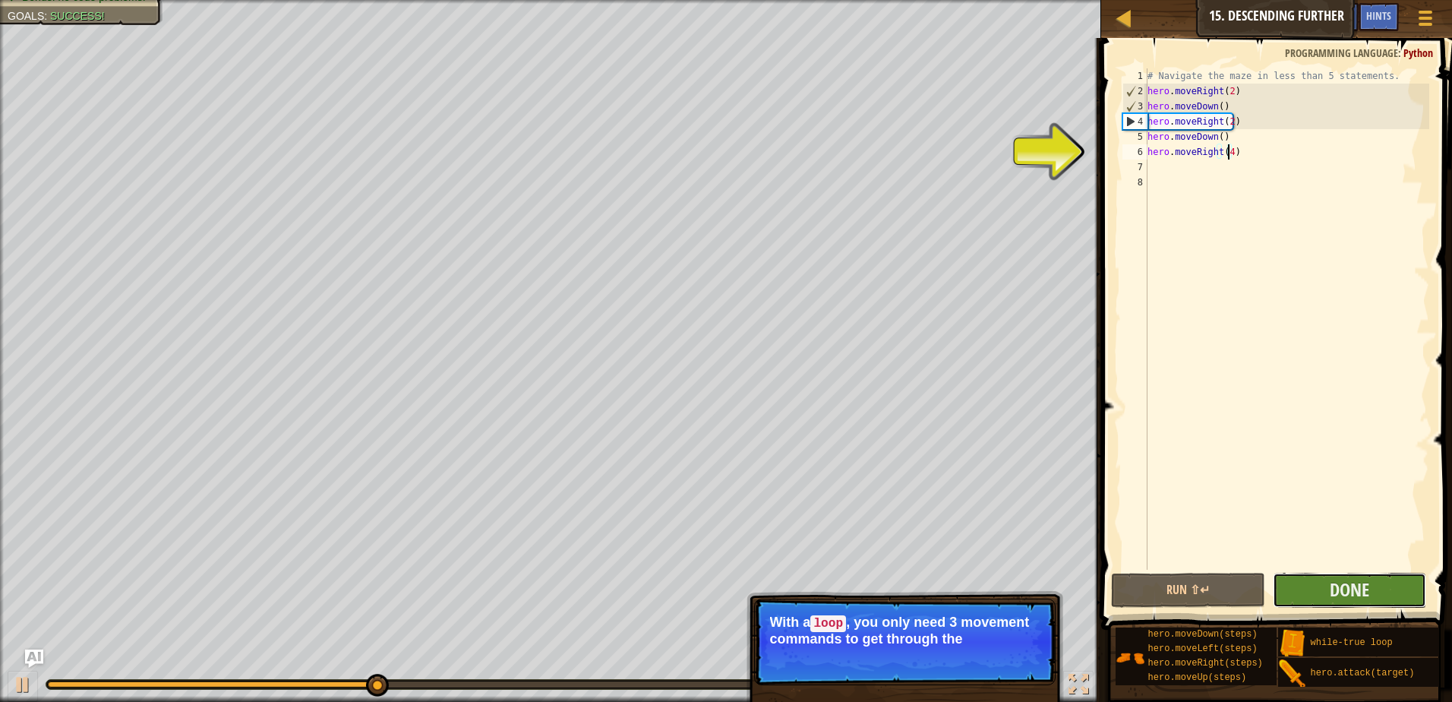
click at [1327, 589] on button "Done" at bounding box center [1350, 590] width 154 height 35
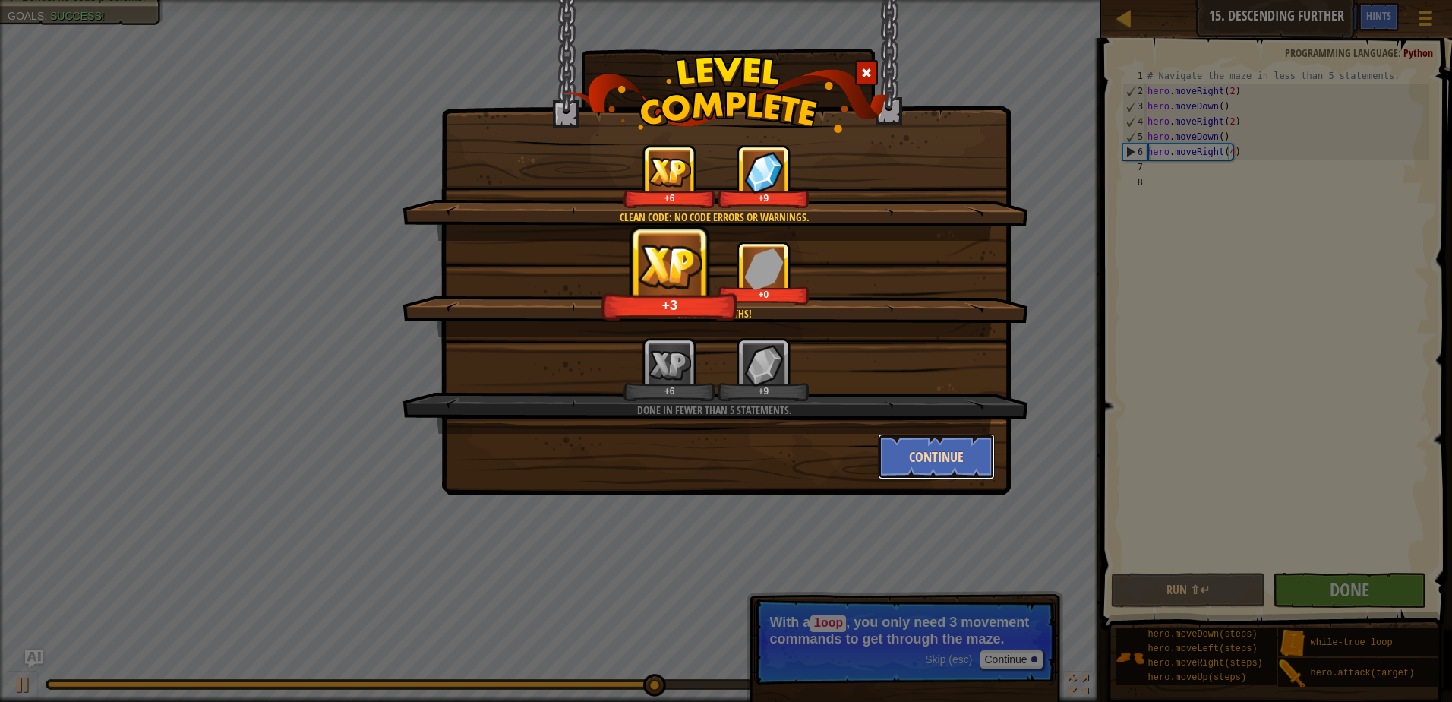
click at [937, 460] on button "Continue" at bounding box center [937, 457] width 118 height 46
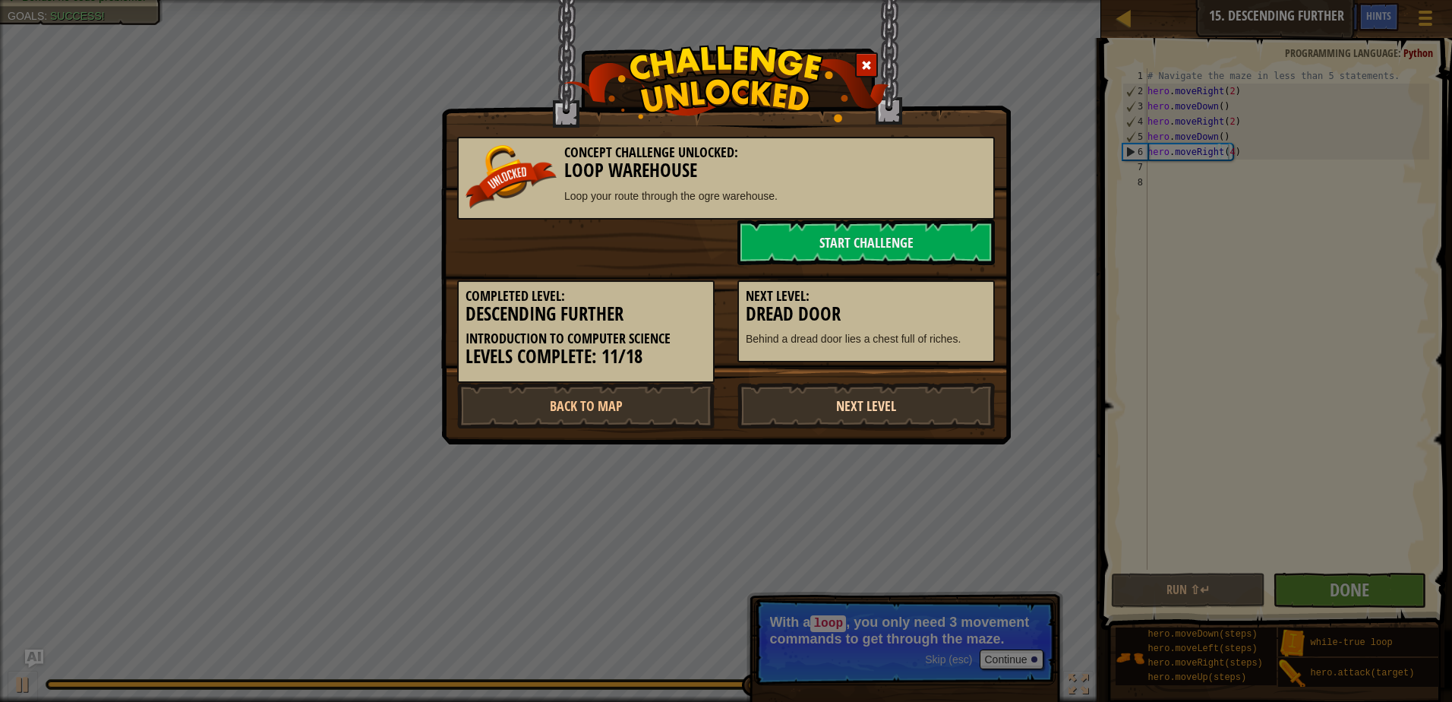
click at [924, 393] on link "Next Level" at bounding box center [865, 406] width 257 height 46
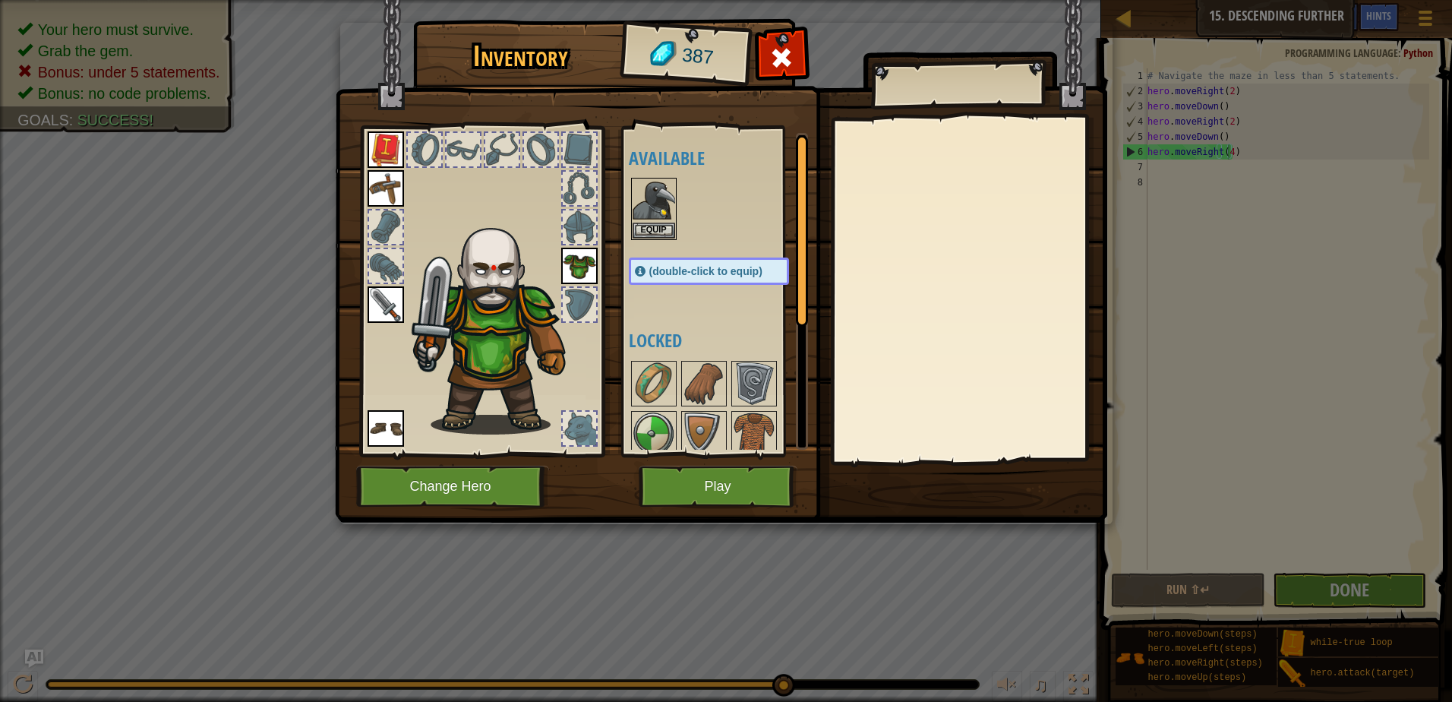
drag, startPoint x: 727, startPoint y: 463, endPoint x: 731, endPoint y: 481, distance: 17.9
click at [727, 465] on img at bounding box center [721, 246] width 772 height 551
click at [731, 481] on button "Play" at bounding box center [718, 487] width 159 height 42
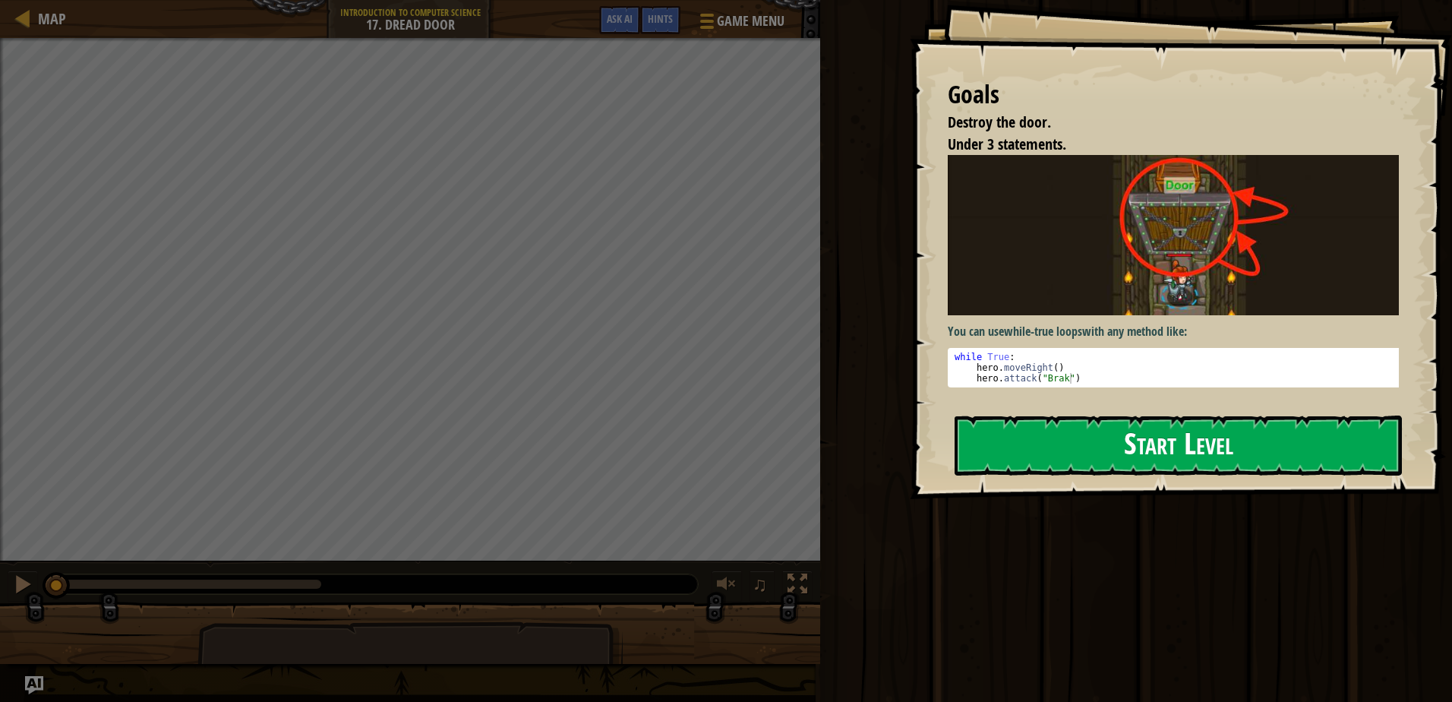
click at [1132, 462] on button "Start Level" at bounding box center [1178, 445] width 447 height 60
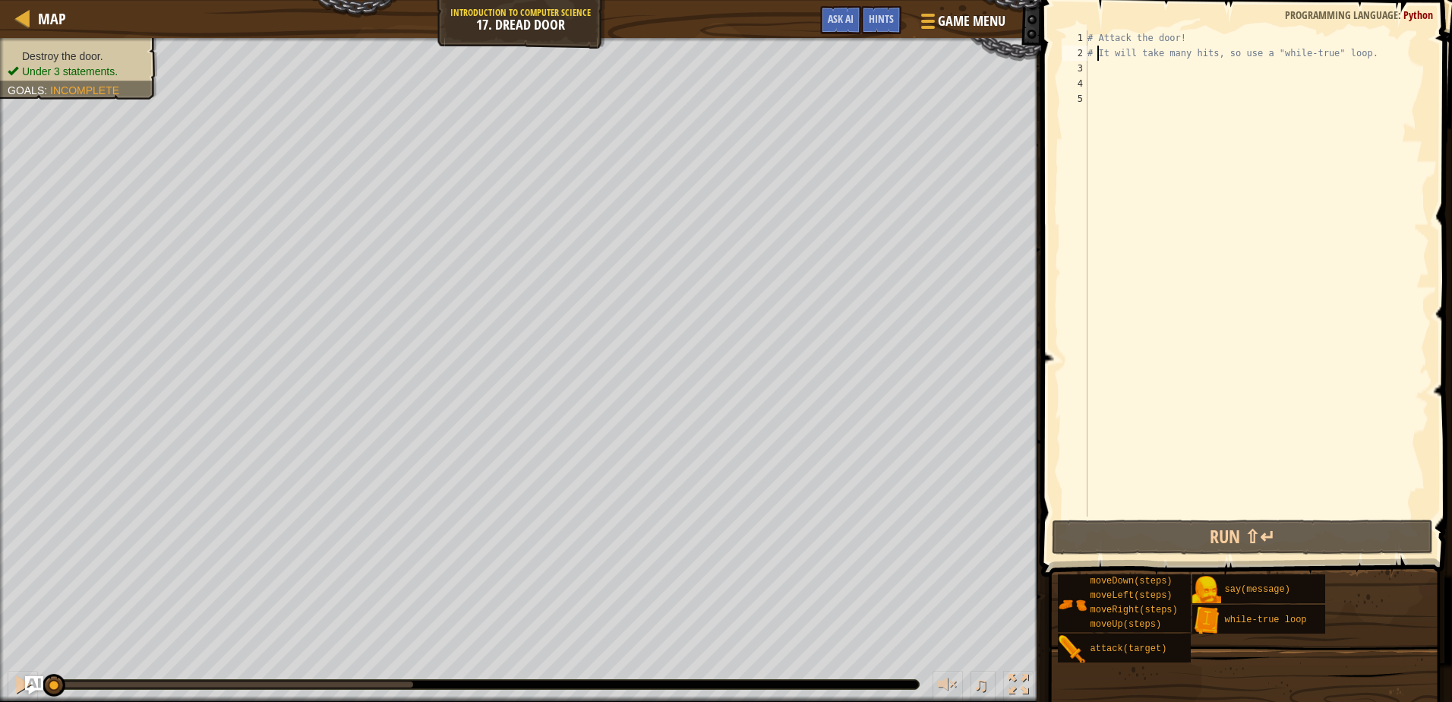
click at [1097, 55] on div "# Attack the door! # It will take many hits, so use a "while-true" loop." at bounding box center [1256, 288] width 345 height 516
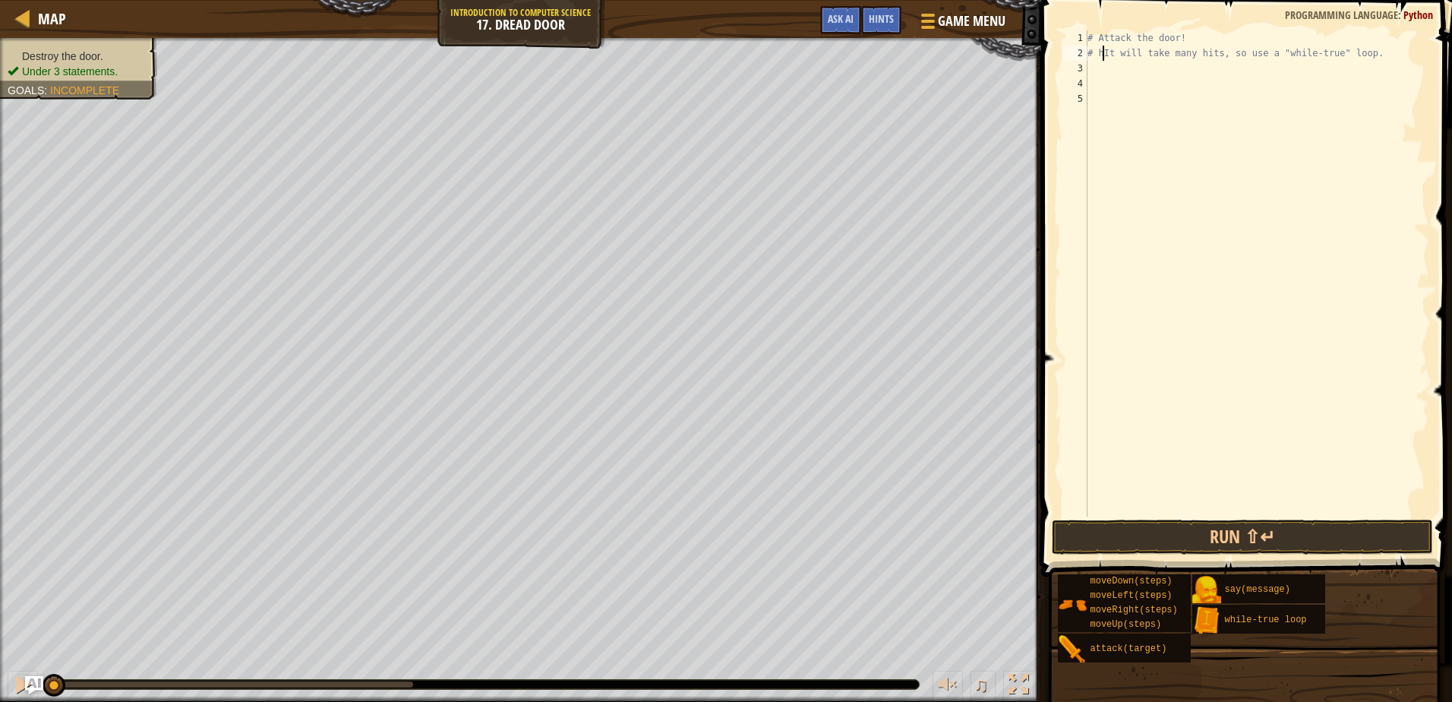
type textarea "# It will take many hits, so use a "while-true" loop."
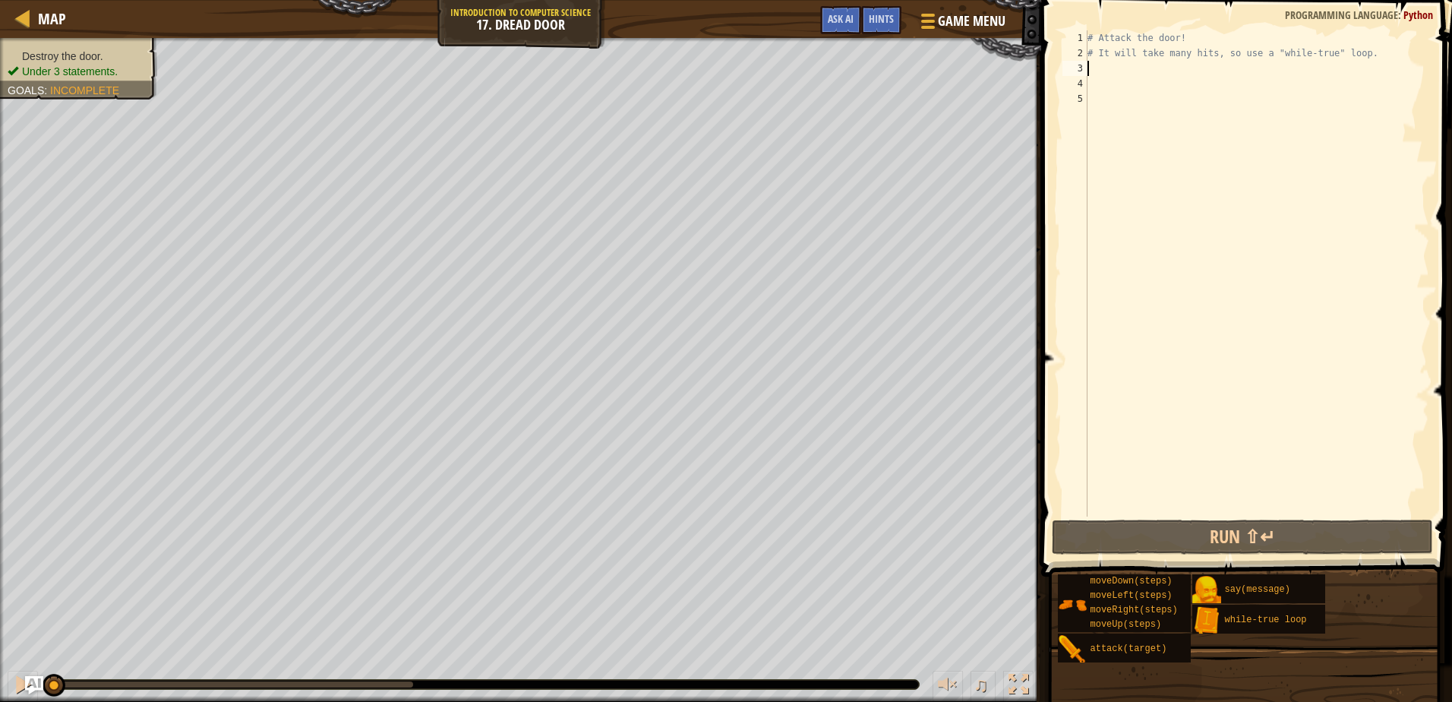
click at [1103, 70] on div "# Attack the door! # It will take many hits, so use a "while-true" loop." at bounding box center [1256, 288] width 345 height 516
type textarea "h"
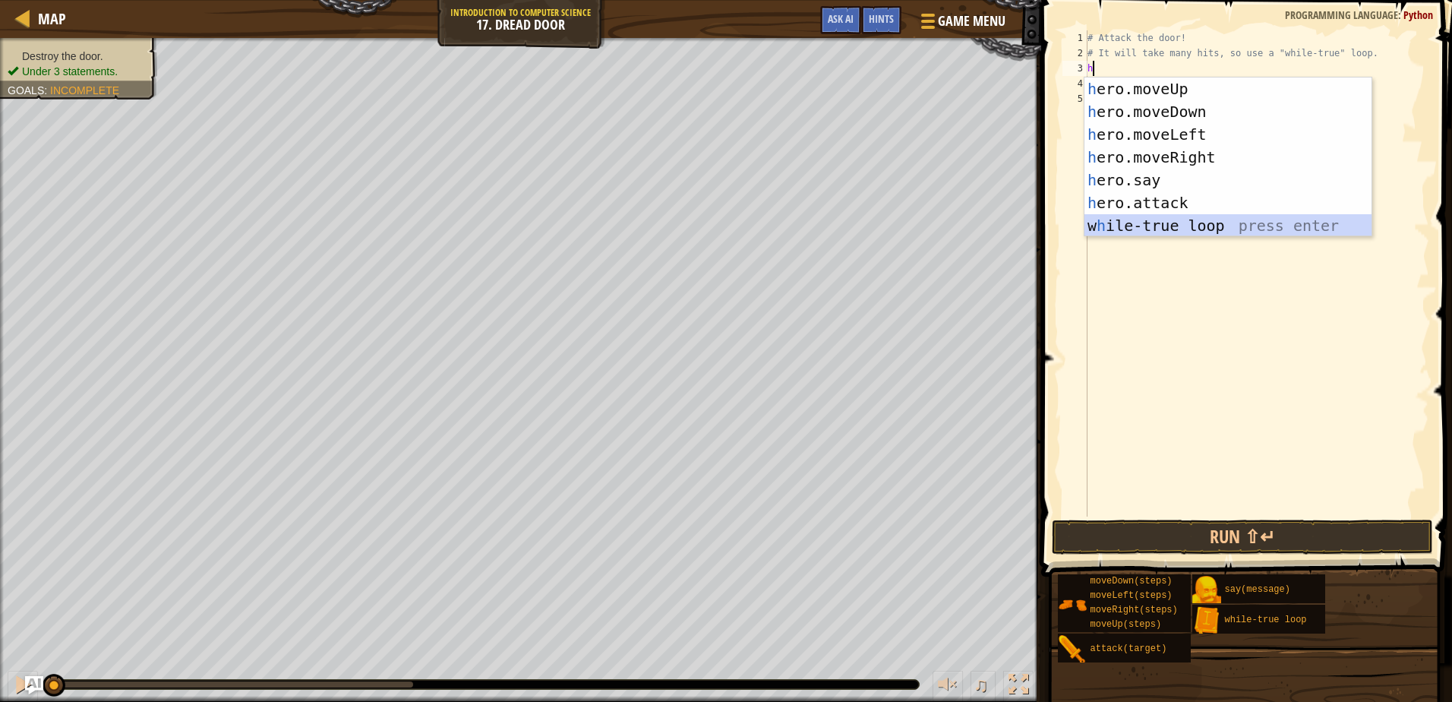
click at [1126, 228] on div "h ero.moveUp press enter h ero.moveDown press enter h ero.moveLeft press enter …" at bounding box center [1227, 179] width 287 height 205
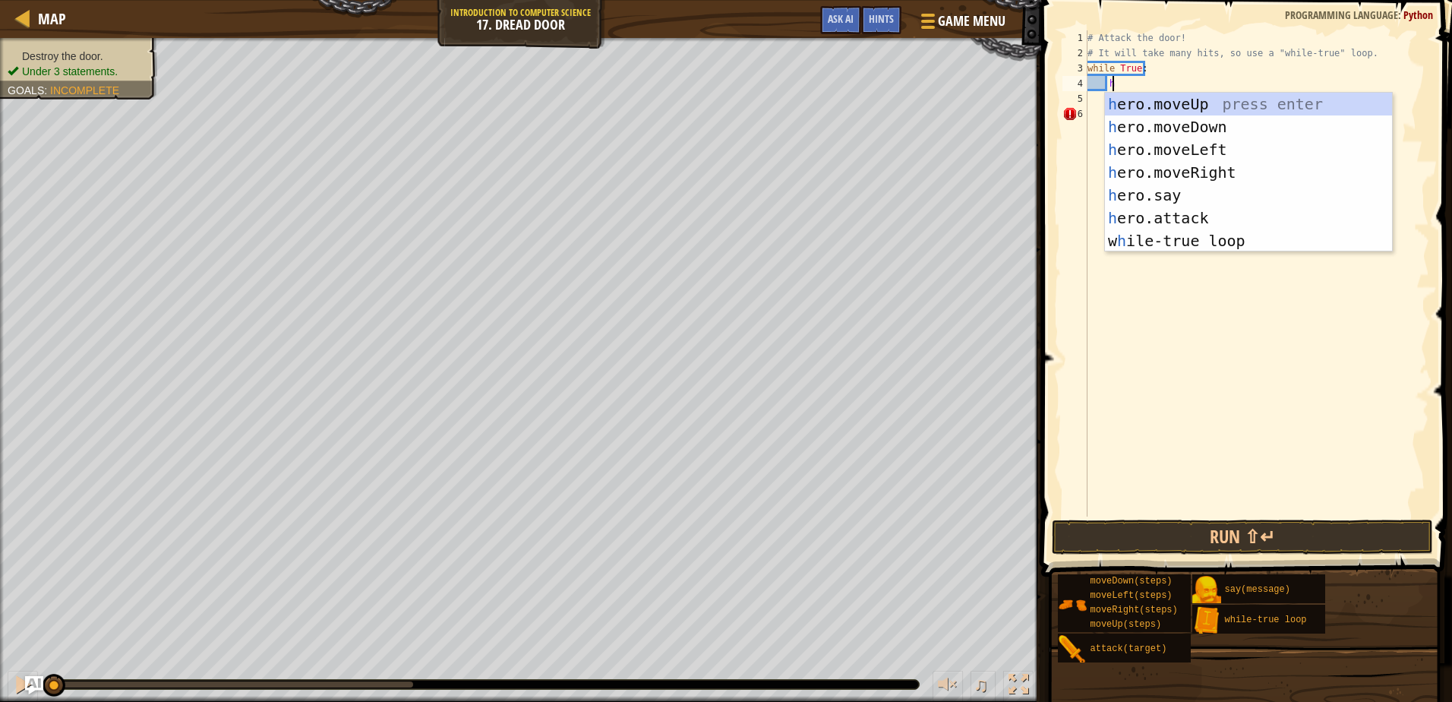
scroll to position [7, 2]
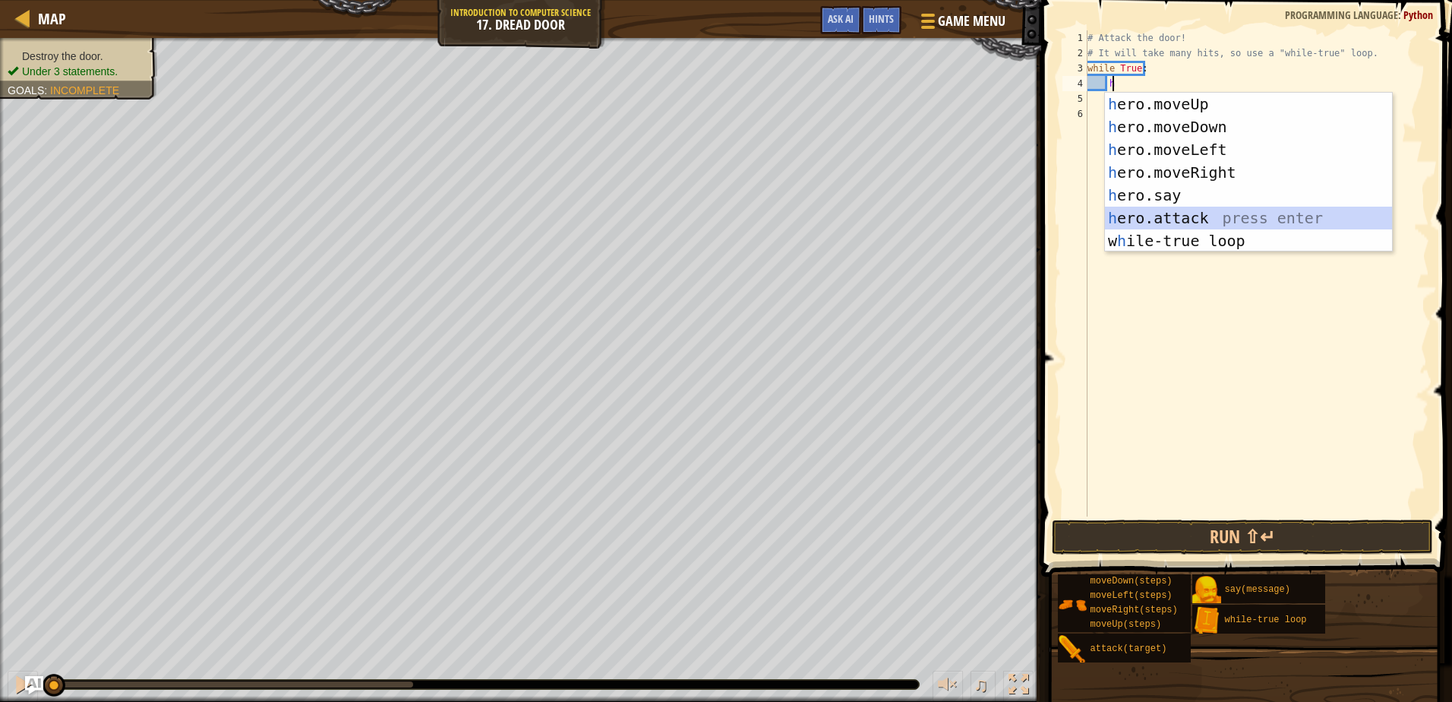
click at [1197, 210] on div "h ero.moveUp press enter h ero.moveDown press enter h ero.moveLeft press enter …" at bounding box center [1248, 195] width 287 height 205
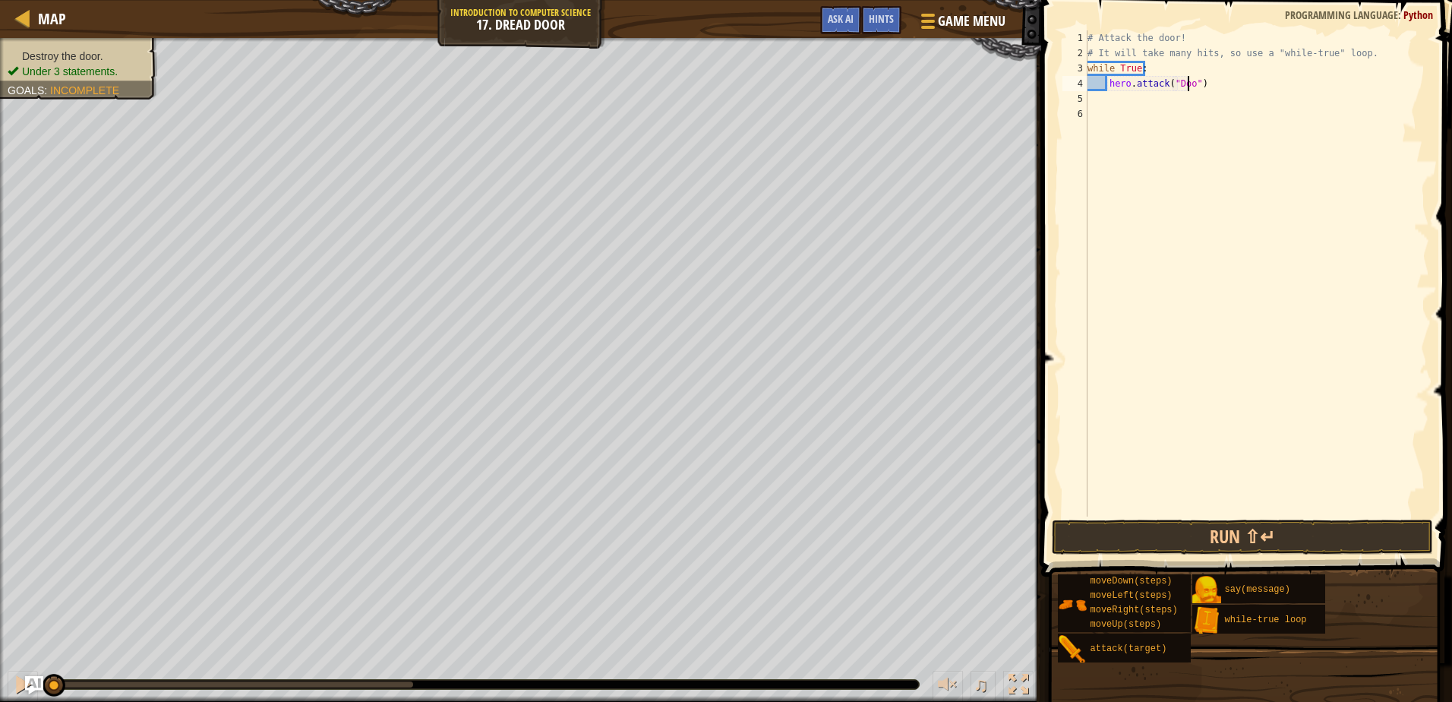
type textarea "hero.attack("Door")"
click at [1113, 503] on div "# Attack the door! # It will take many hits, so use a "while-true" loop. while …" at bounding box center [1256, 288] width 345 height 516
click at [1116, 535] on button "Run ⇧↵" at bounding box center [1242, 536] width 380 height 35
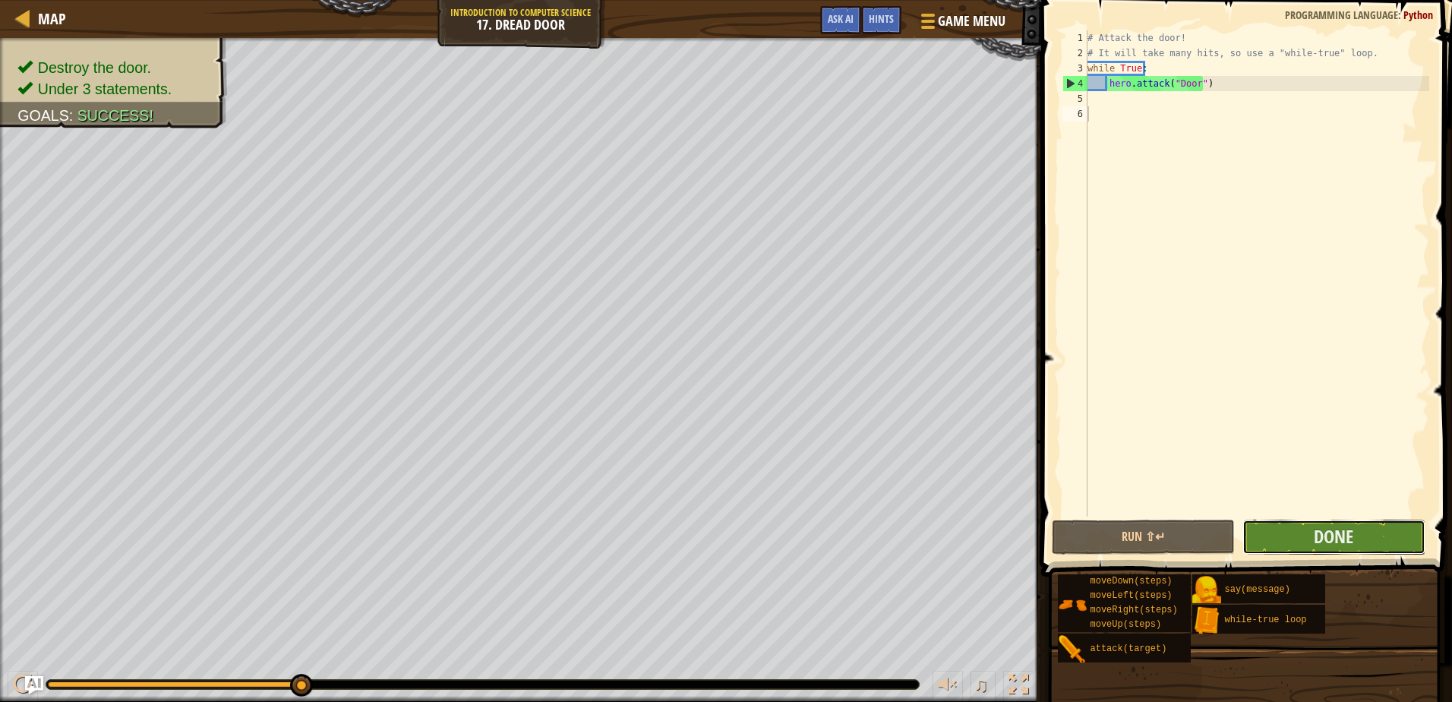
click at [1368, 529] on button "Done" at bounding box center [1333, 536] width 183 height 35
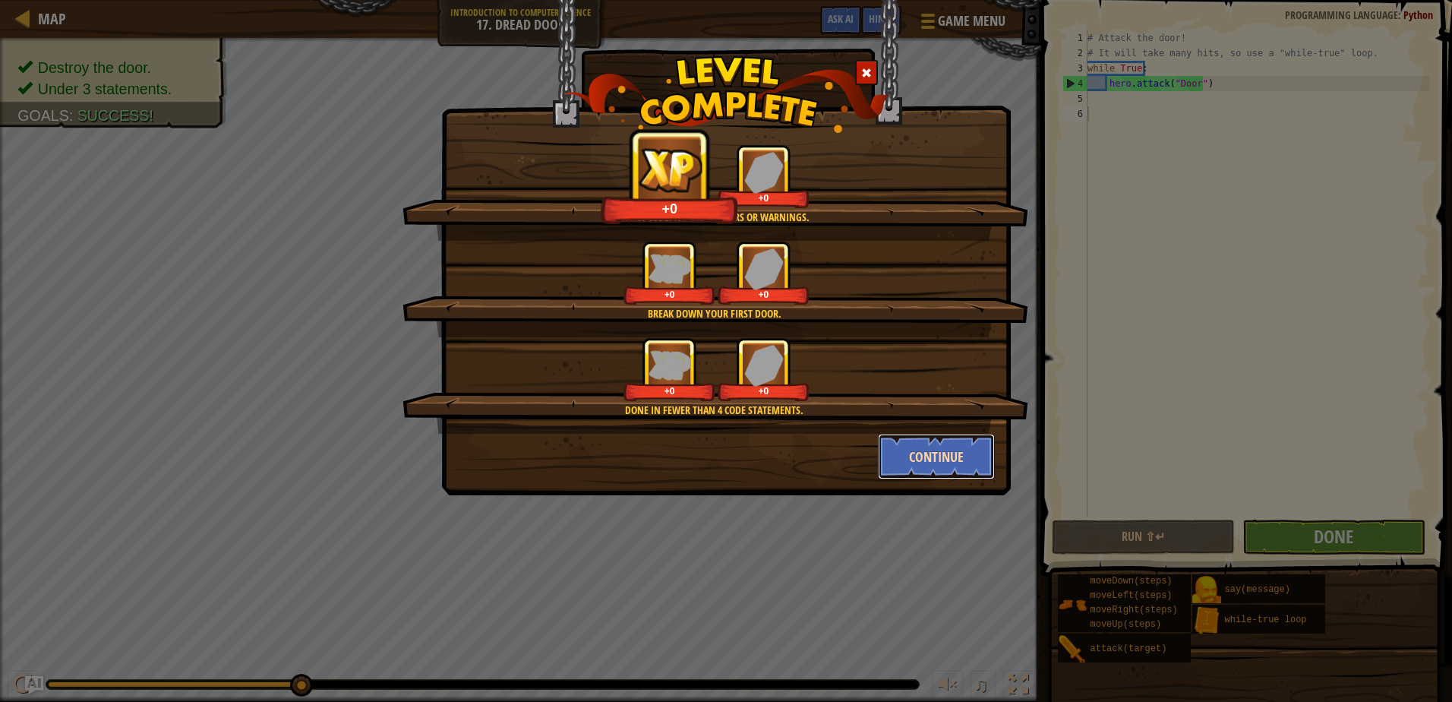
click at [939, 460] on button "Continue" at bounding box center [937, 457] width 118 height 46
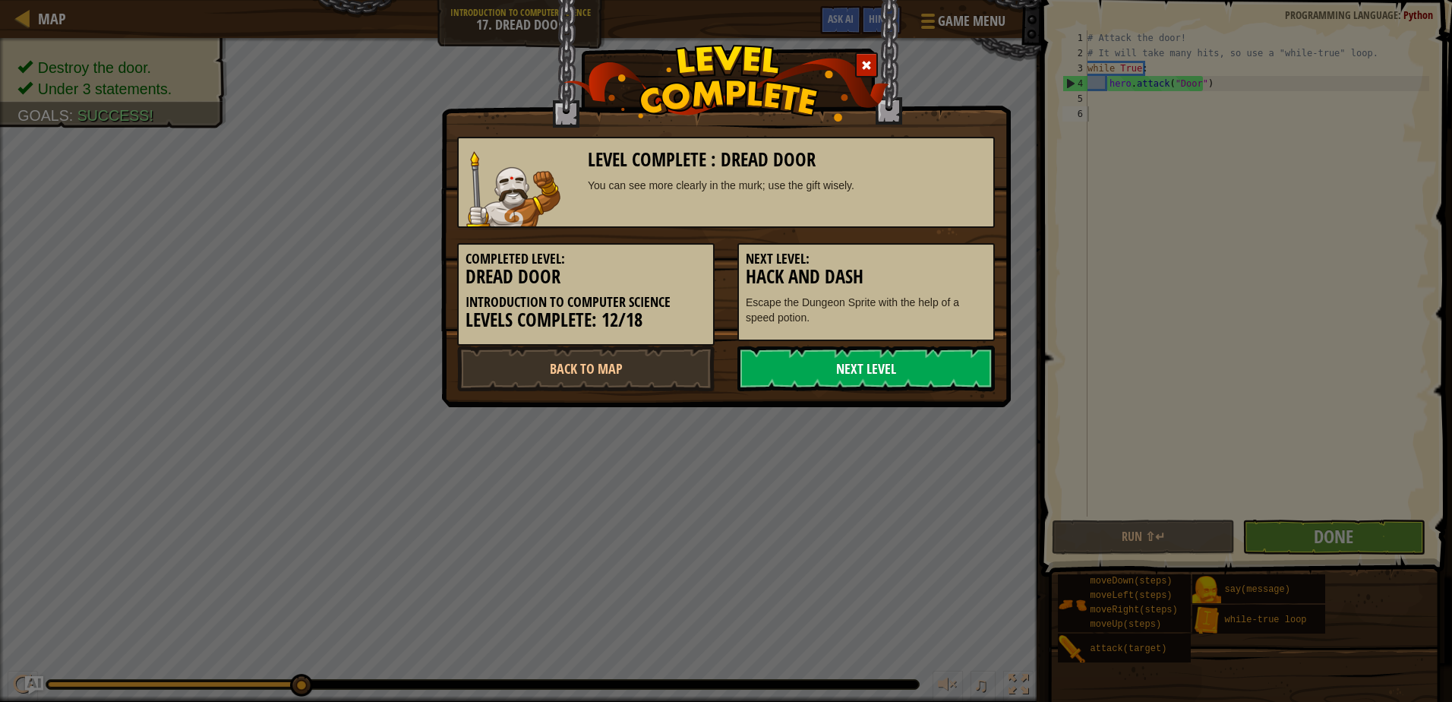
click at [861, 387] on link "Next Level" at bounding box center [865, 369] width 257 height 46
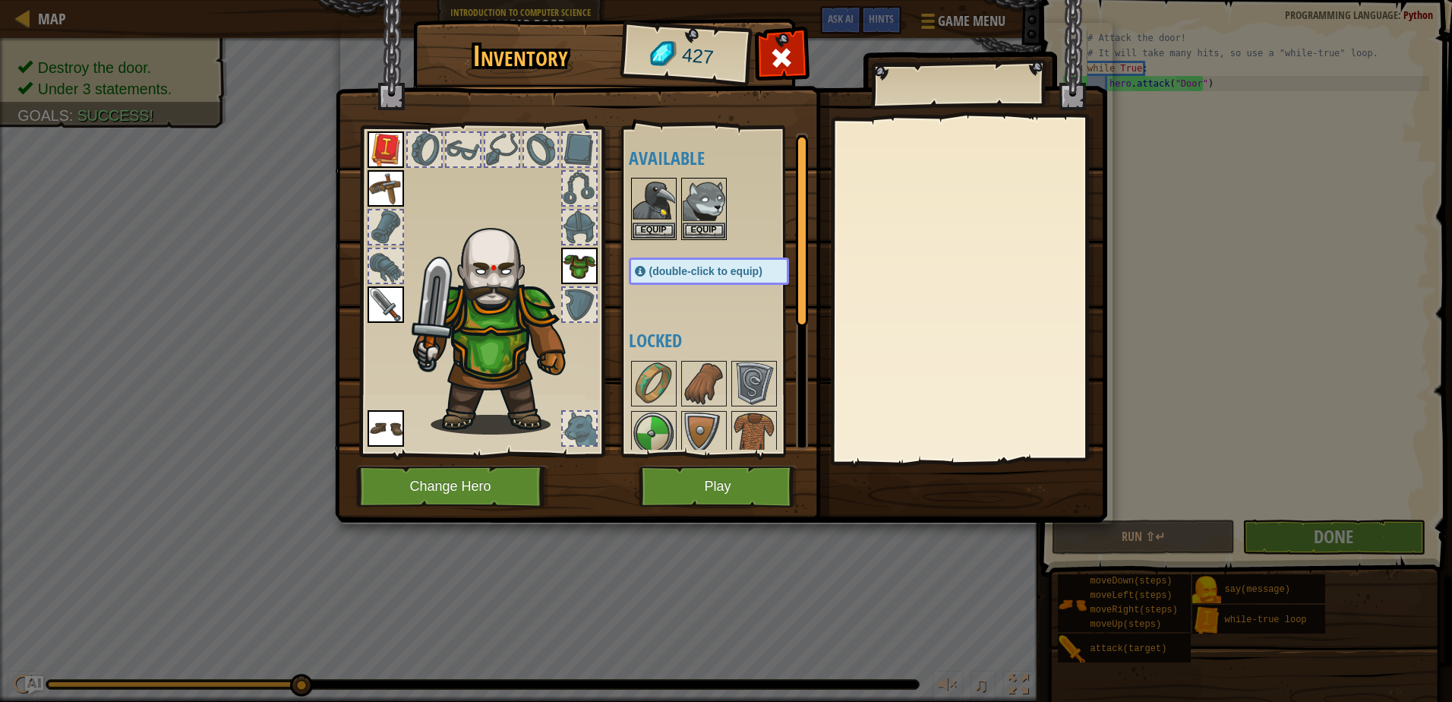
click at [705, 265] on span "(double-click to equip)" at bounding box center [705, 271] width 113 height 12
click at [648, 225] on button "Equip" at bounding box center [654, 230] width 43 height 16
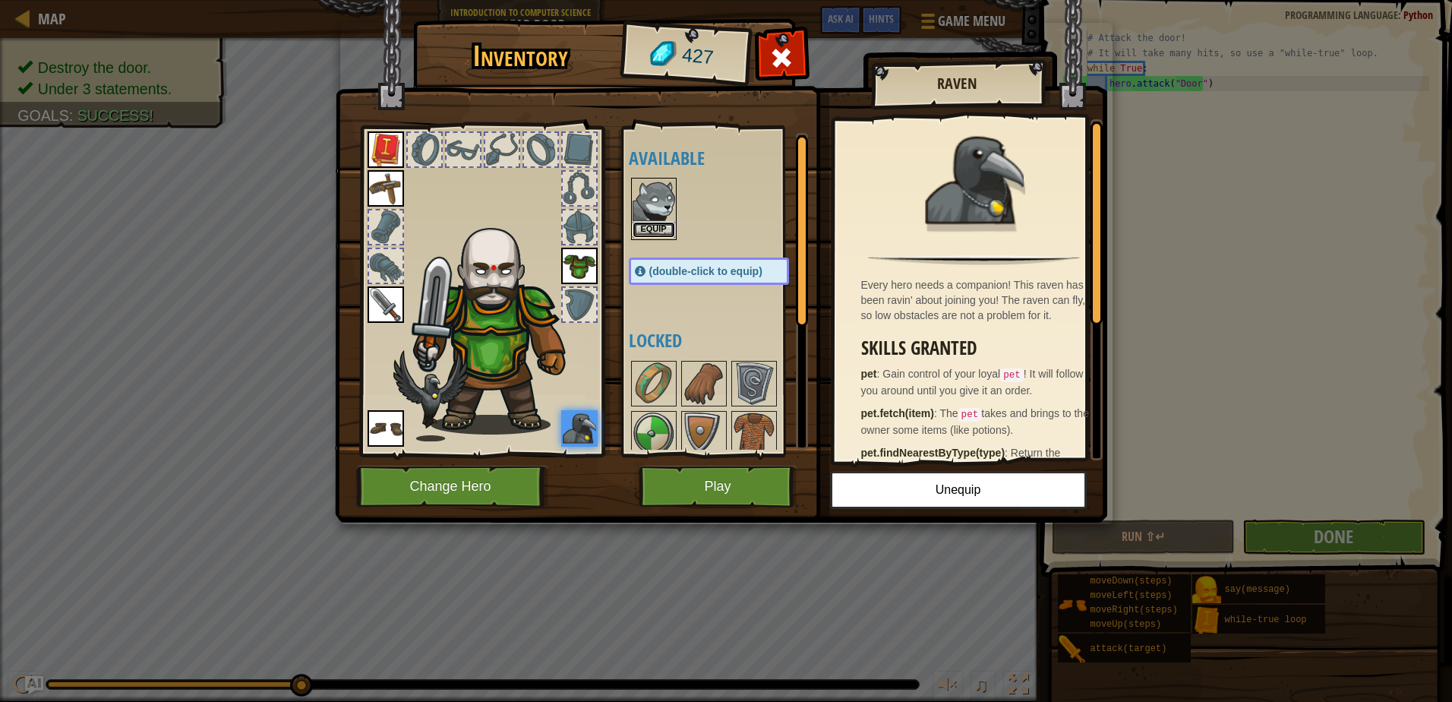
click at [655, 232] on button "Equip" at bounding box center [654, 230] width 43 height 16
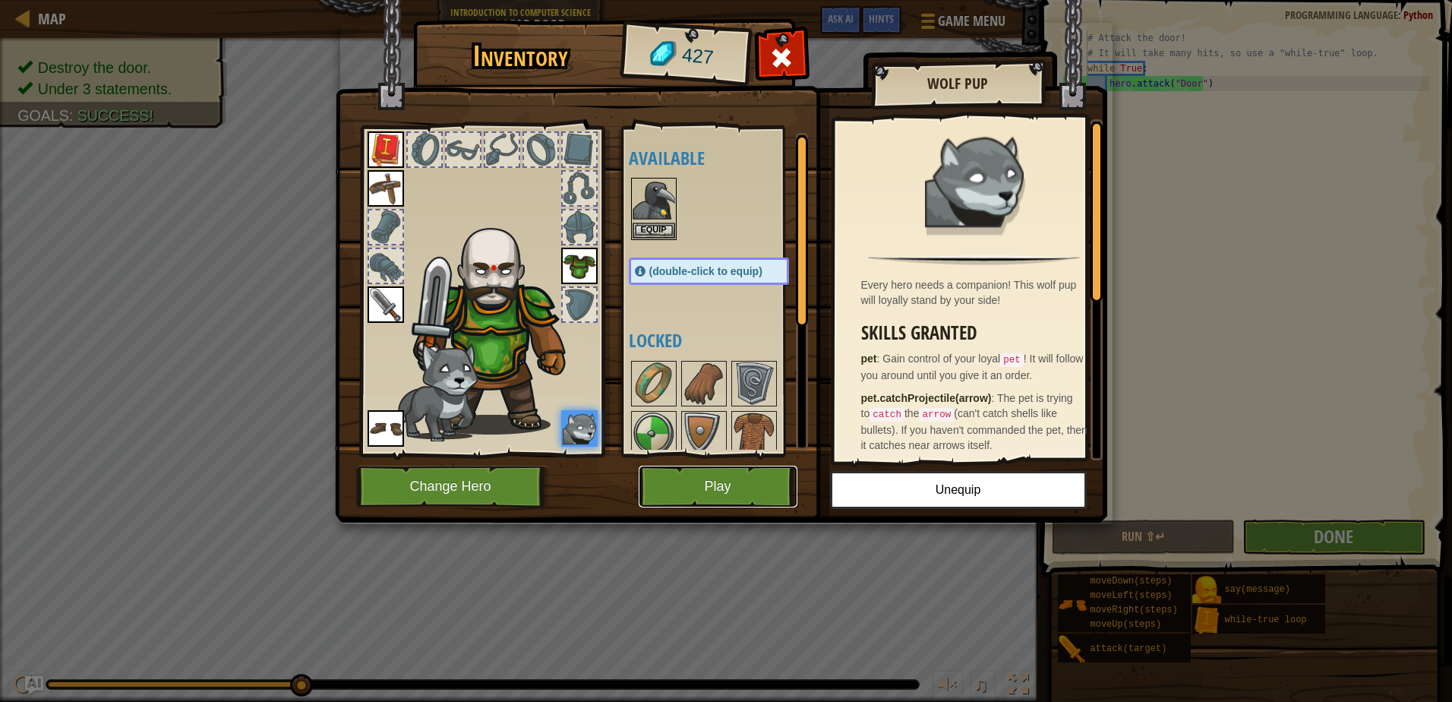
click at [723, 491] on button "Play" at bounding box center [718, 487] width 159 height 42
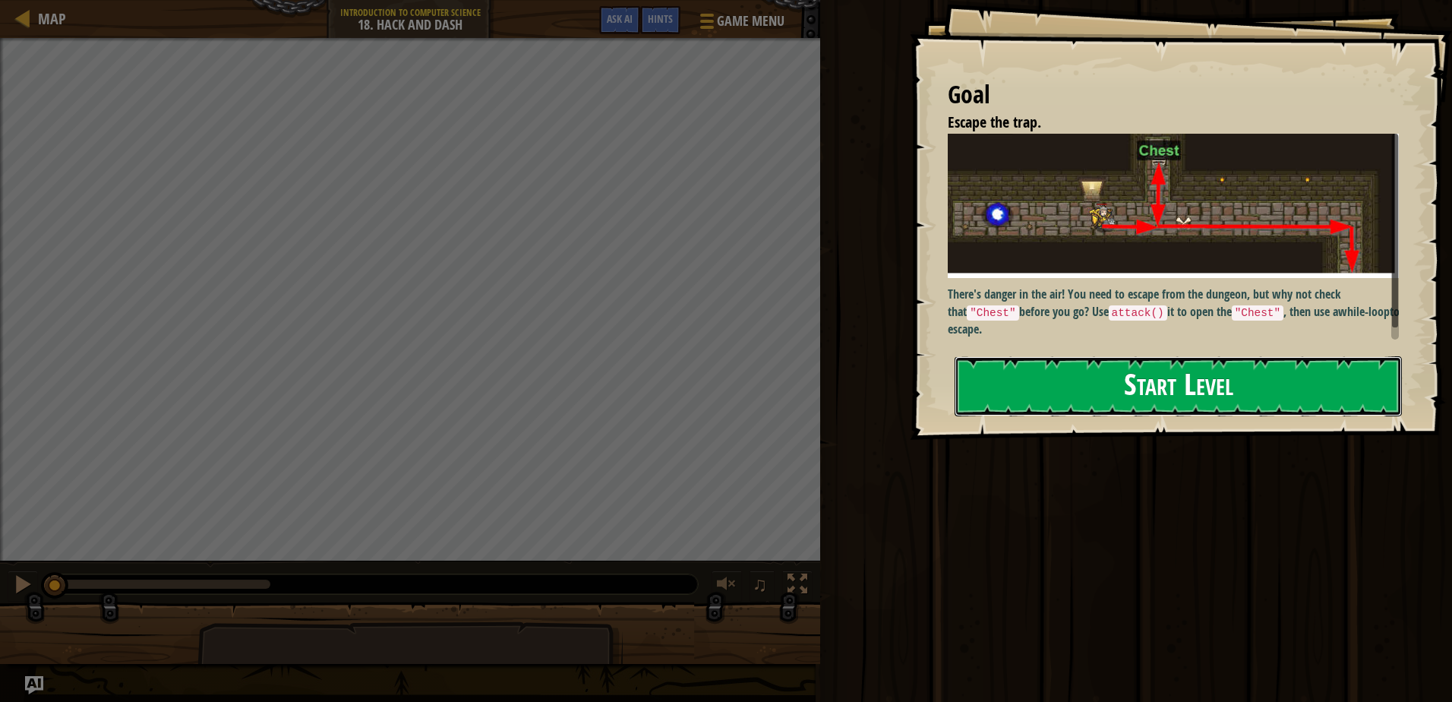
click at [1036, 356] on button "Start Level" at bounding box center [1178, 386] width 447 height 60
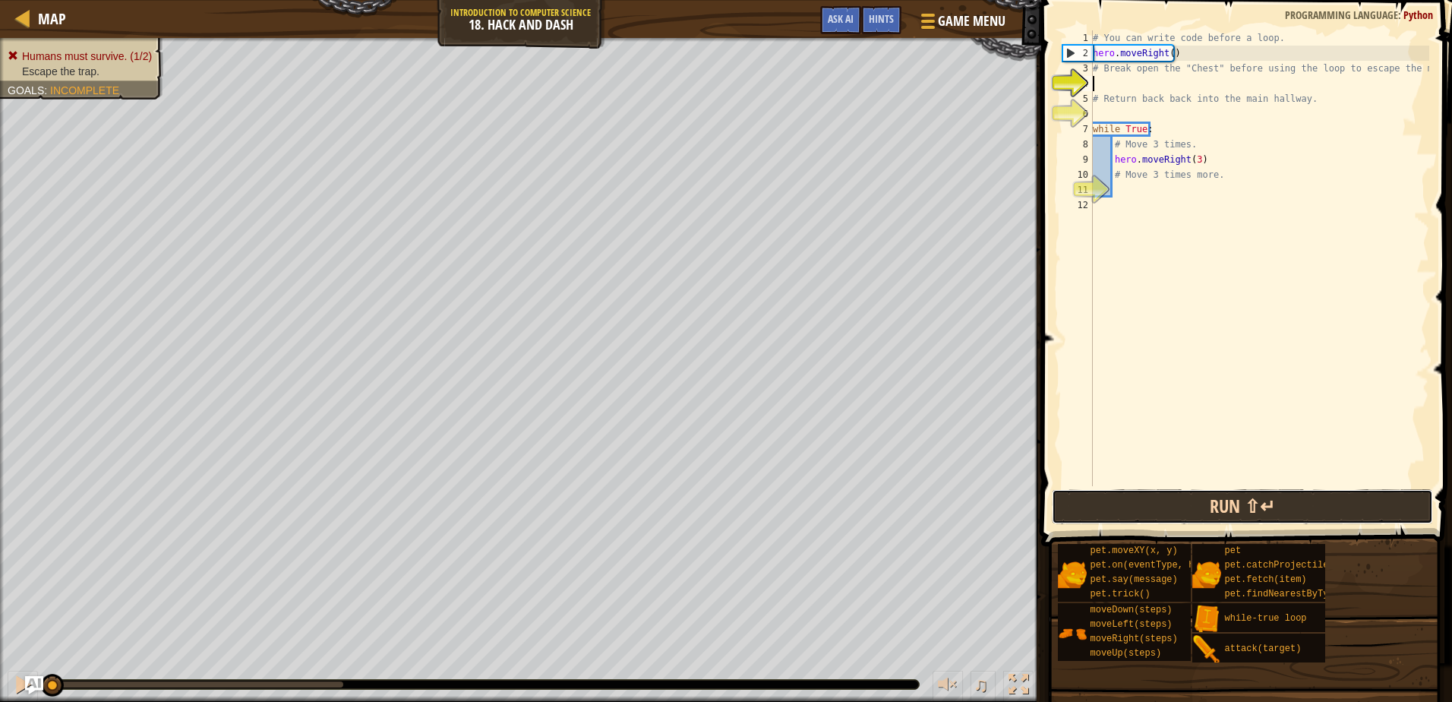
click at [1104, 507] on button "Run ⇧↵" at bounding box center [1242, 506] width 380 height 35
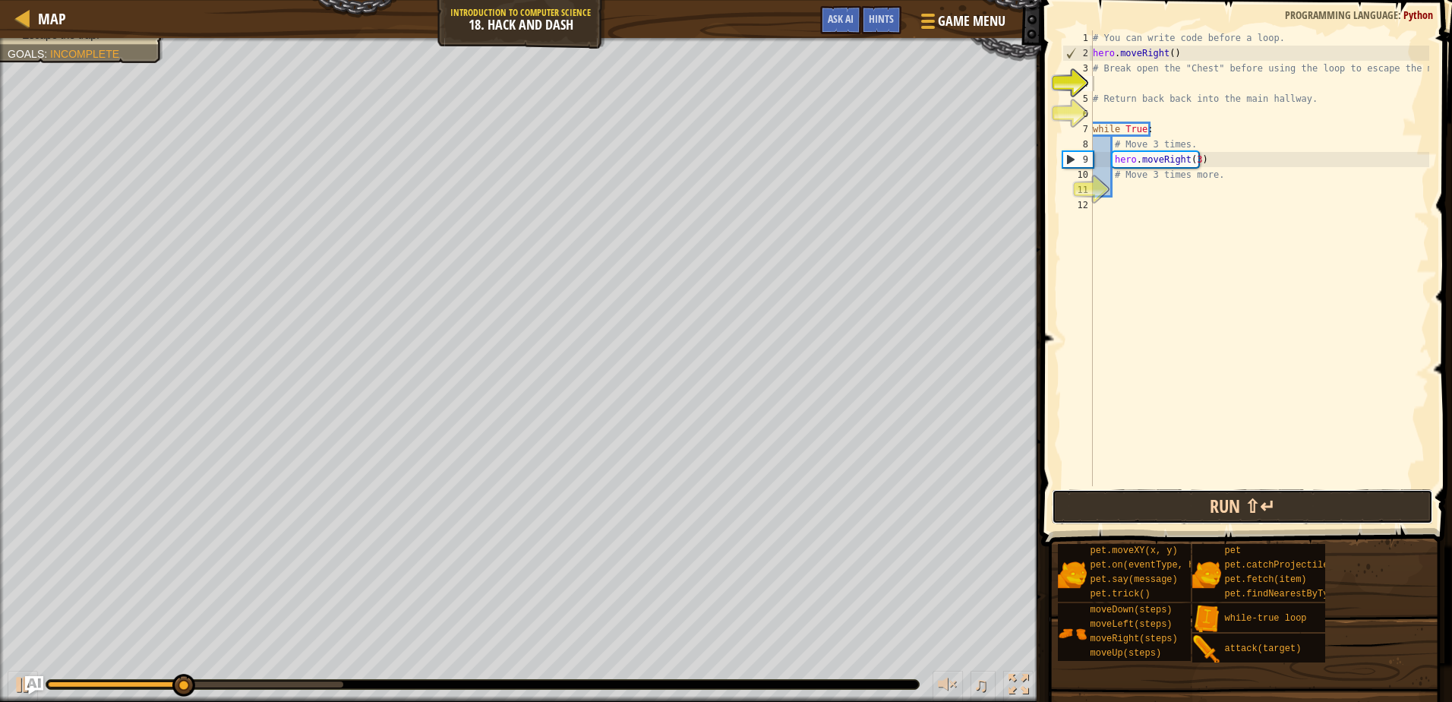
click at [1140, 507] on button "Run ⇧↵" at bounding box center [1242, 506] width 380 height 35
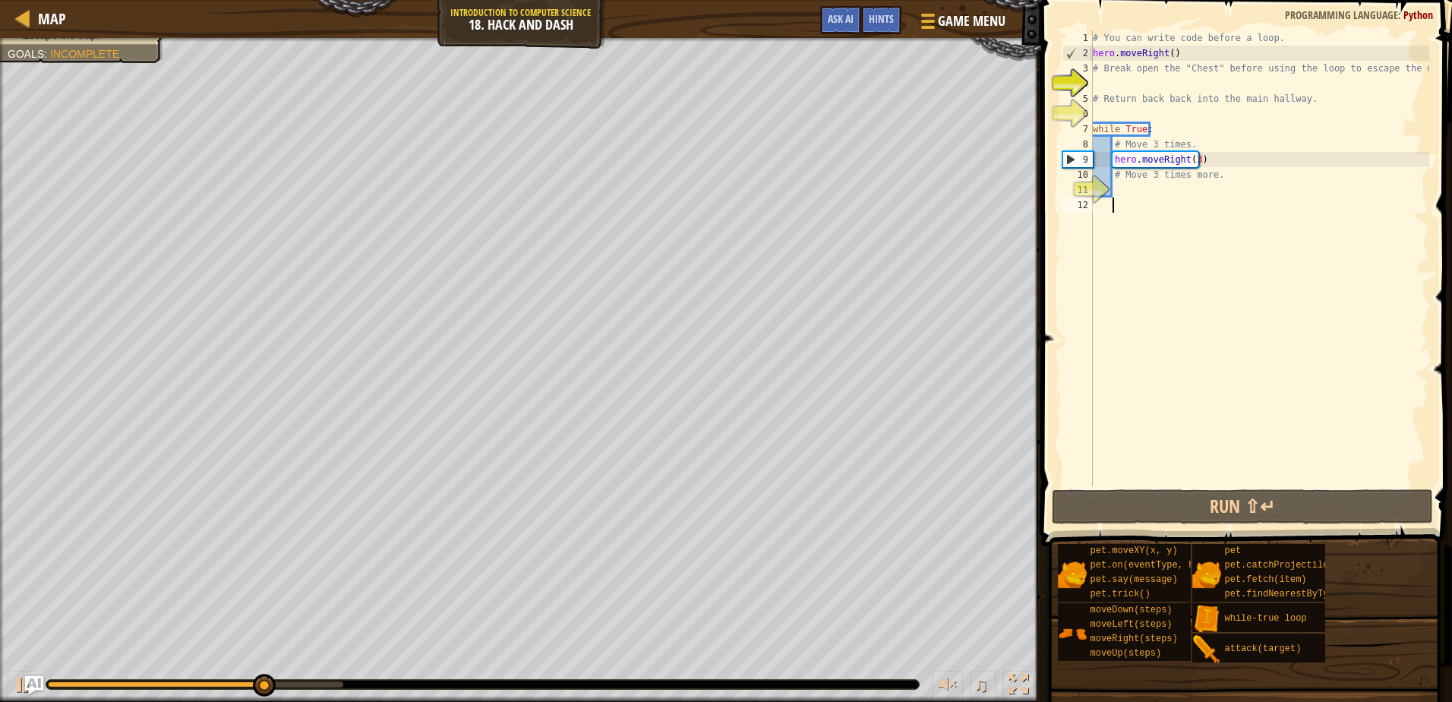
click at [1120, 209] on div "# You can write code before a loop. hero . moveRight ( ) # Break open the "Ches…" at bounding box center [1259, 273] width 339 height 486
click at [1097, 207] on div "# You can write code before a loop. hero . moveRight ( ) # Break open the "Ches…" at bounding box center [1259, 273] width 339 height 486
click at [1193, 160] on div "# You can write code before a loop. hero . moveRight ( ) # Break open the "Ches…" at bounding box center [1259, 273] width 339 height 486
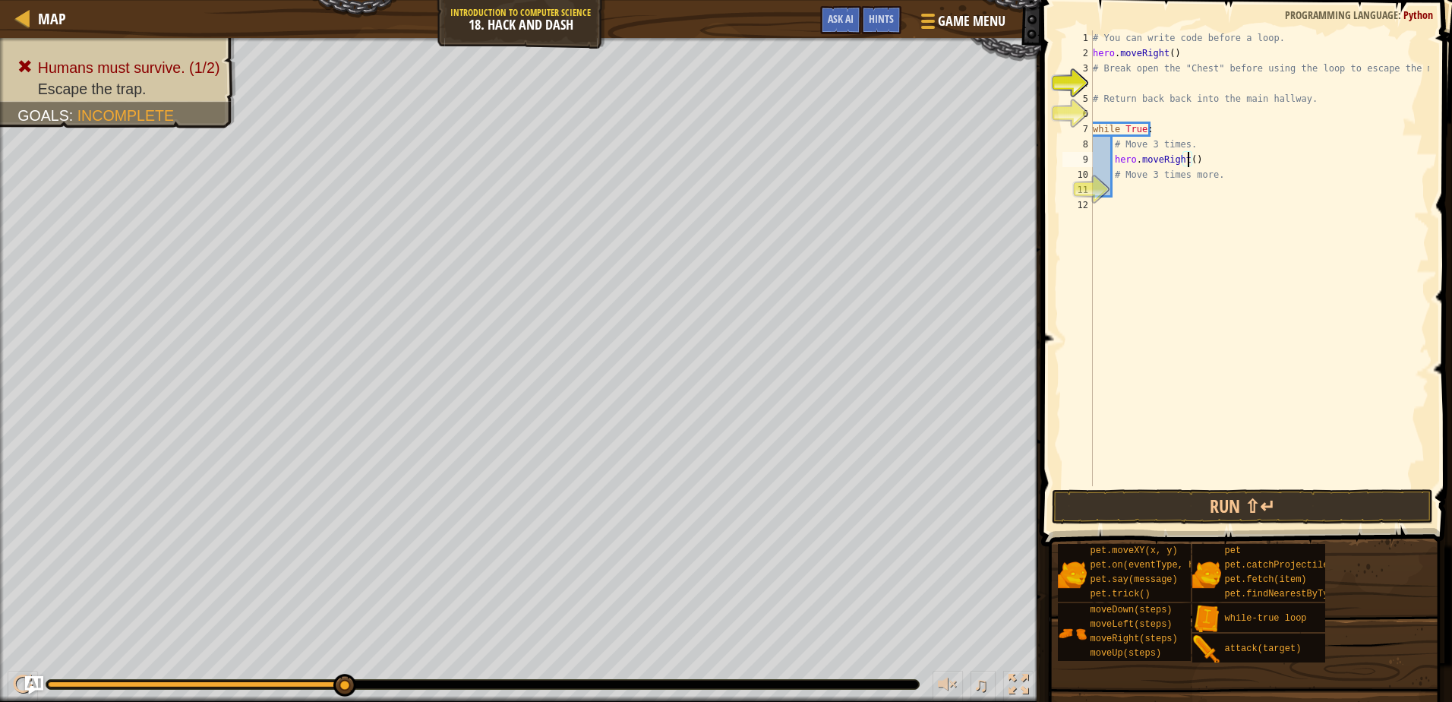
scroll to position [7, 8]
click at [1169, 504] on button "Run ⇧↵" at bounding box center [1242, 506] width 380 height 35
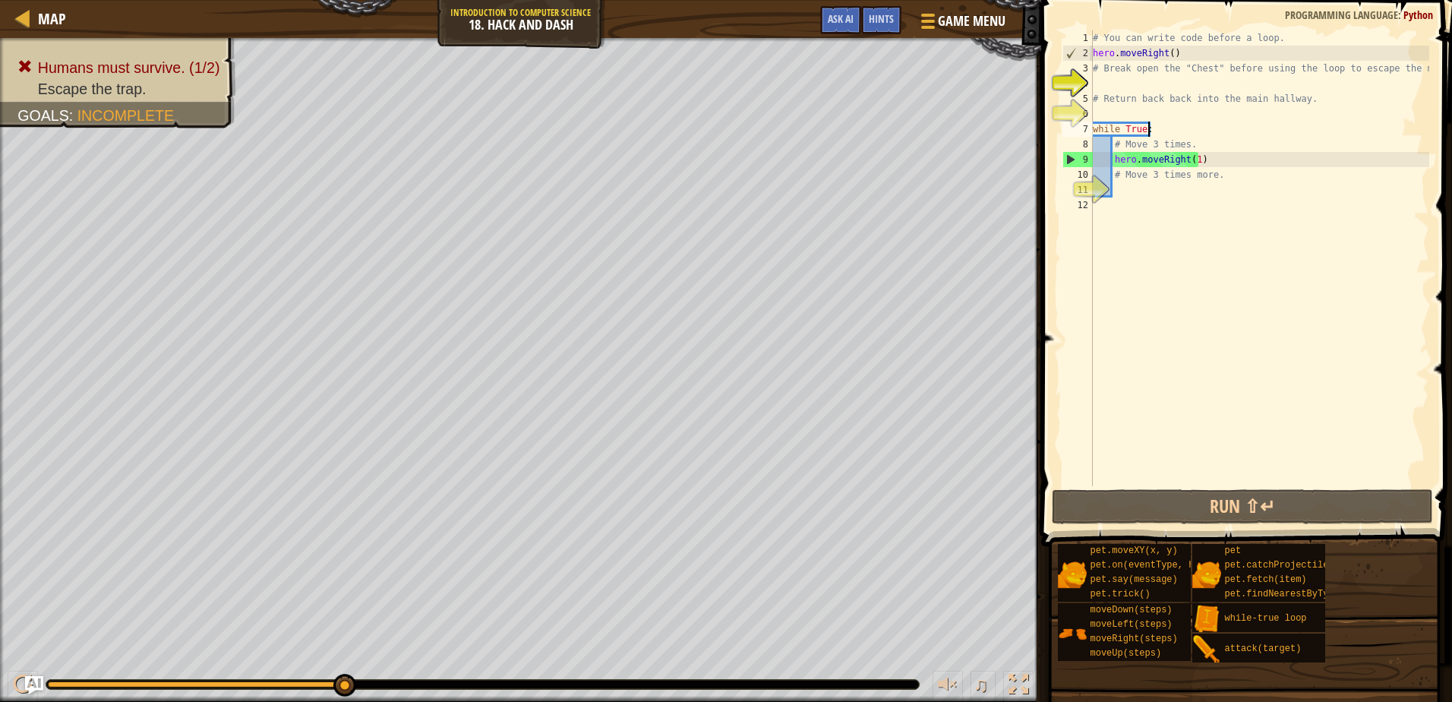
click at [1166, 122] on div "# You can write code before a loop. hero . moveRight ( ) # Break open the "Ches…" at bounding box center [1259, 273] width 339 height 486
click at [1212, 153] on div "# You can write code before a loop. hero . moveRight ( ) # Break open the "Ches…" at bounding box center [1259, 273] width 339 height 486
type textarea "hero.moveRight(1)"
click at [1113, 106] on div "# You can write code before a loop. hero . moveRight ( ) # Break open the "Ches…" at bounding box center [1259, 273] width 339 height 486
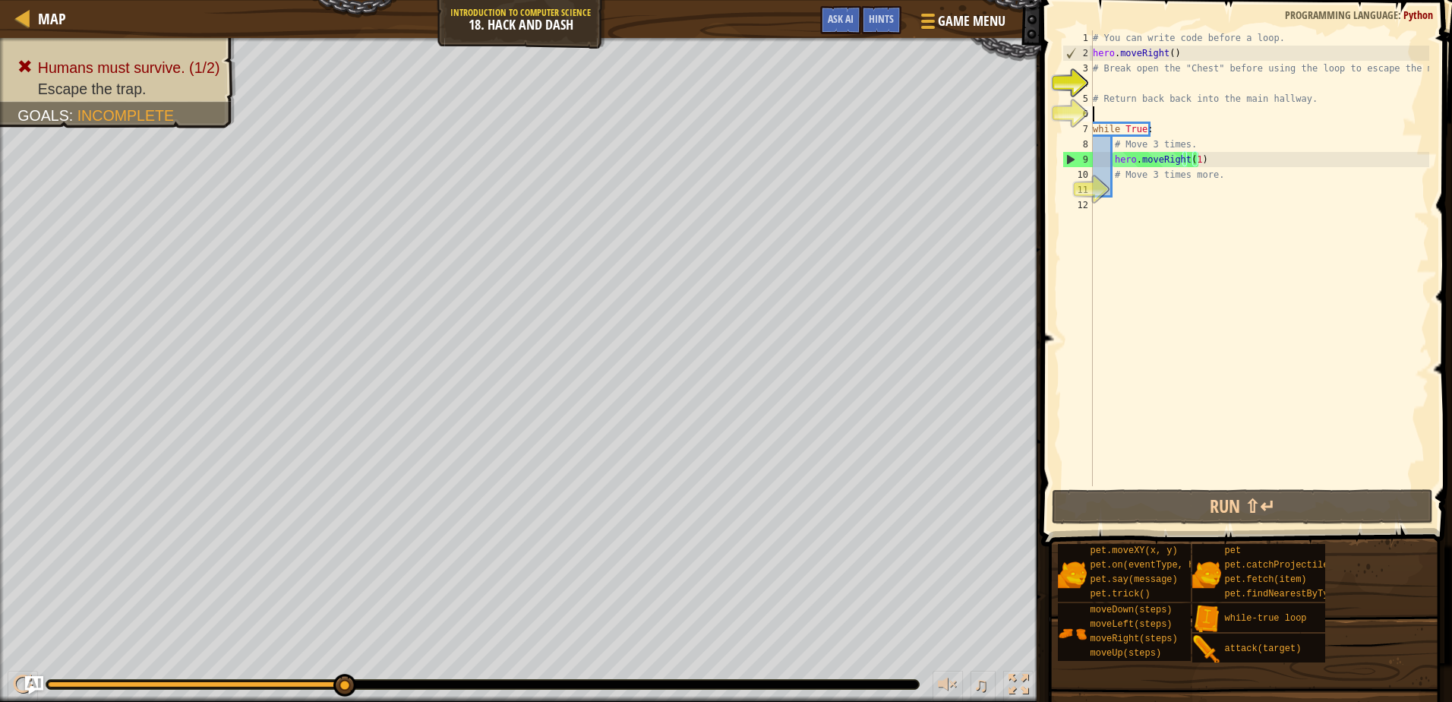
scroll to position [7, 0]
type textarea "h"
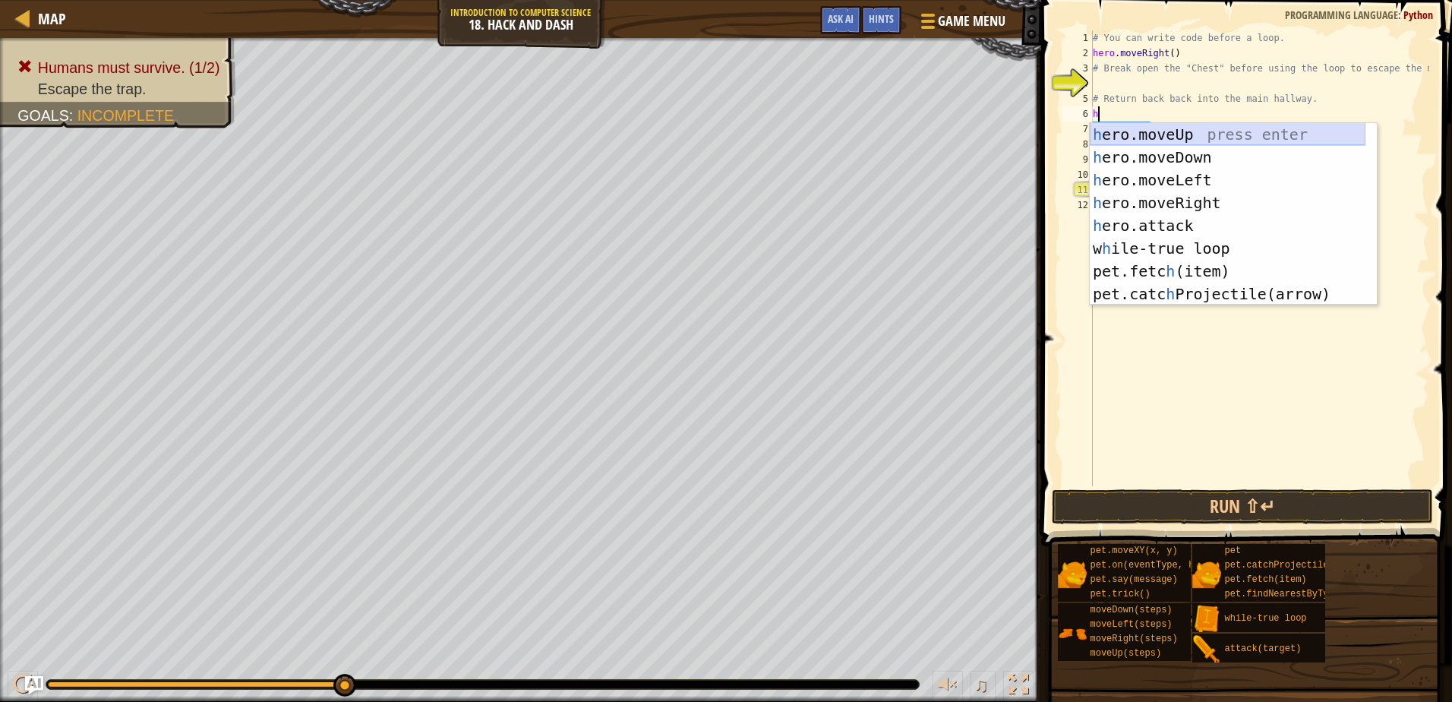
click at [1171, 124] on div "h ero.moveUp press enter h ero.moveDown press enter h ero.moveLeft press enter …" at bounding box center [1228, 237] width 276 height 228
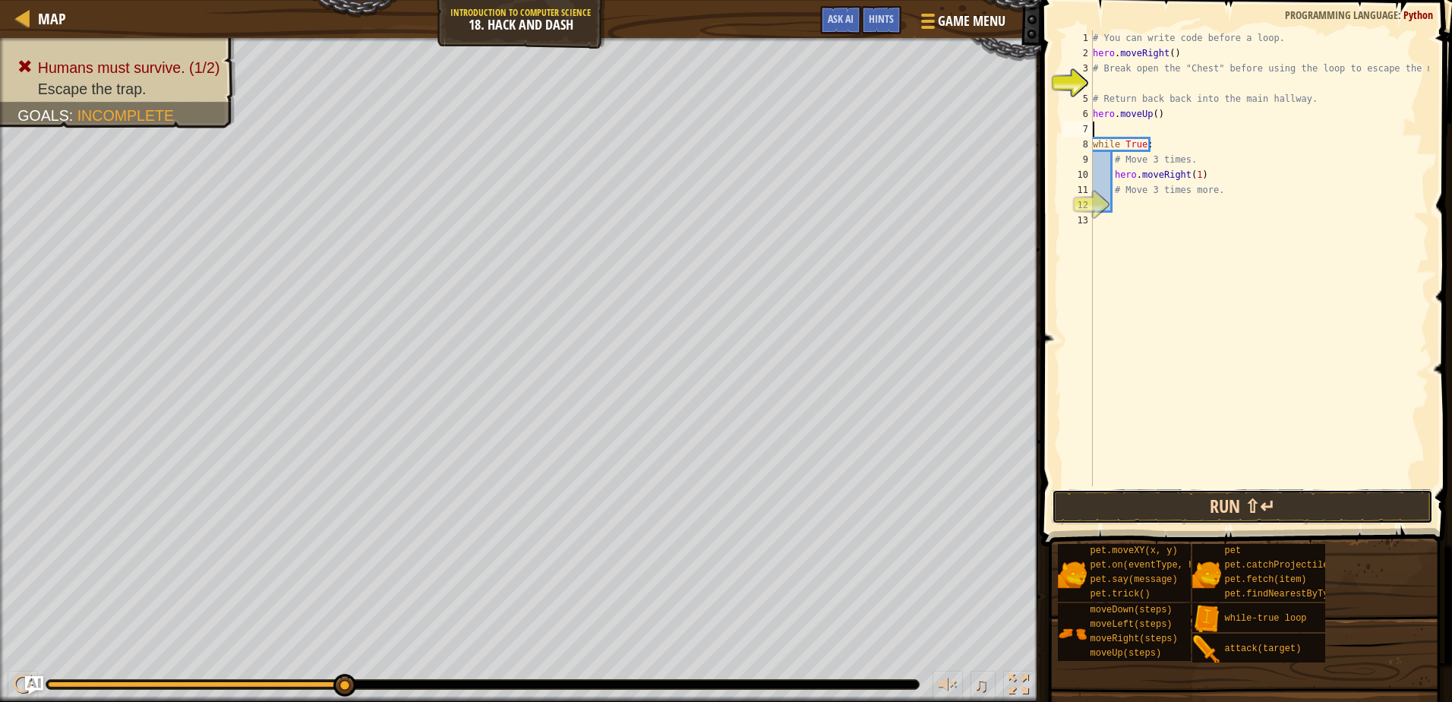
click at [1161, 499] on button "Run ⇧↵" at bounding box center [1242, 506] width 380 height 35
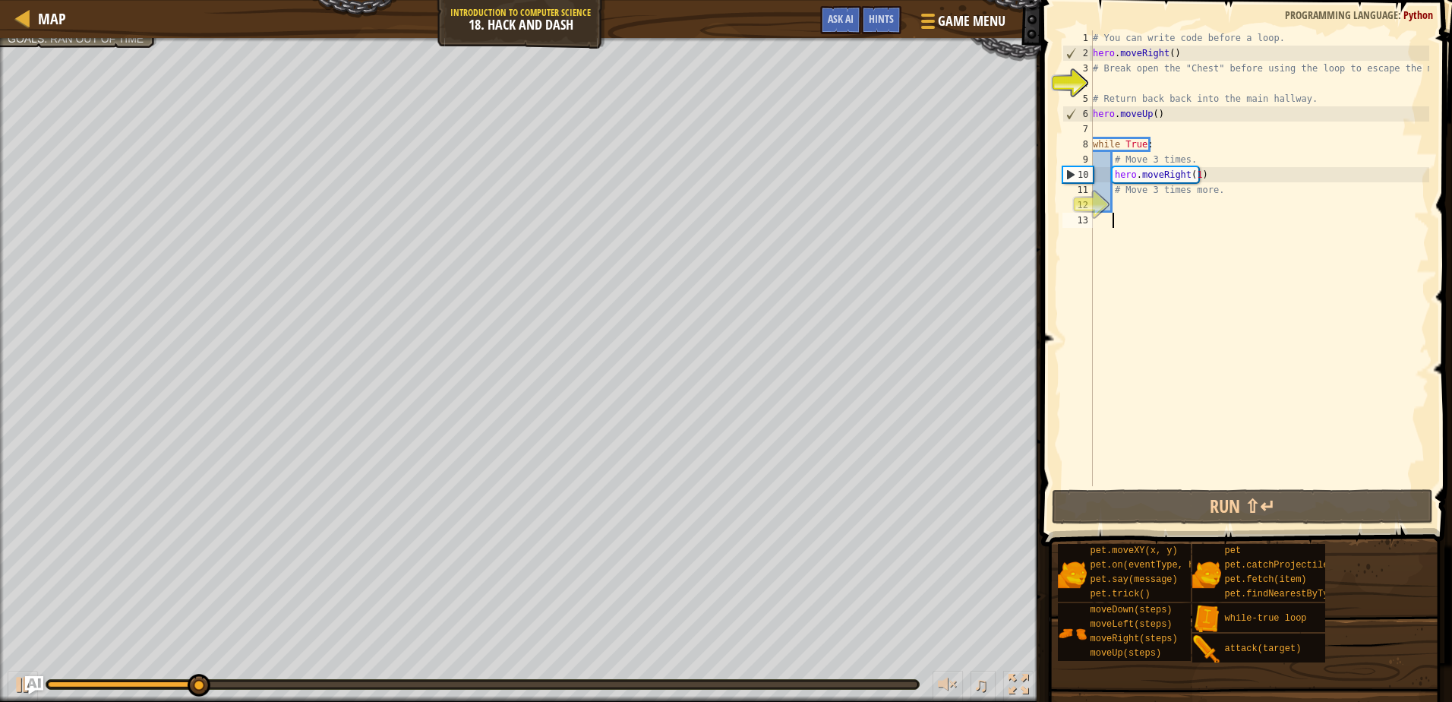
click at [1106, 229] on div "# You can write code before a loop. hero . moveRight ( ) # Break open the "Ches…" at bounding box center [1259, 273] width 339 height 486
click at [1097, 128] on div "# You can write code before a loop. hero . moveRight ( ) # Break open the "Ches…" at bounding box center [1259, 273] width 339 height 486
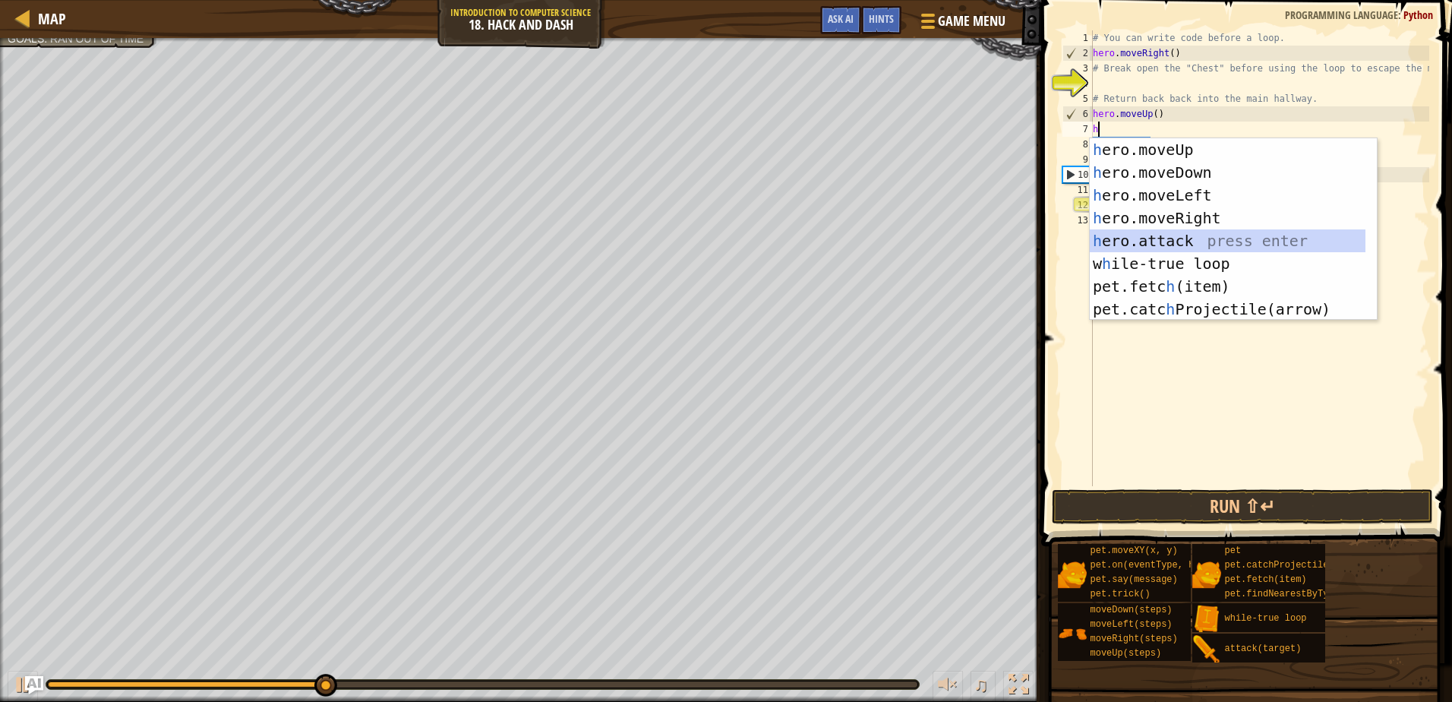
click at [1173, 238] on div "h ero.moveUp press enter h ero.moveDown press enter h ero.moveLeft press enter …" at bounding box center [1228, 252] width 276 height 228
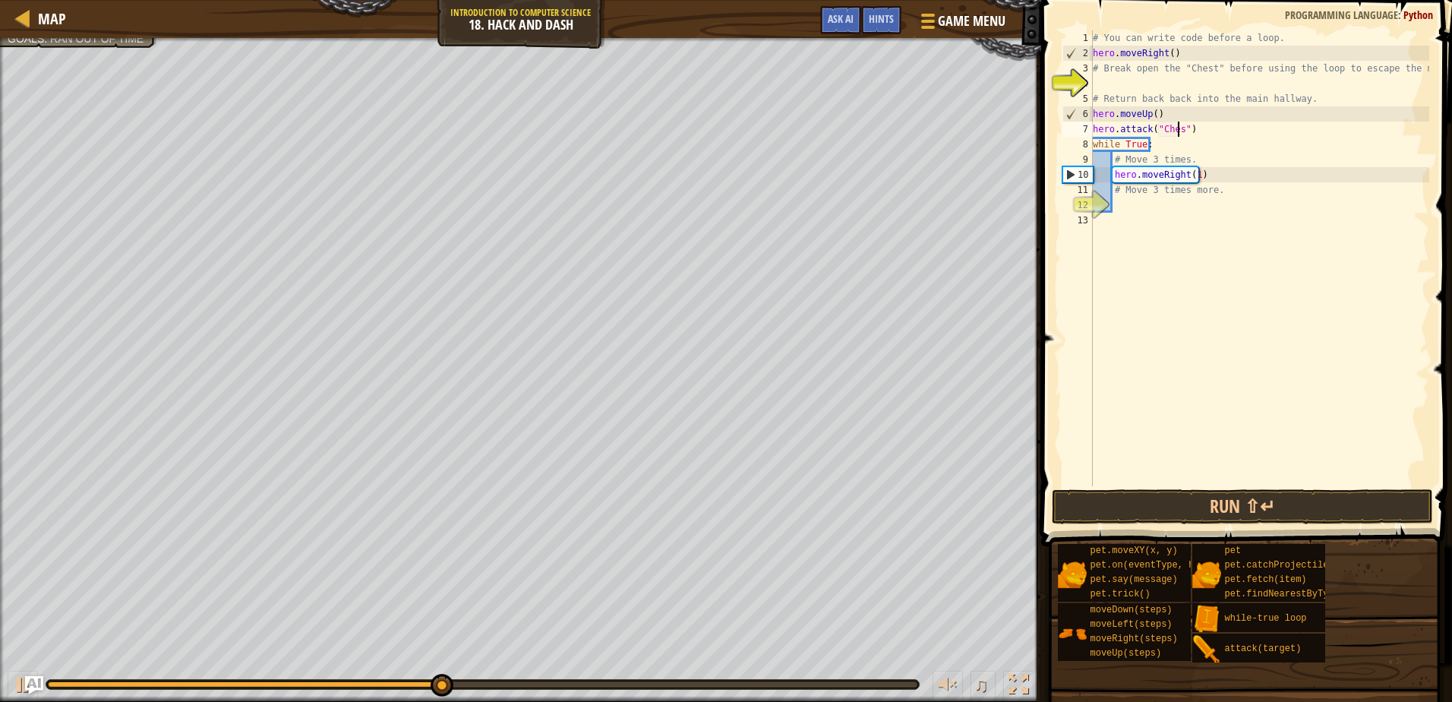
scroll to position [7, 8]
click at [1148, 503] on button "Run ⇧↵" at bounding box center [1242, 506] width 380 height 35
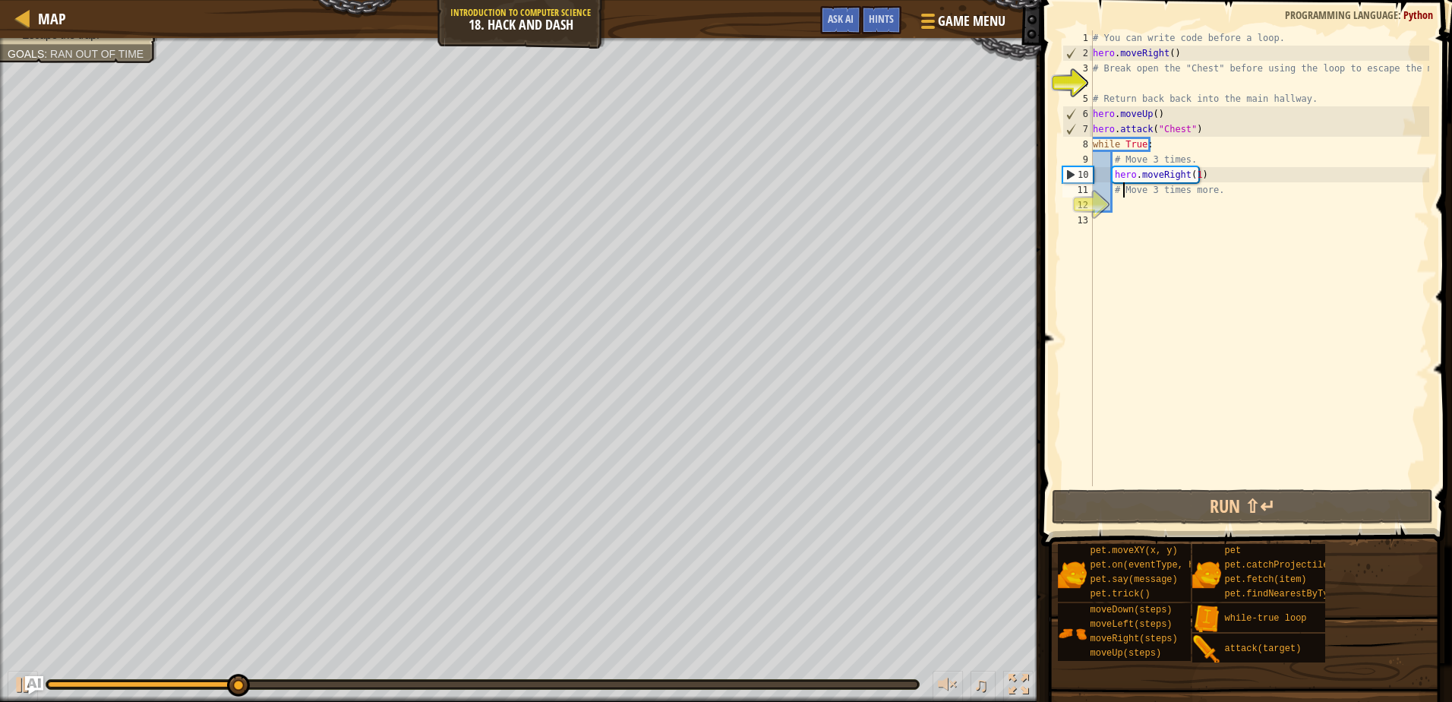
click at [1125, 195] on div "# You can write code before a loop. hero . moveRight ( ) # Break open the "Ches…" at bounding box center [1259, 273] width 339 height 486
type textarea "#Move 3 times more."
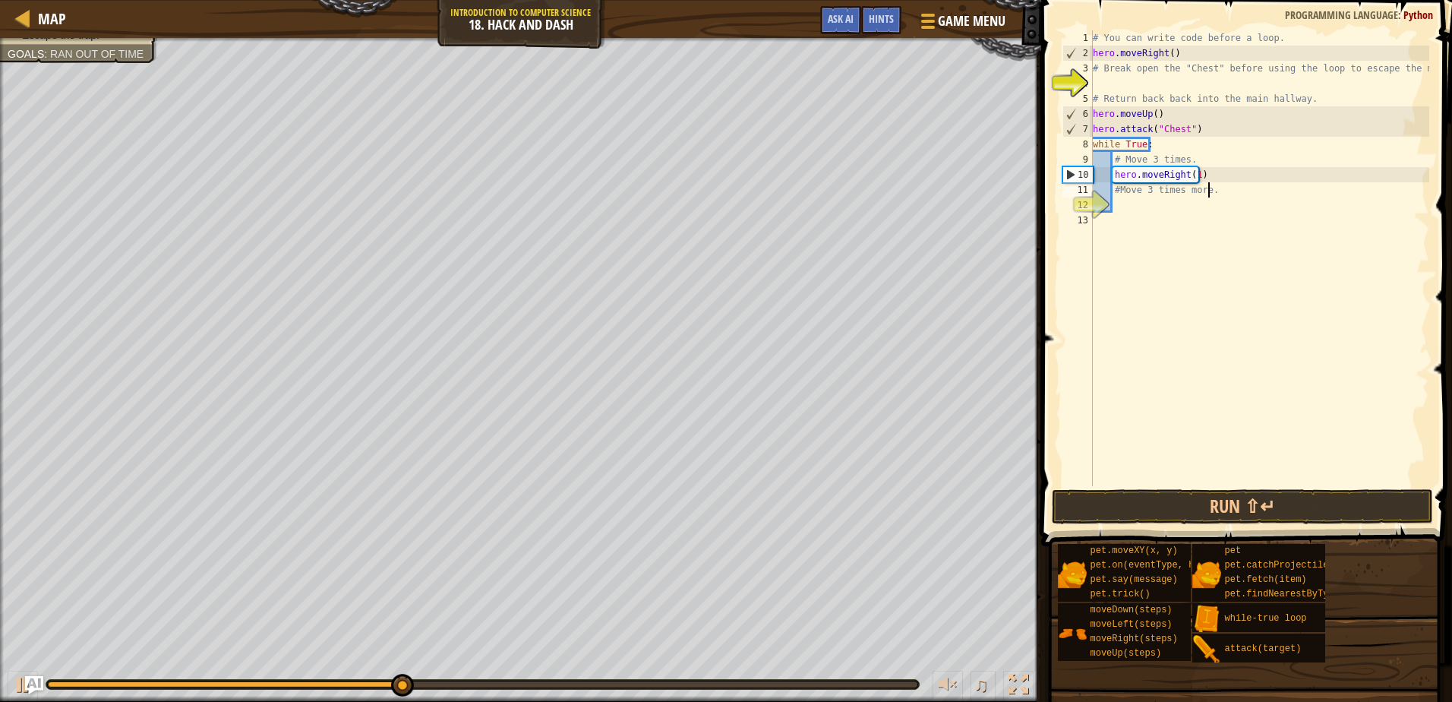
scroll to position [7, 1]
type textarea "#"
type textarea "h"
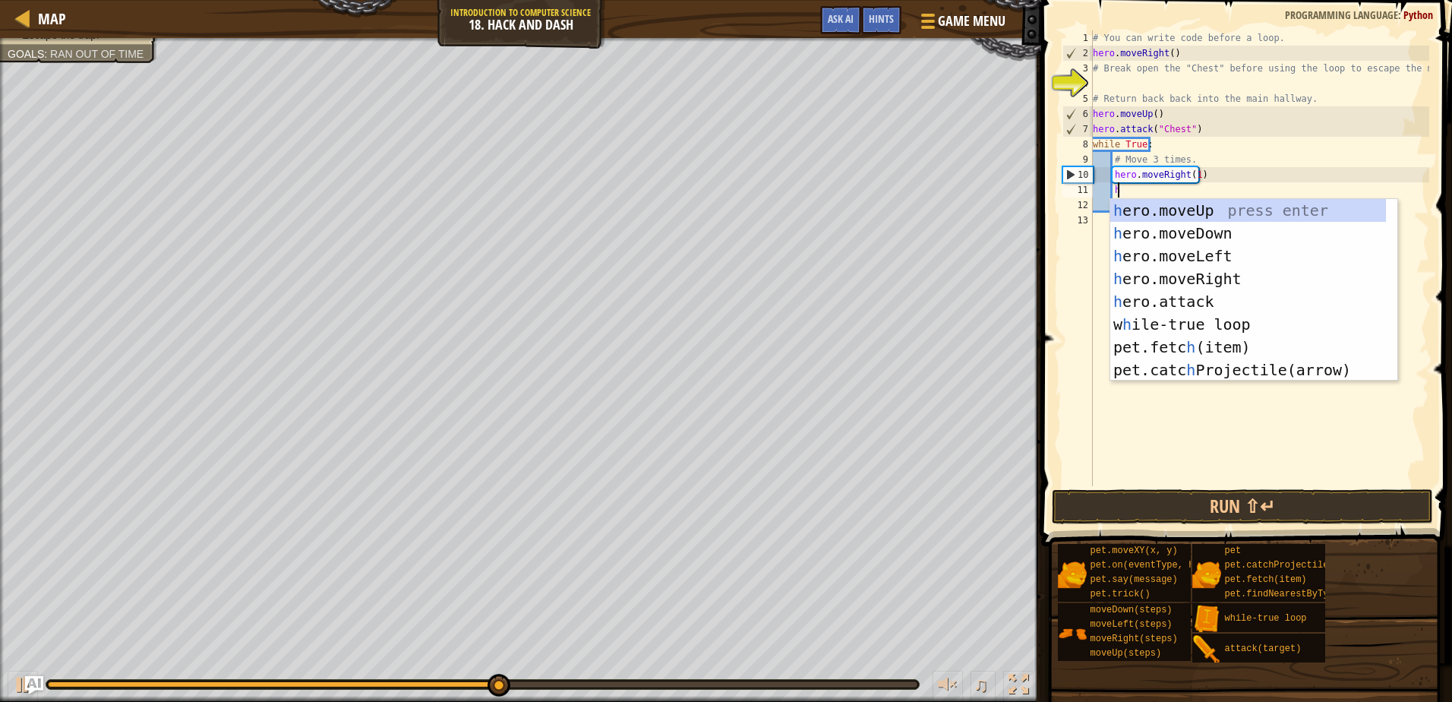
scroll to position [7, 2]
click at [1179, 228] on div "h ero.moveUp press enter h ero.moveDown press enter h ero.moveLeft press enter …" at bounding box center [1248, 313] width 276 height 228
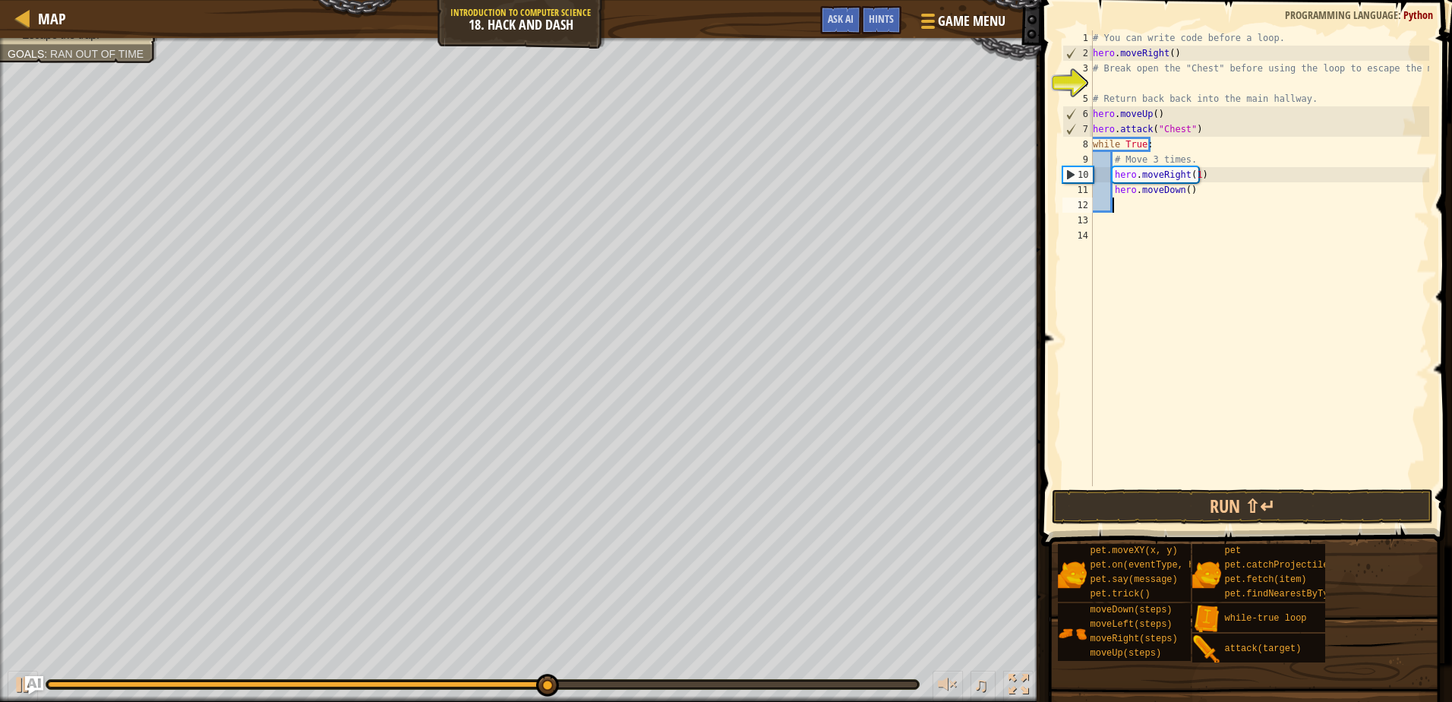
scroll to position [7, 1]
click at [1138, 509] on button "Run ⇧↵" at bounding box center [1242, 506] width 380 height 35
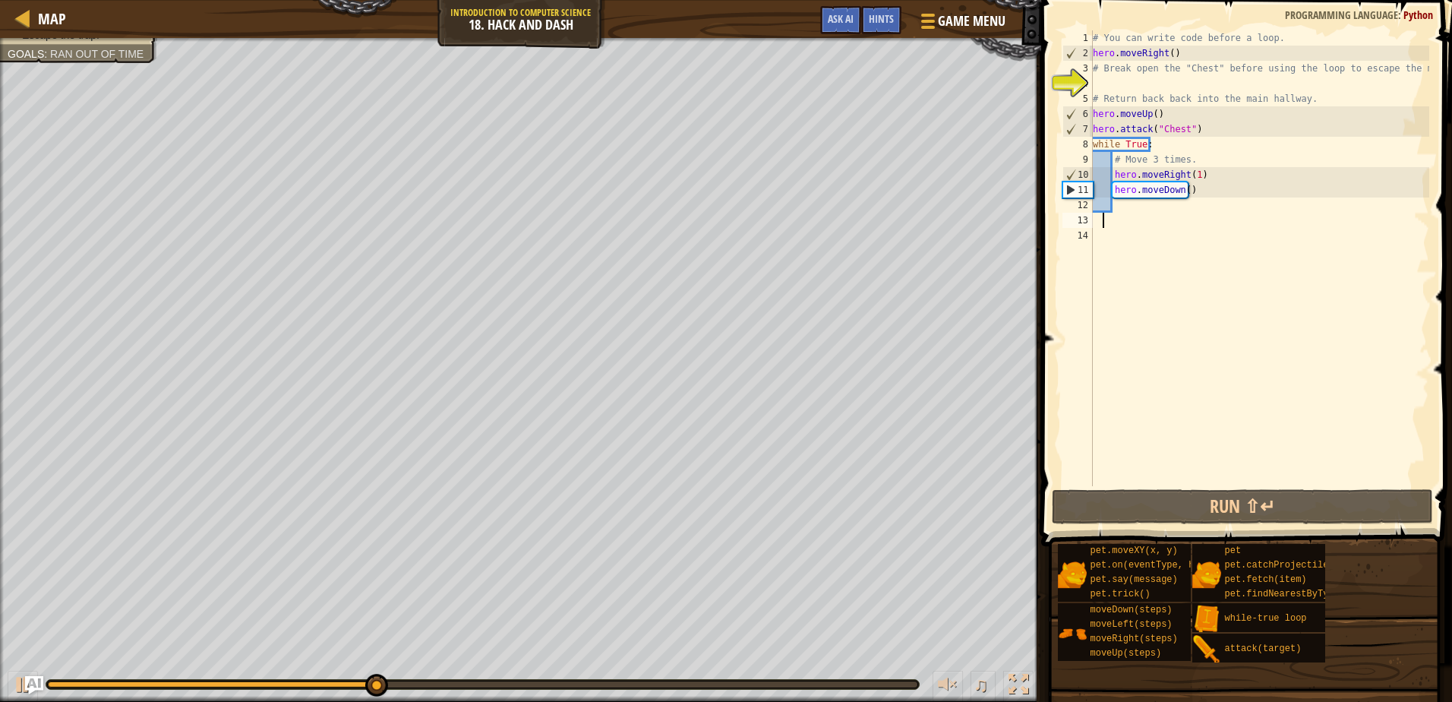
click at [1102, 221] on div "# You can write code before a loop. hero . moveRight ( ) # Break open the "Ches…" at bounding box center [1259, 273] width 339 height 486
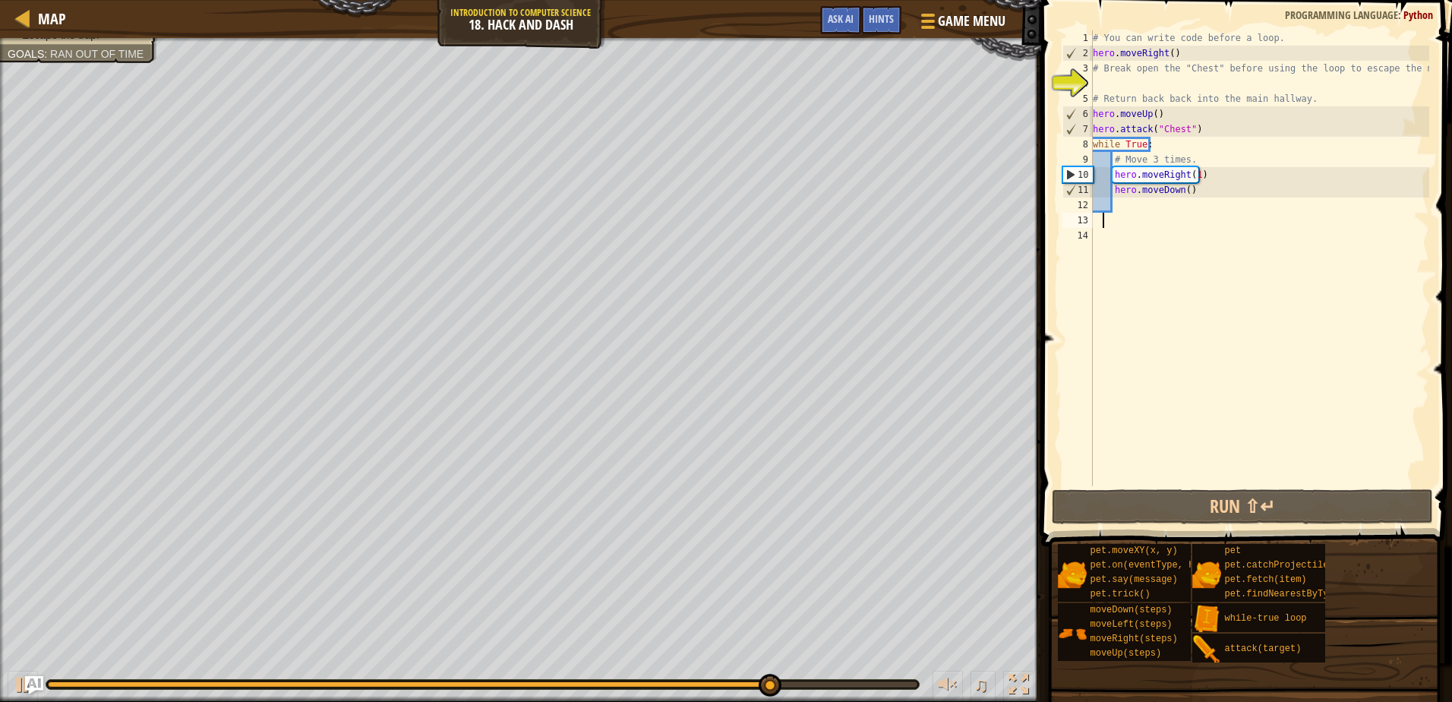
type textarea "j"
type textarea "h"
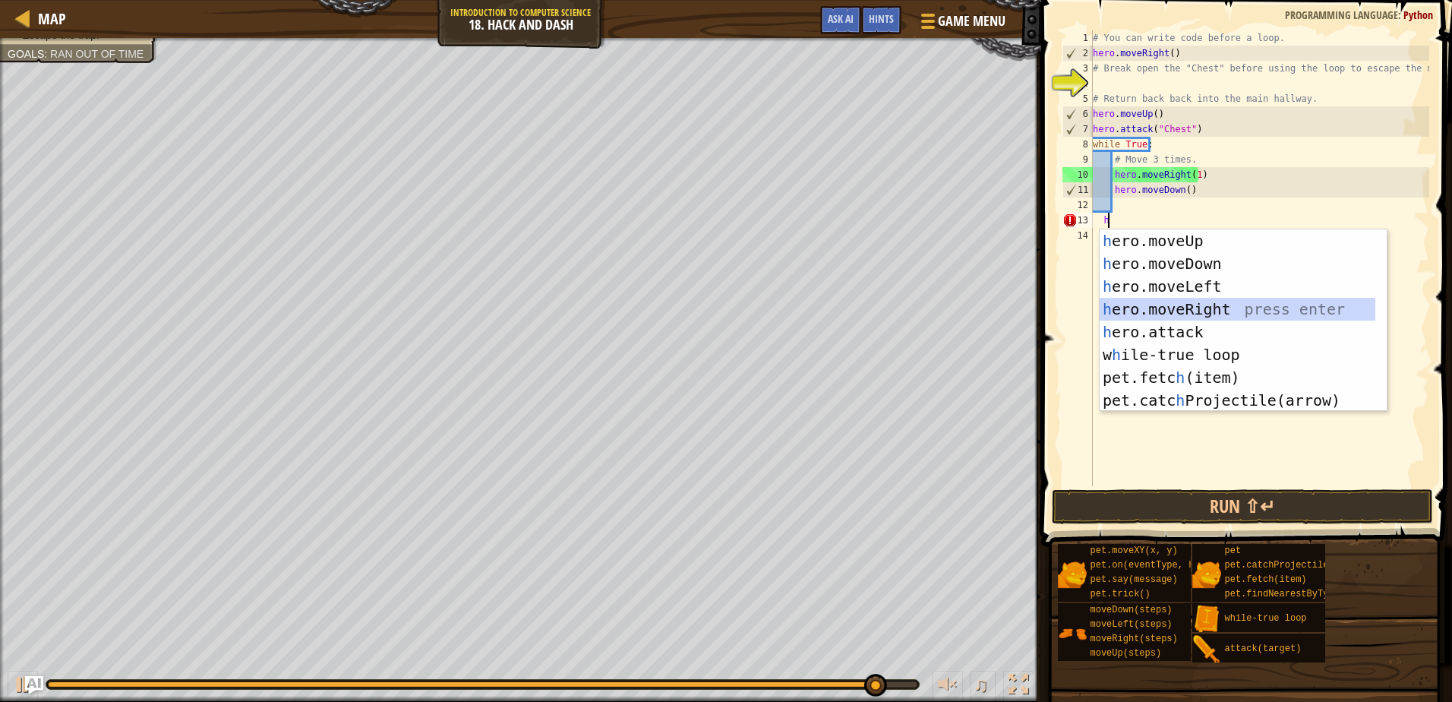
click at [1201, 310] on div "h ero.moveUp press enter h ero.moveDown press enter h ero.moveLeft press enter …" at bounding box center [1243, 343] width 287 height 228
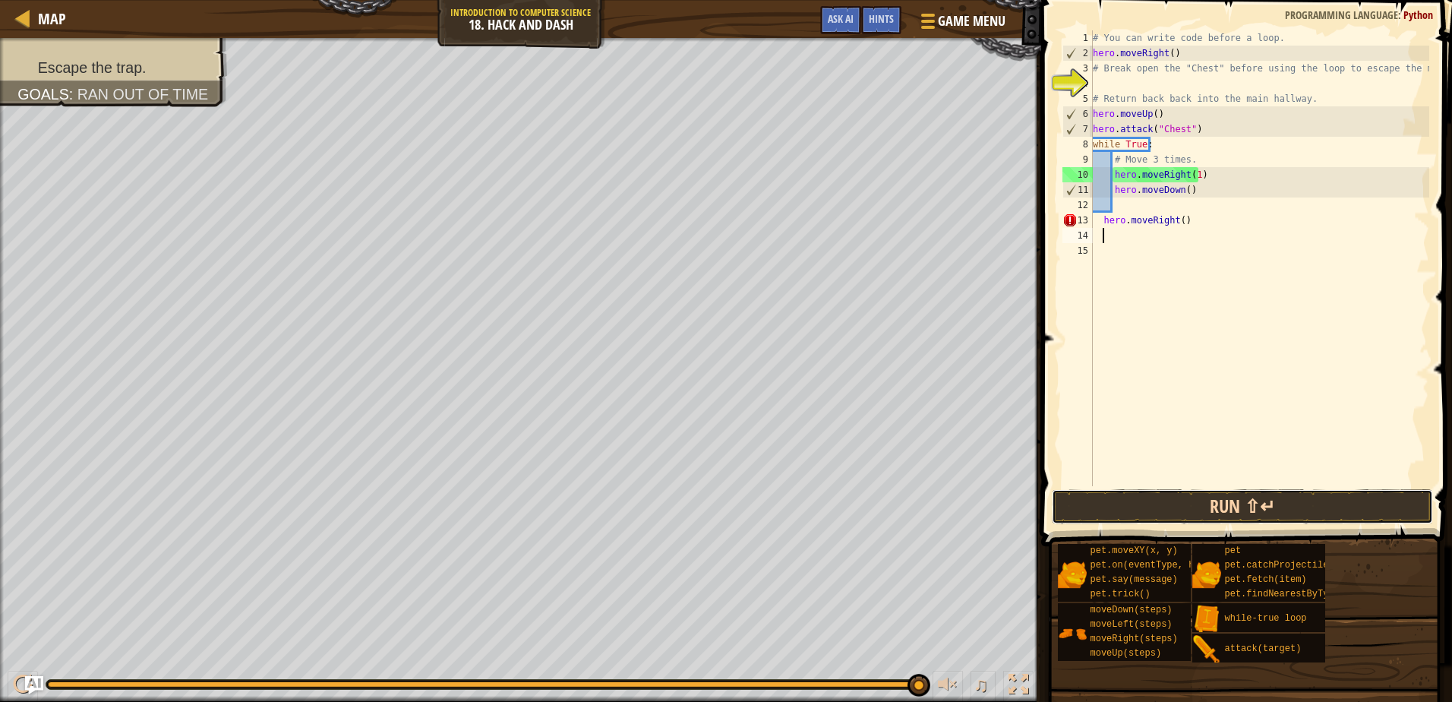
click at [1107, 512] on button "Run ⇧↵" at bounding box center [1242, 506] width 380 height 35
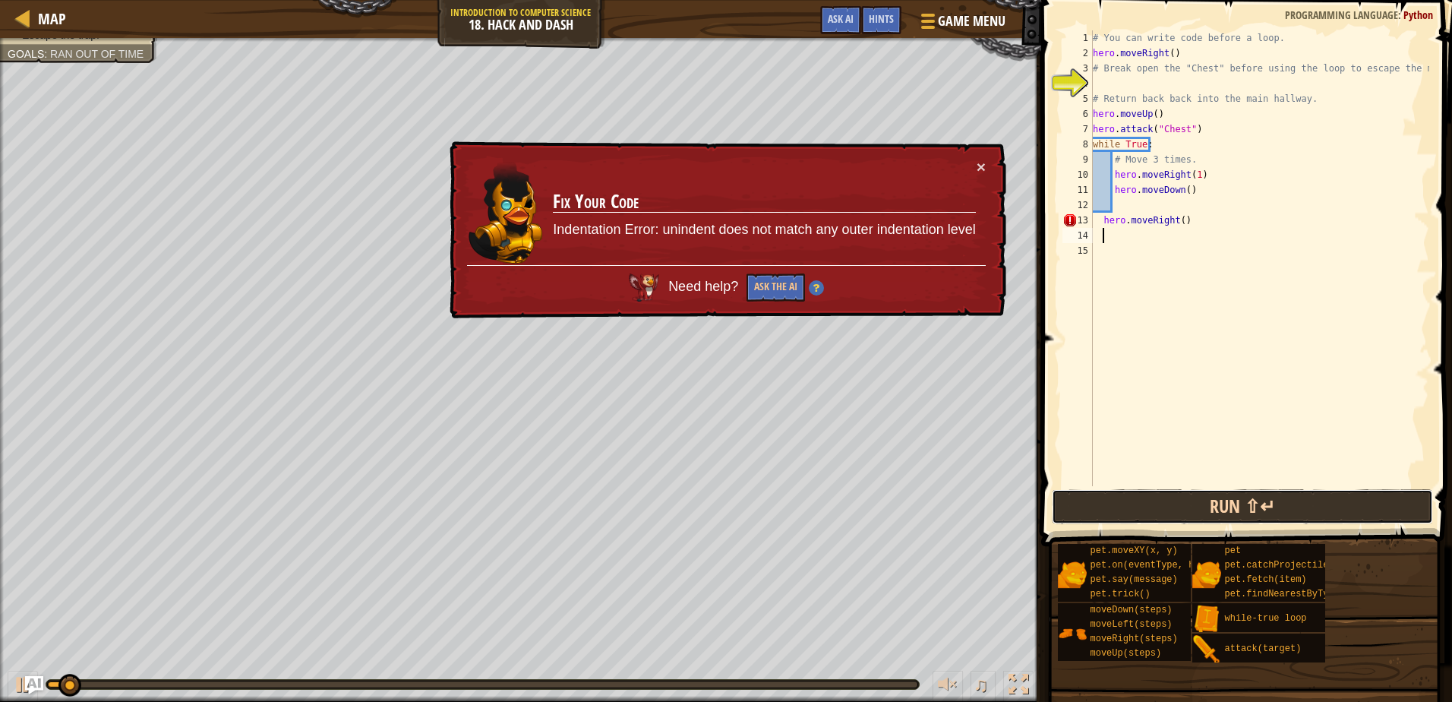
click at [1107, 512] on button "Run ⇧↵" at bounding box center [1242, 506] width 380 height 35
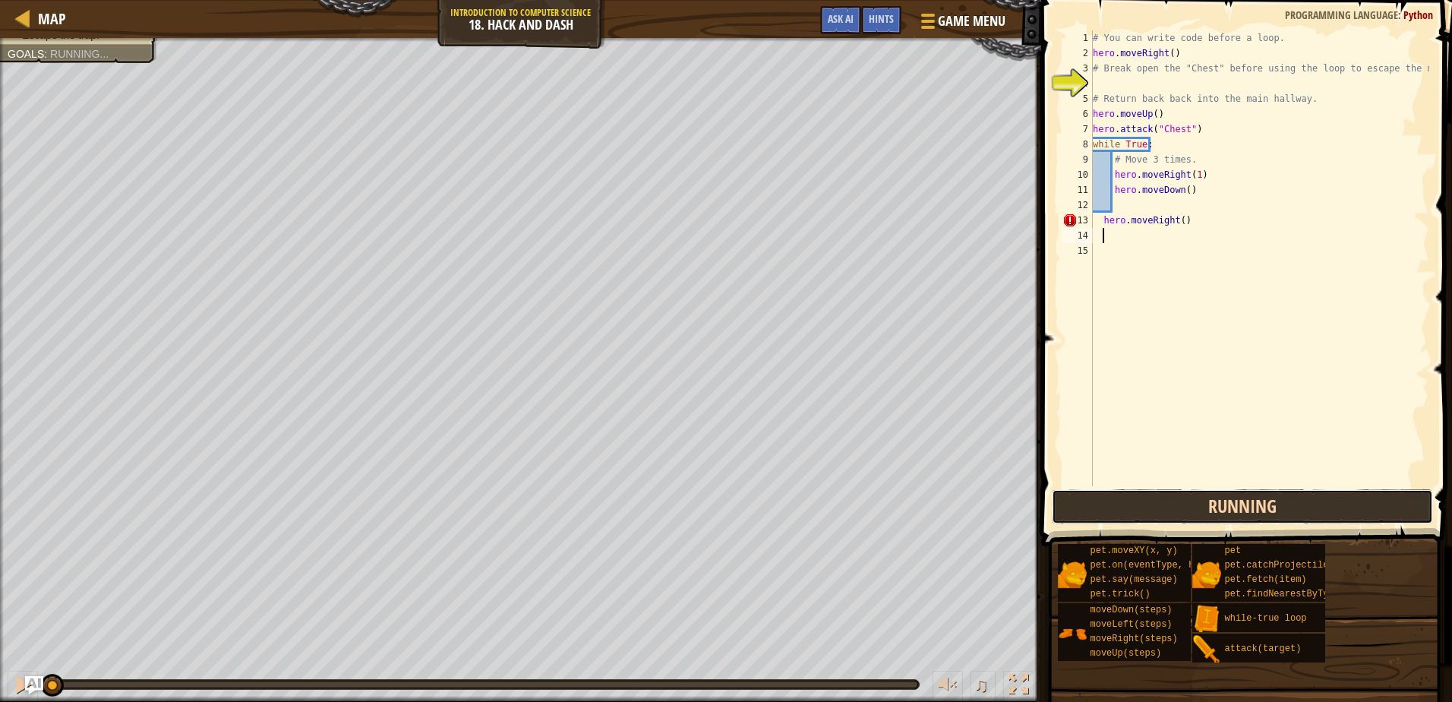
click at [1107, 512] on button "Running" at bounding box center [1242, 506] width 380 height 35
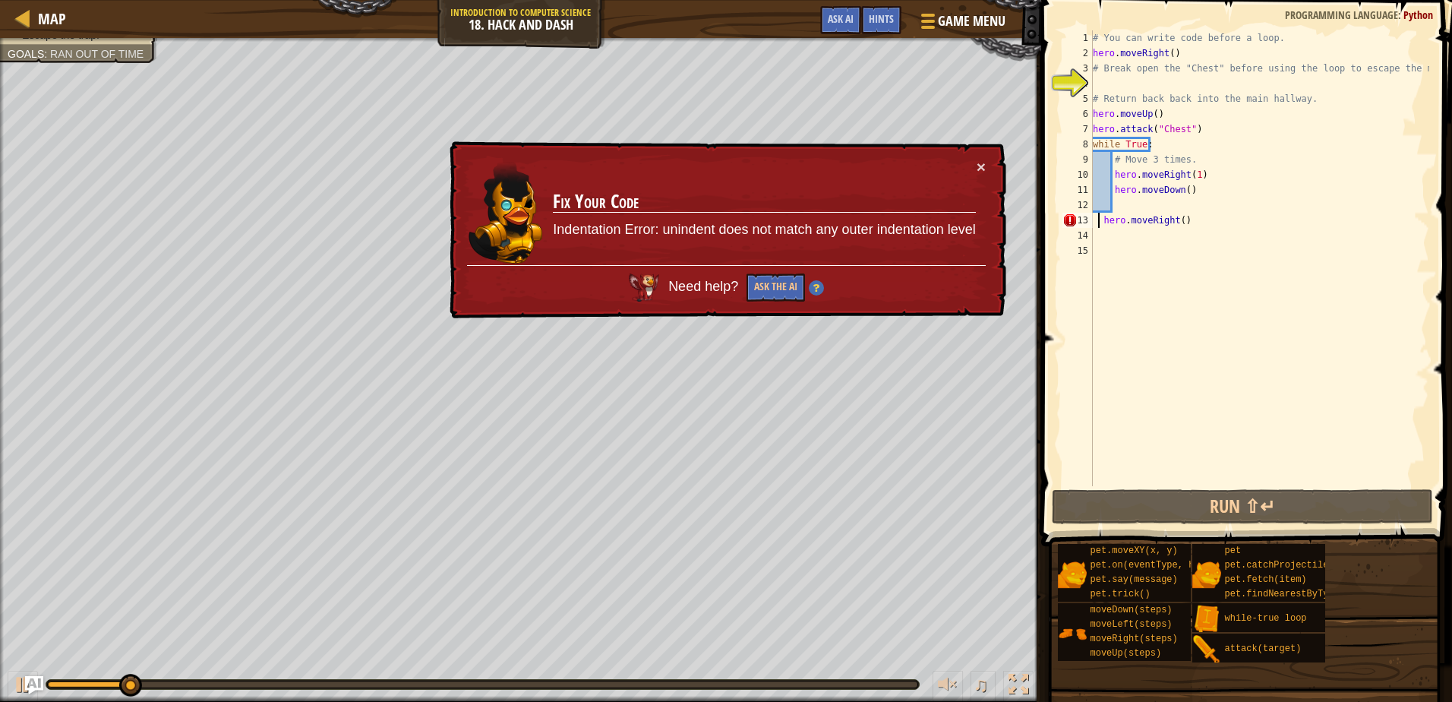
click at [1097, 222] on div "# You can write code before a loop. hero . moveRight ( ) # Break open the "Ches…" at bounding box center [1259, 273] width 339 height 486
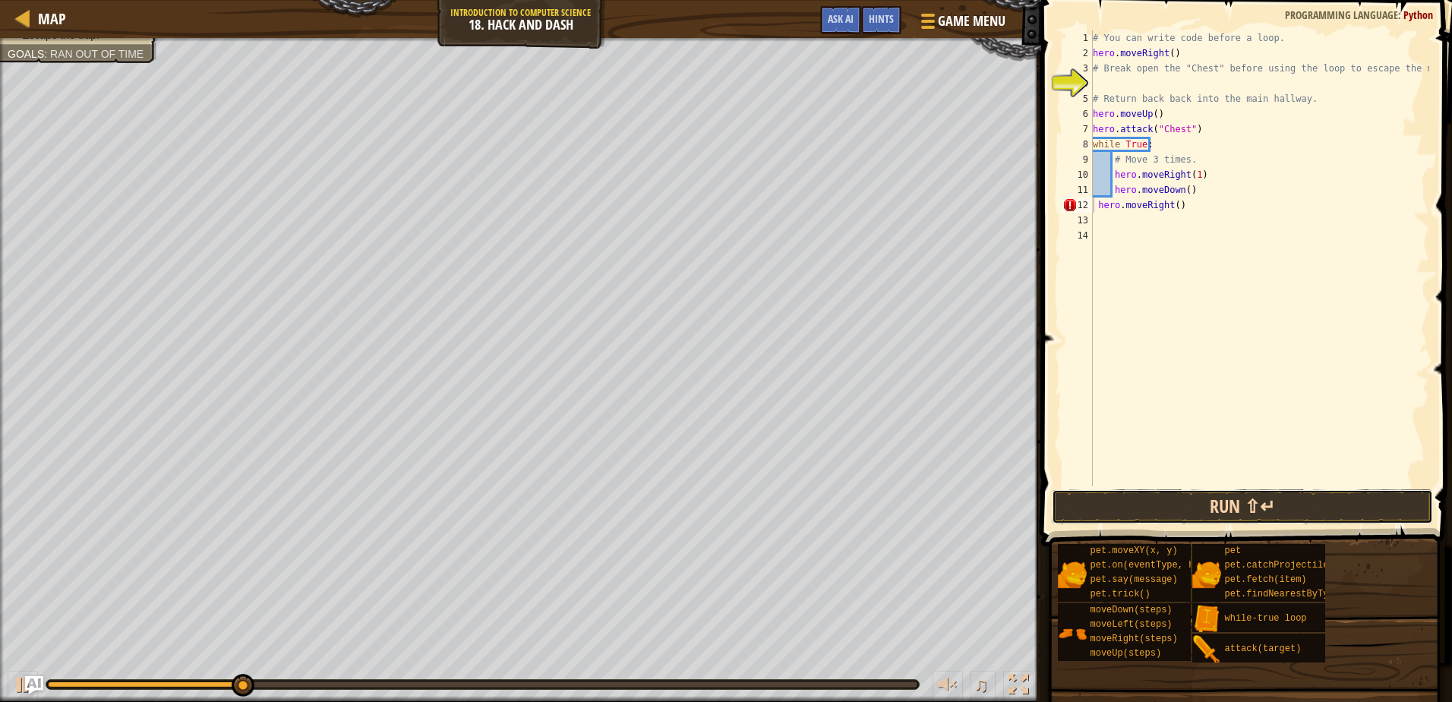
drag, startPoint x: 1077, startPoint y: 516, endPoint x: 1078, endPoint y: 507, distance: 10.0
click at [1077, 516] on button "Run ⇧↵" at bounding box center [1242, 506] width 380 height 35
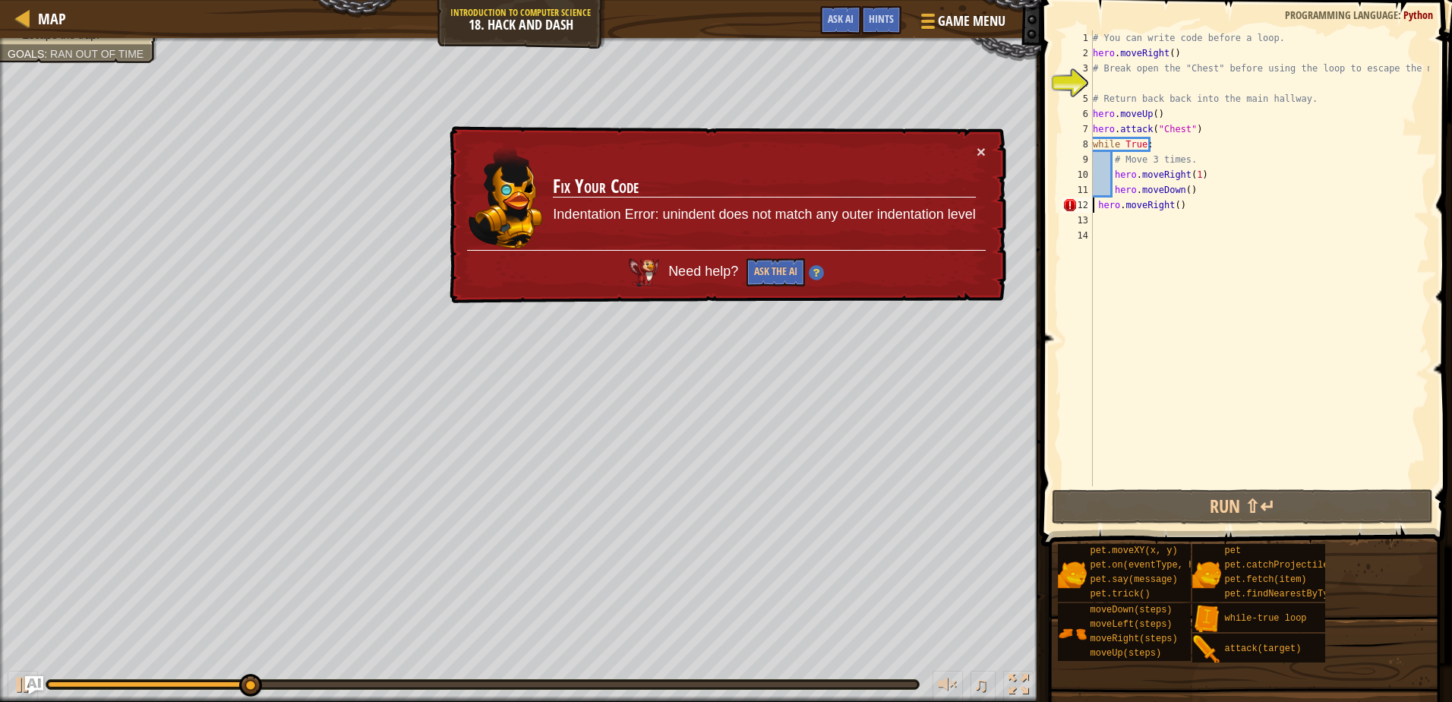
click at [1094, 207] on div "# You can write code before a loop. hero . moveRight ( ) # Break open the "Ches…" at bounding box center [1259, 273] width 339 height 486
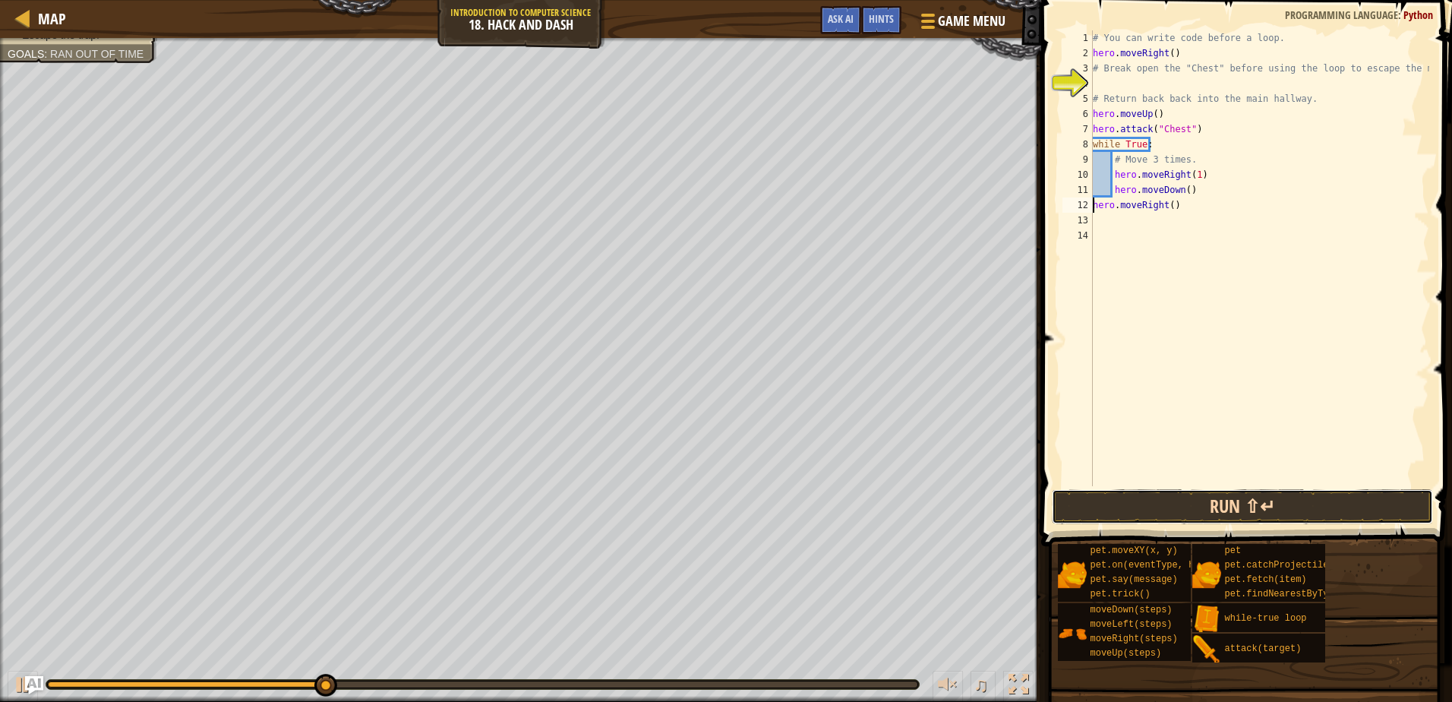
click at [1132, 501] on button "Run ⇧↵" at bounding box center [1242, 506] width 380 height 35
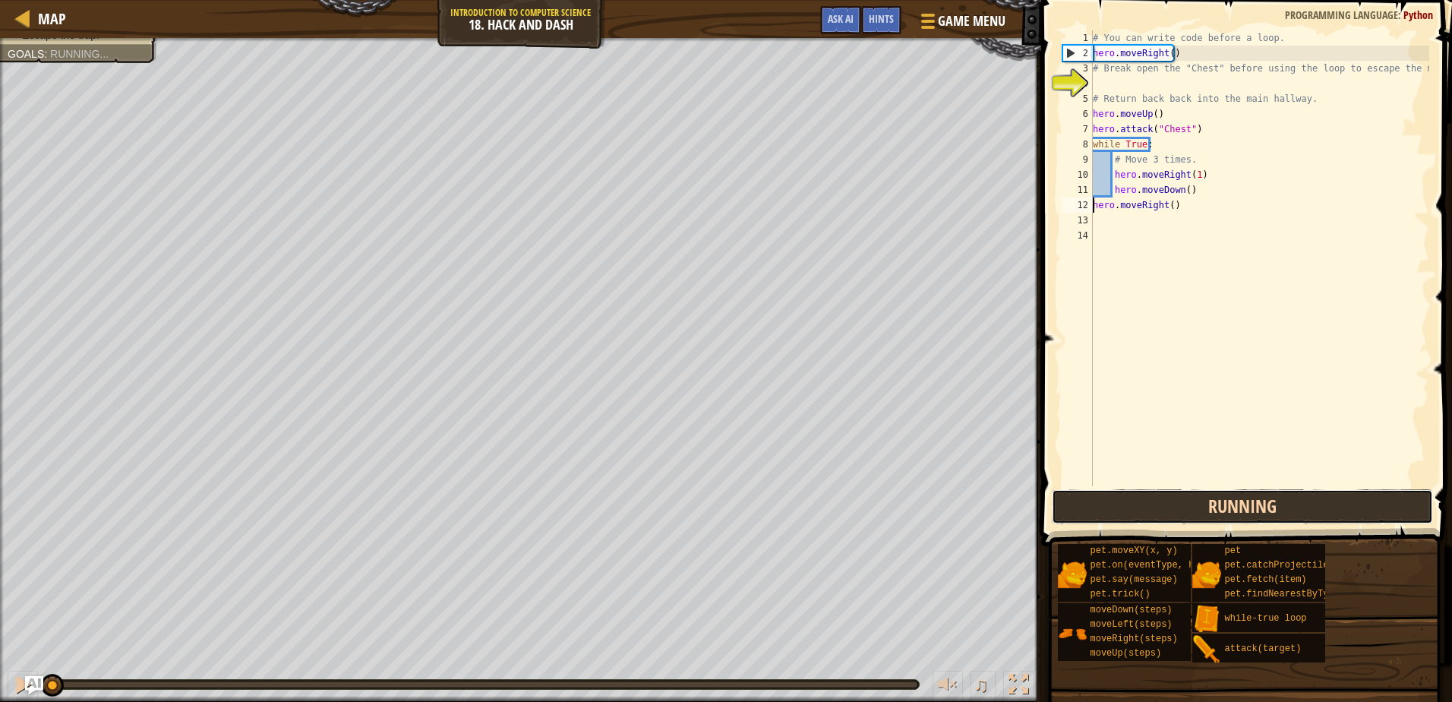
click at [1132, 502] on button "Running" at bounding box center [1242, 506] width 380 height 35
click at [1132, 511] on button "Running" at bounding box center [1242, 506] width 380 height 35
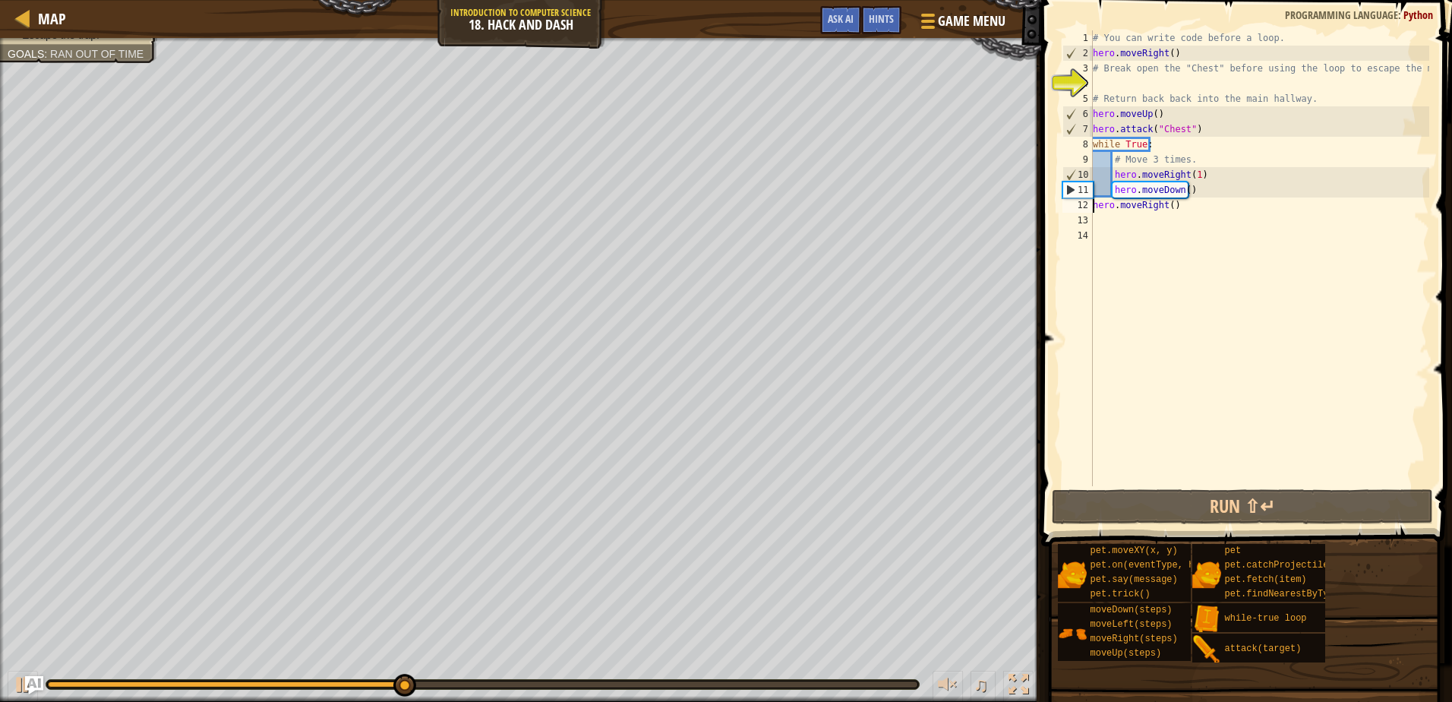
click at [1182, 194] on div "# You can write code before a loop. hero . moveRight ( ) # Break open the "Ches…" at bounding box center [1259, 273] width 339 height 486
type textarea "hero.moveDown()"
